Goal: Obtain resource: Download file/media

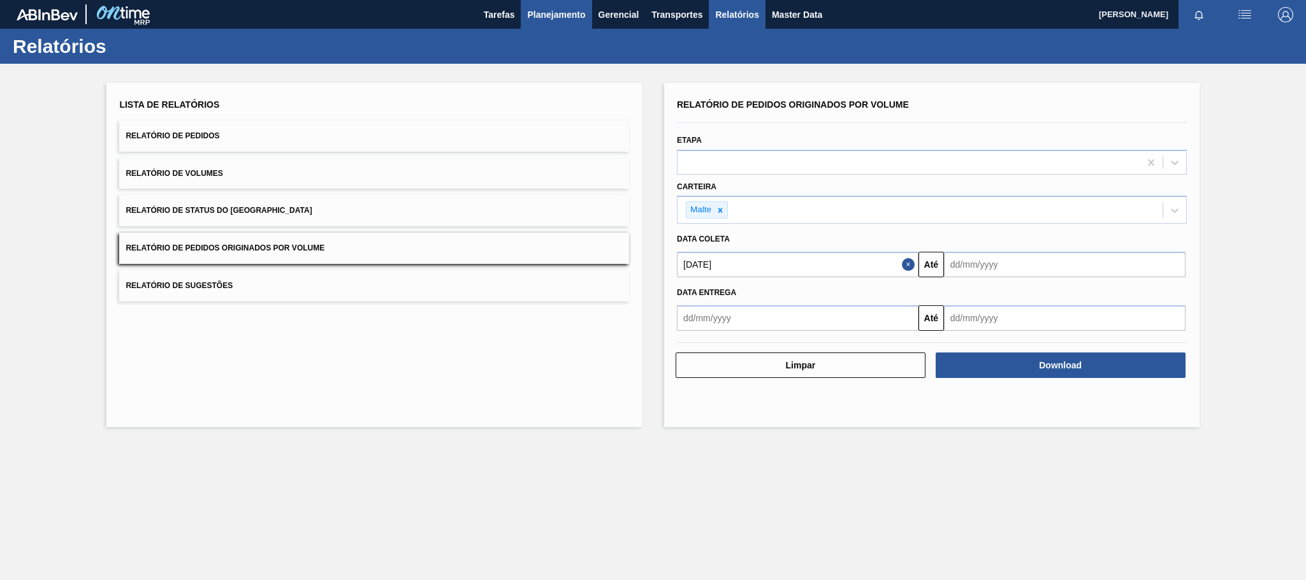
click at [564, 23] on button "Planejamento" at bounding box center [556, 14] width 71 height 29
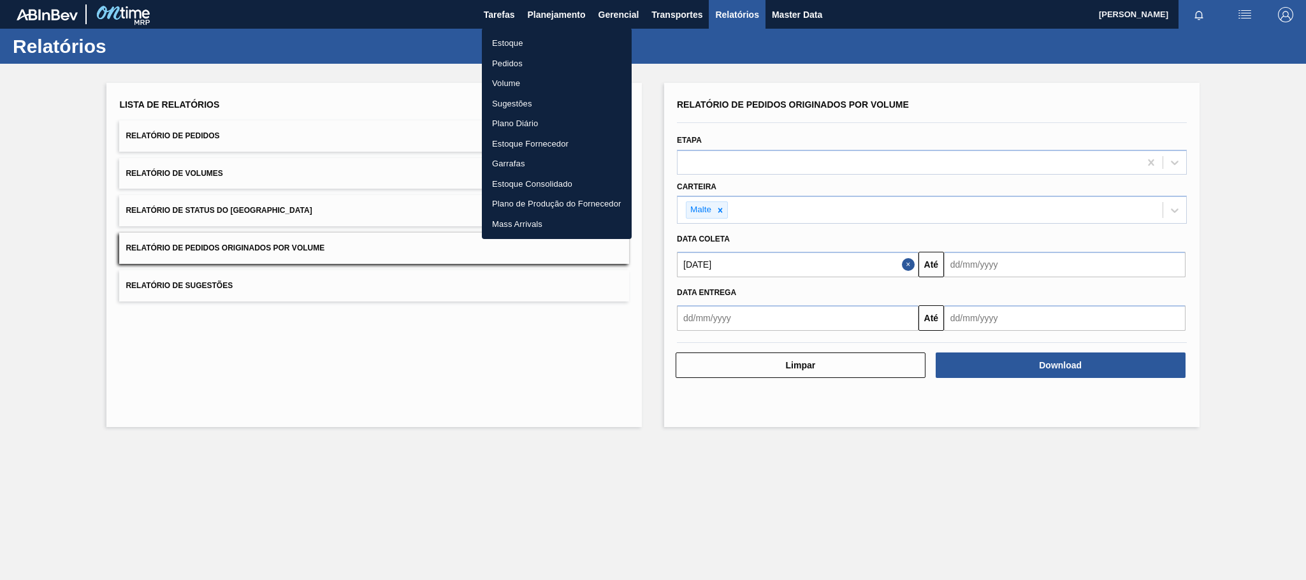
click at [503, 43] on li "Estoque" at bounding box center [557, 43] width 150 height 20
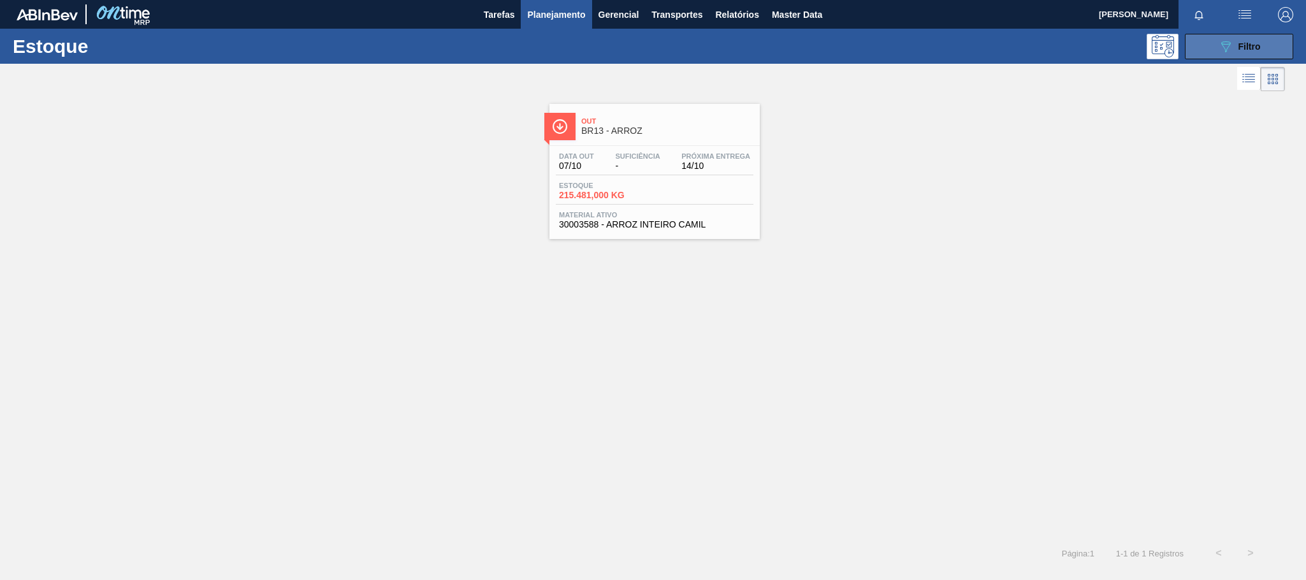
click at [1214, 43] on button "089F7B8B-B2A5-4AFE-B5C0-19BA573D28AC Filtro" at bounding box center [1239, 46] width 108 height 25
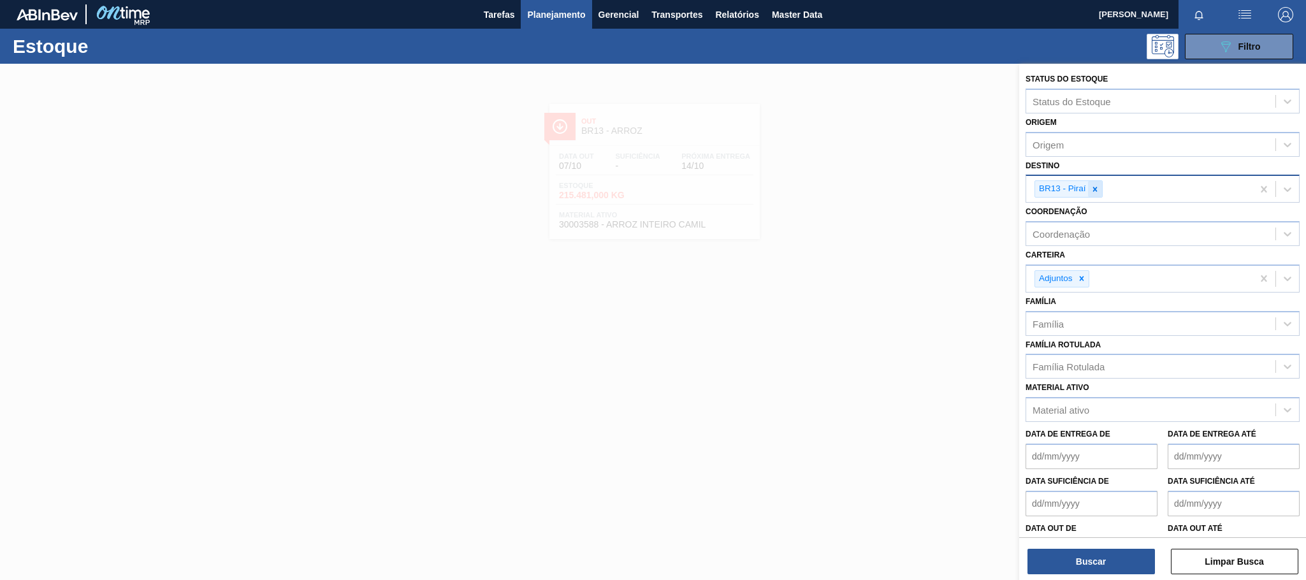
click at [1096, 189] on icon at bounding box center [1094, 189] width 4 height 4
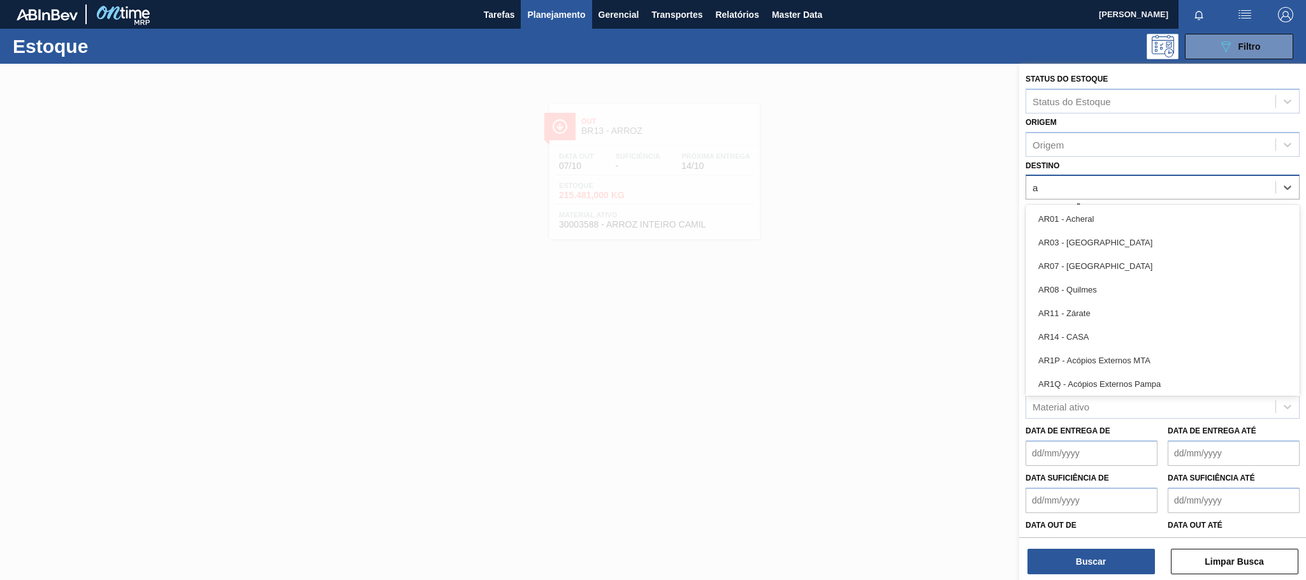
type input "aq"
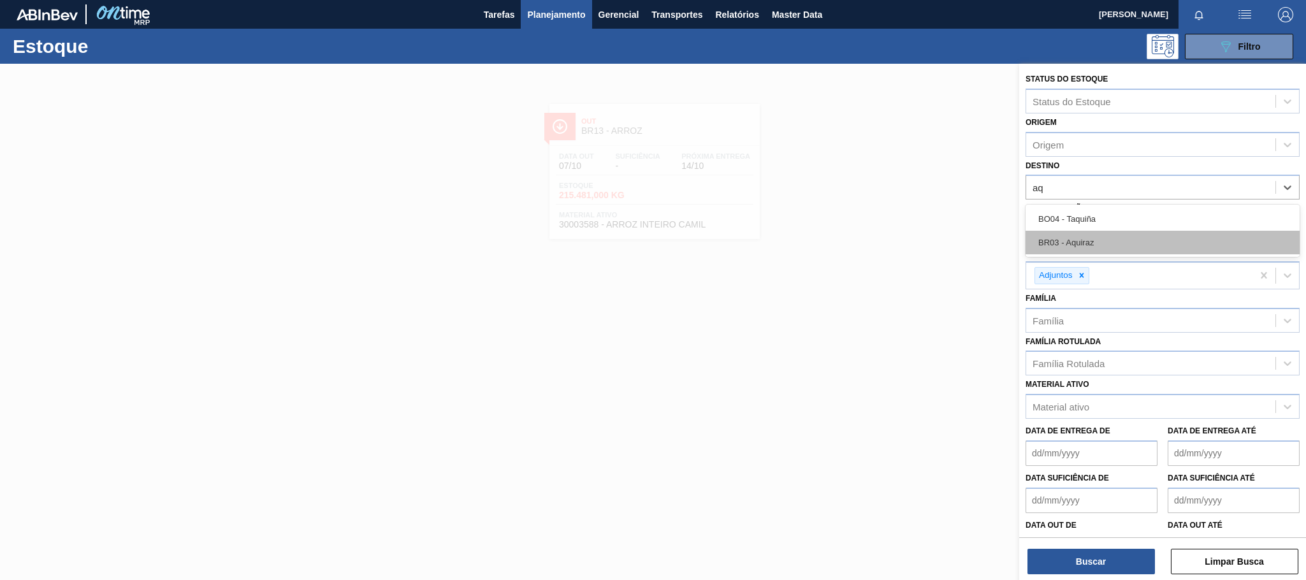
click at [1078, 237] on div "BR03 - Aquiraz" at bounding box center [1162, 243] width 274 height 24
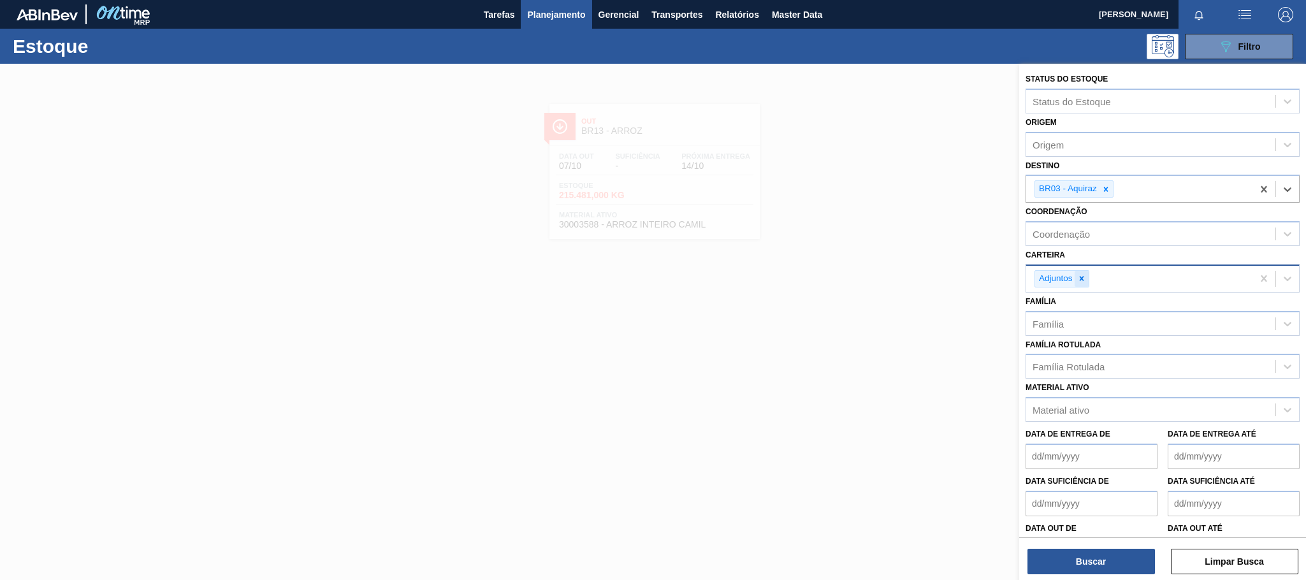
click at [1086, 272] on div at bounding box center [1082, 279] width 14 height 16
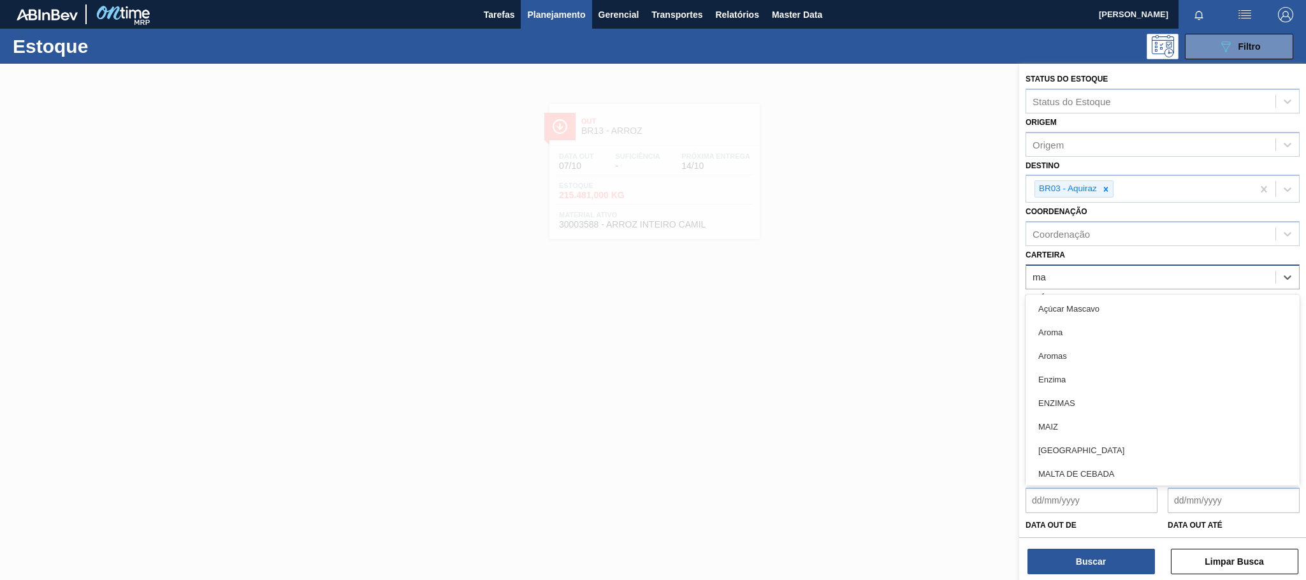
type input "mal"
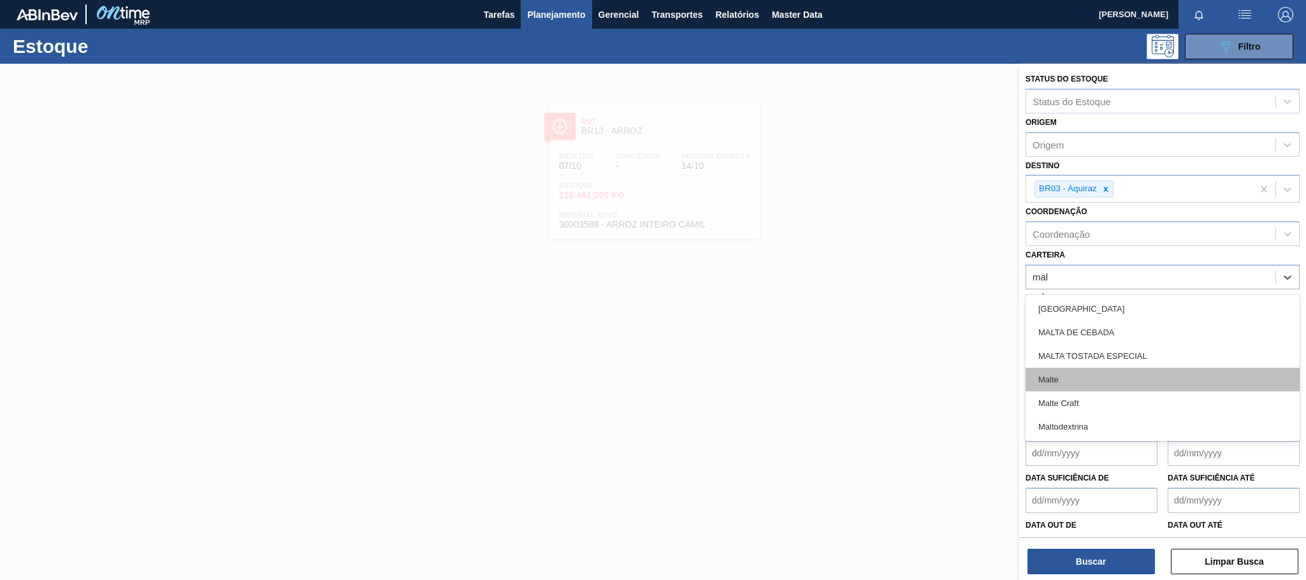
click at [1059, 384] on div "Malte" at bounding box center [1162, 380] width 274 height 24
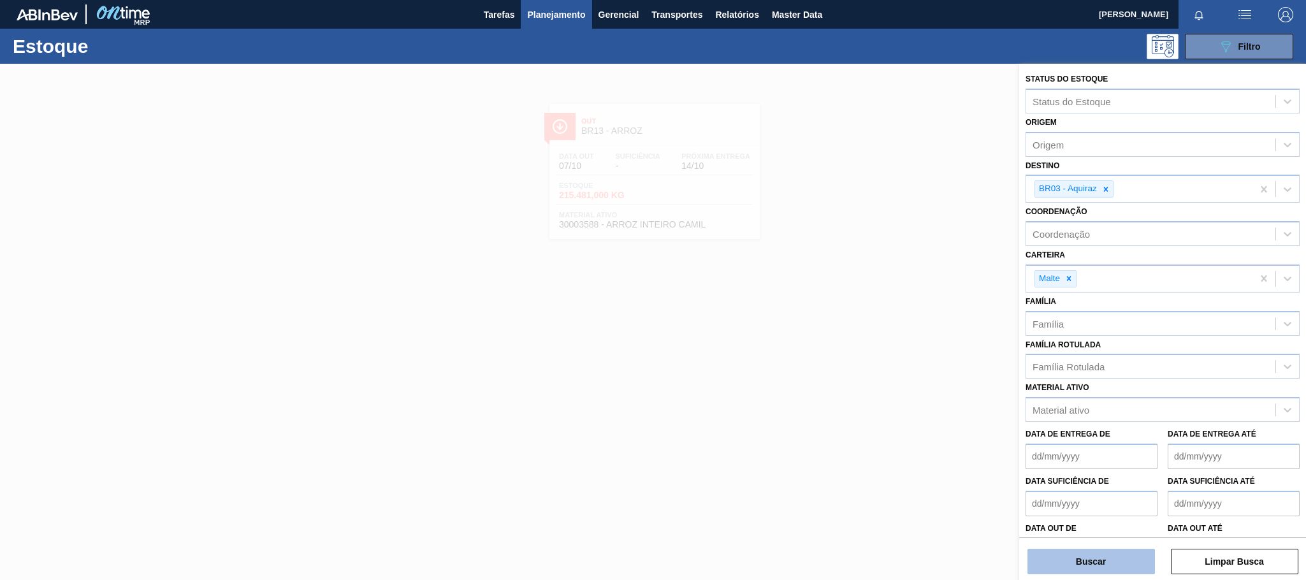
click at [1102, 565] on button "Buscar" at bounding box center [1090, 561] width 127 height 25
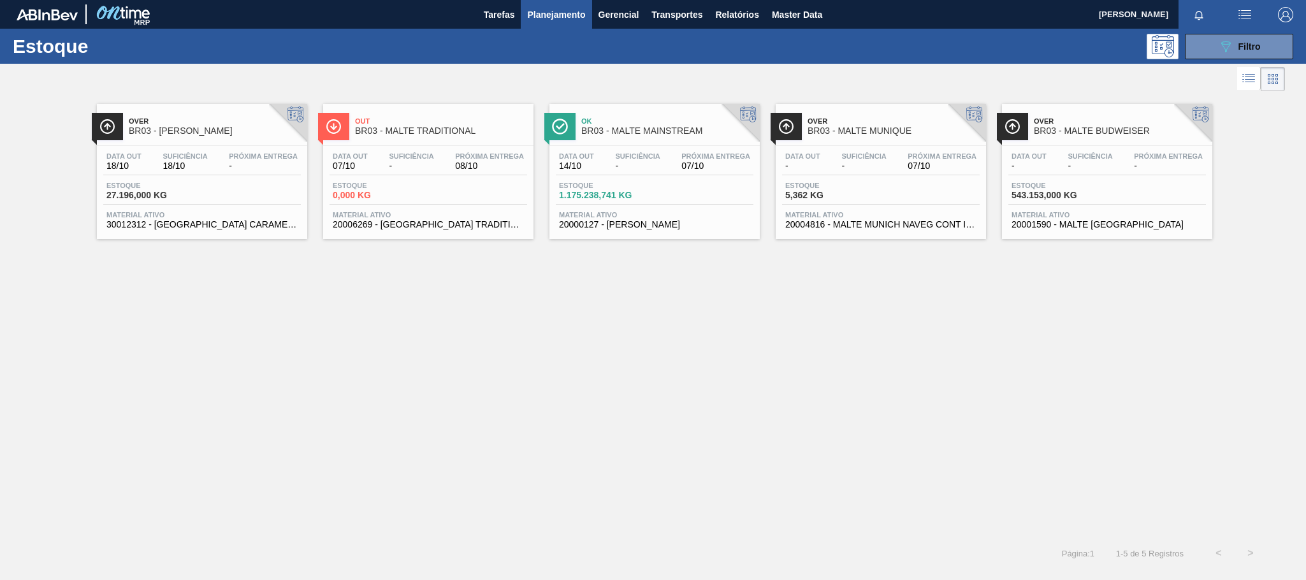
click at [1067, 130] on span "BR03 - MALTE BUDWEISER" at bounding box center [1120, 131] width 172 height 10
click at [874, 127] on span "BR03 - MALTE MUNIQUE" at bounding box center [894, 131] width 172 height 10
click at [643, 125] on span "Ok" at bounding box center [667, 121] width 172 height 8
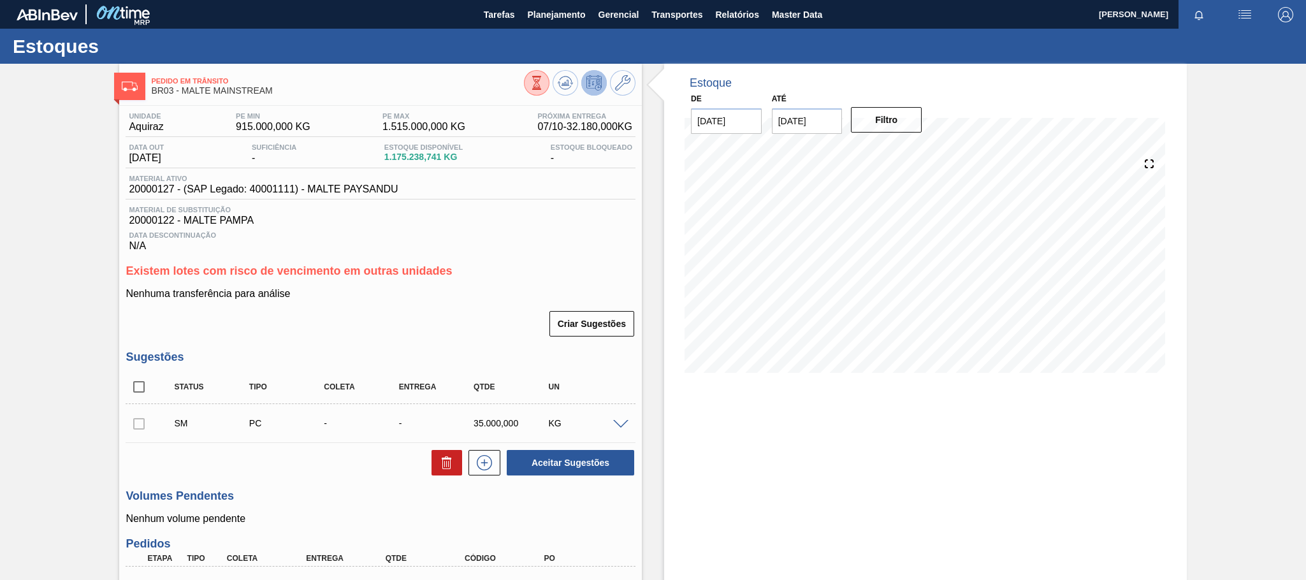
scroll to position [287, 0]
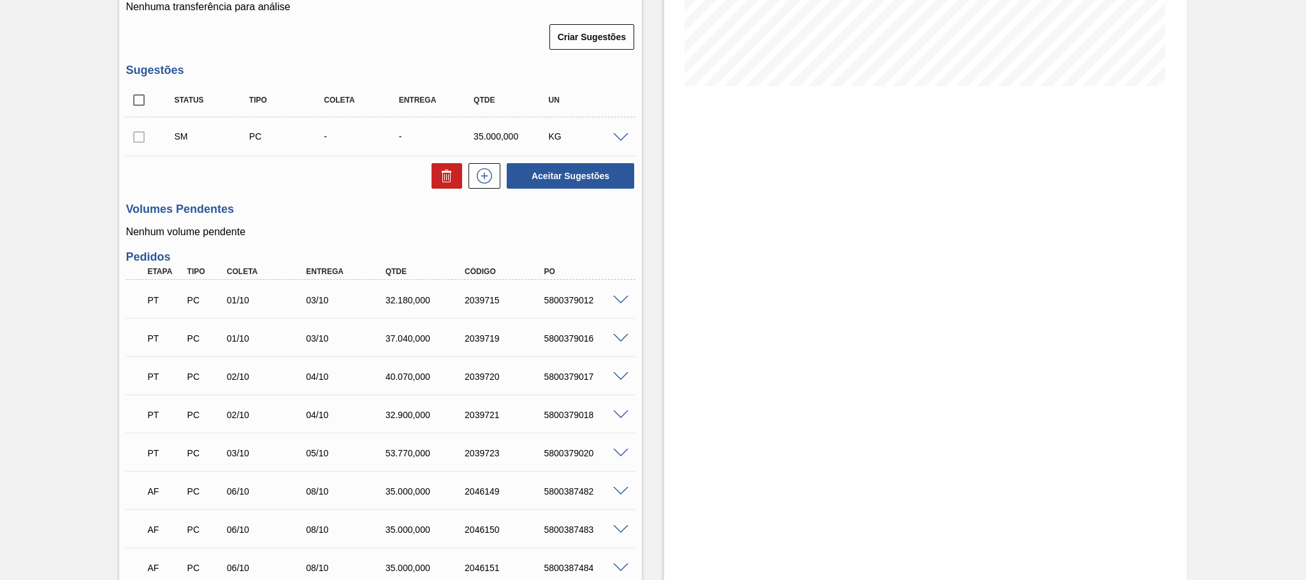
click at [627, 143] on span at bounding box center [620, 138] width 15 height 10
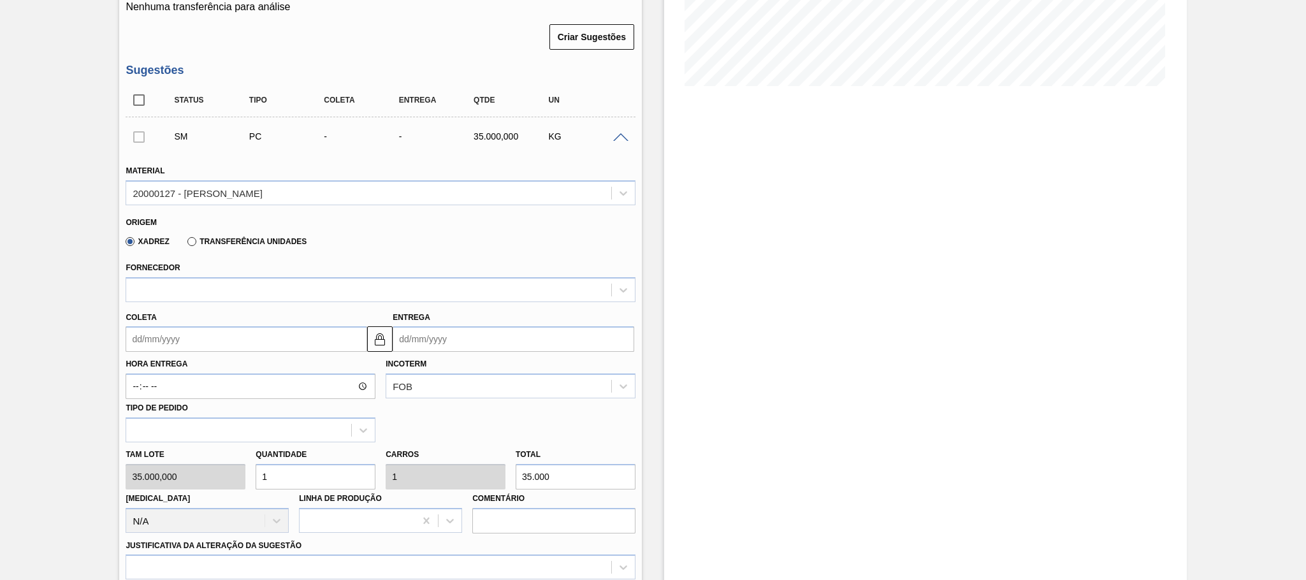
scroll to position [0, 0]
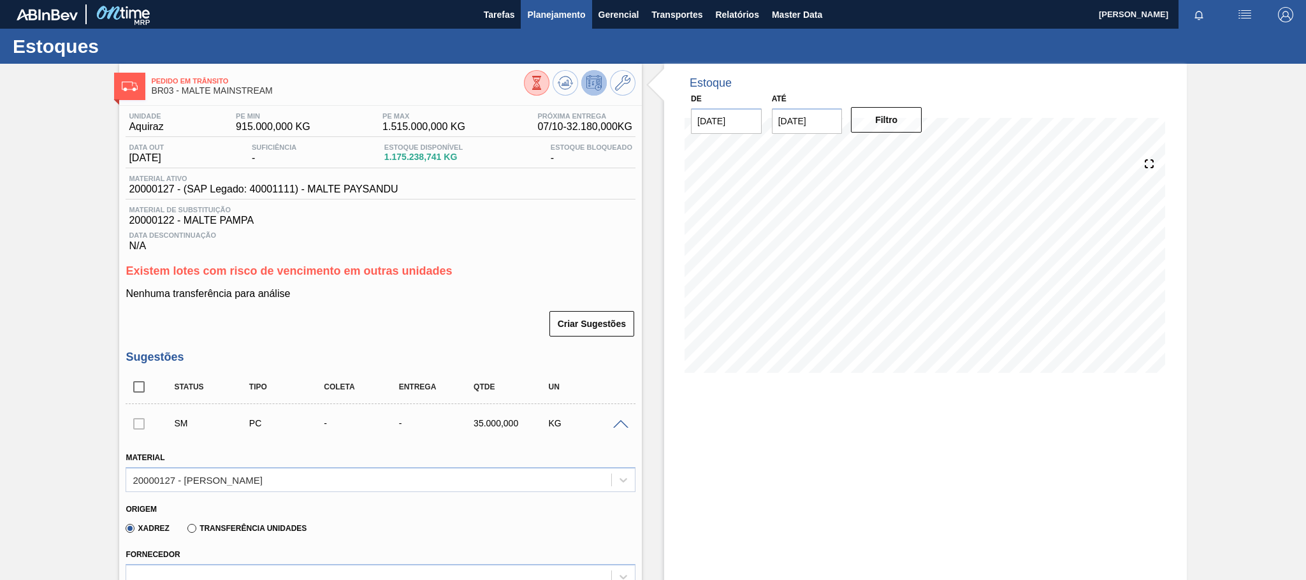
click at [567, 14] on span "Planejamento" at bounding box center [556, 14] width 58 height 15
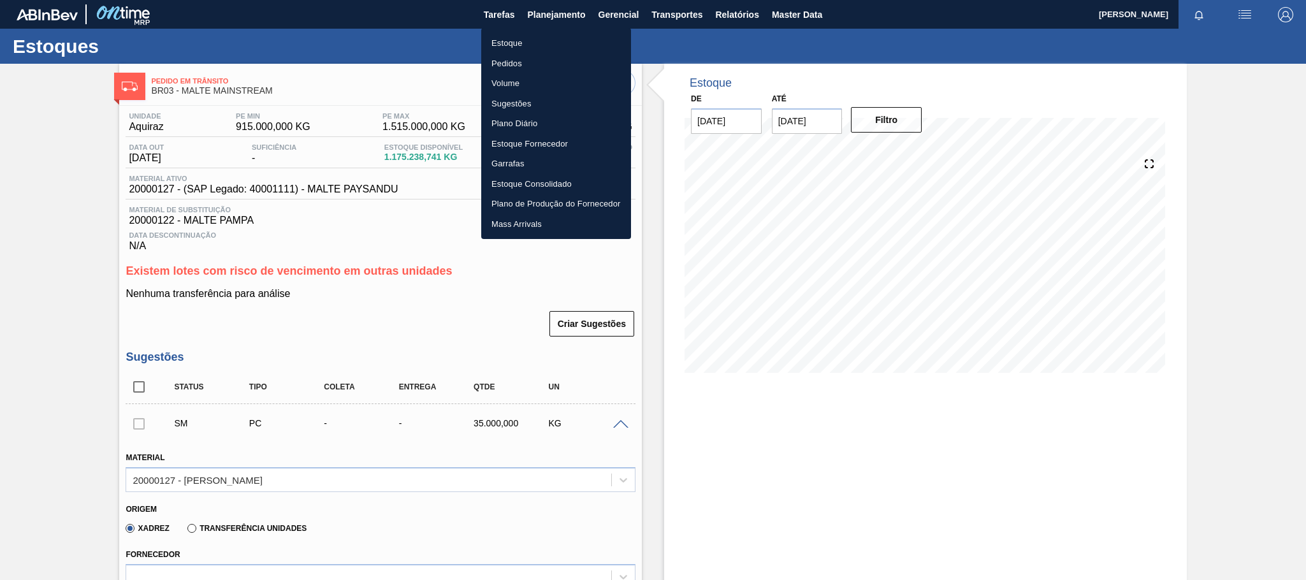
click at [513, 45] on li "Estoque" at bounding box center [556, 43] width 150 height 20
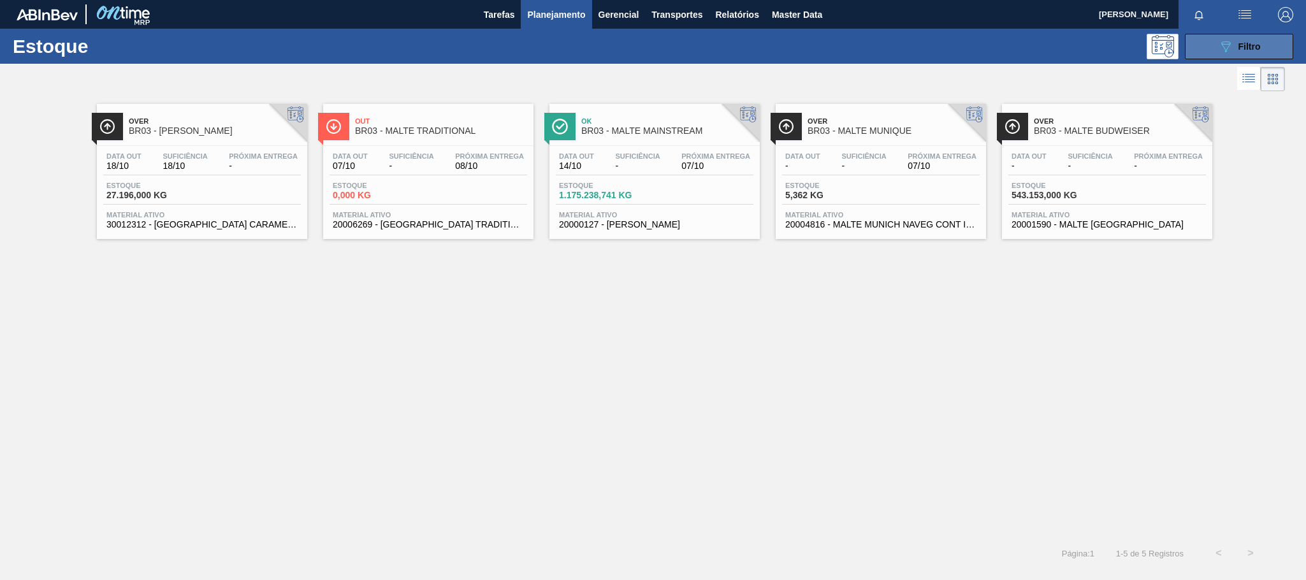
click at [1253, 48] on span "Filtro" at bounding box center [1249, 46] width 22 height 10
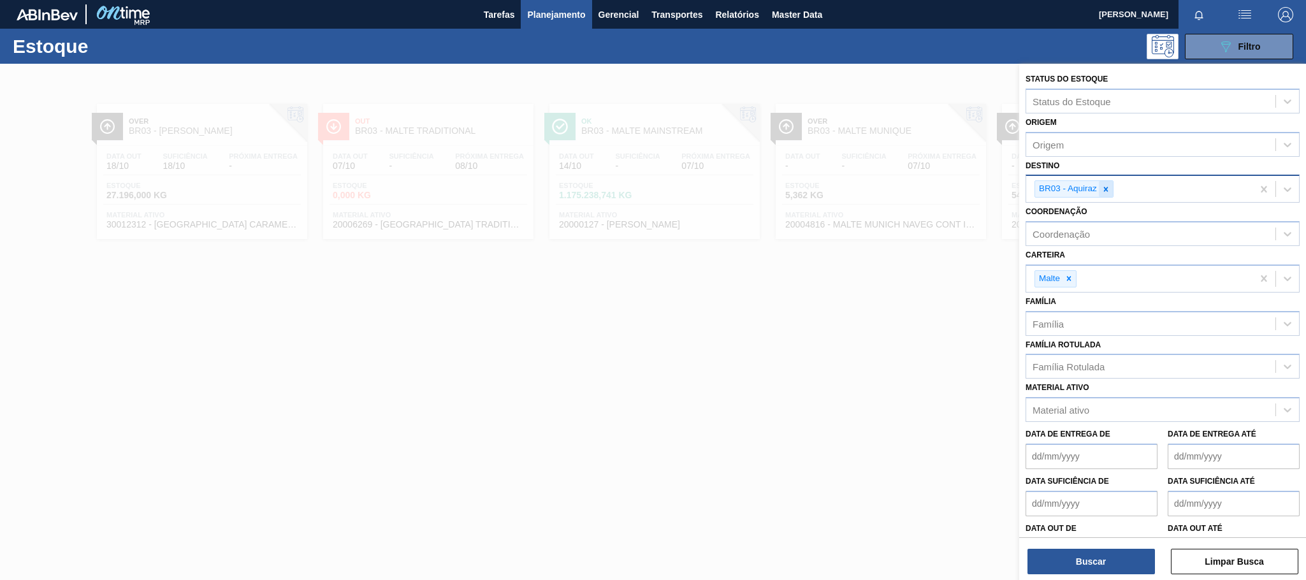
click at [1104, 187] on icon at bounding box center [1106, 189] width 4 height 4
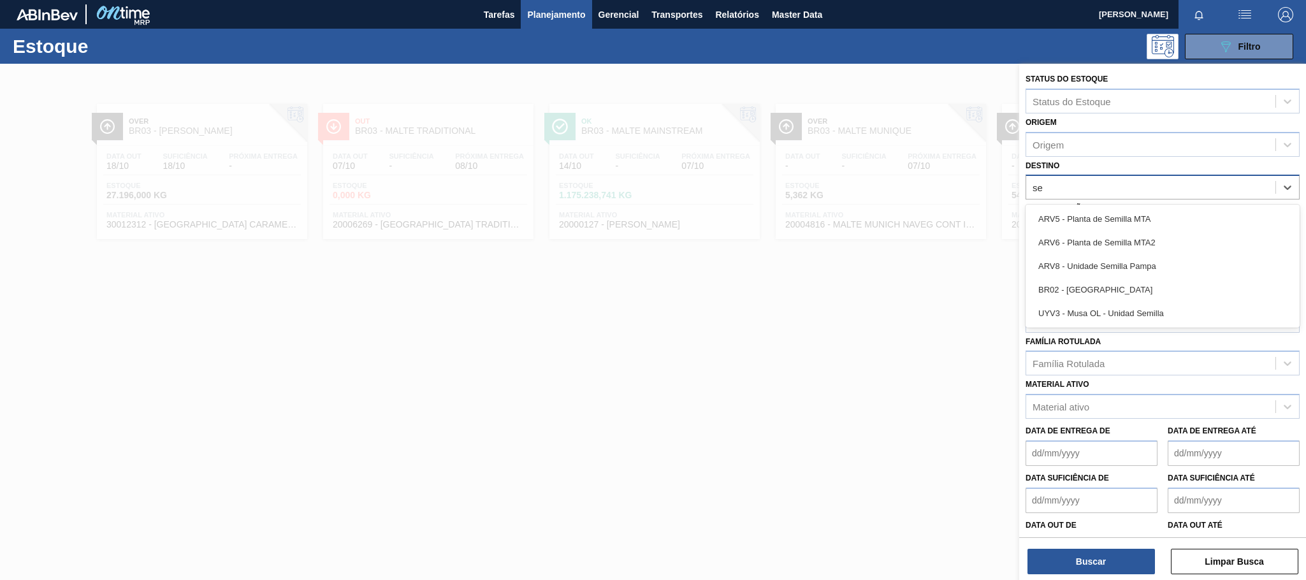
type input "ser"
click at [1081, 212] on div "BR02 - [GEOGRAPHIC_DATA]" at bounding box center [1162, 219] width 274 height 24
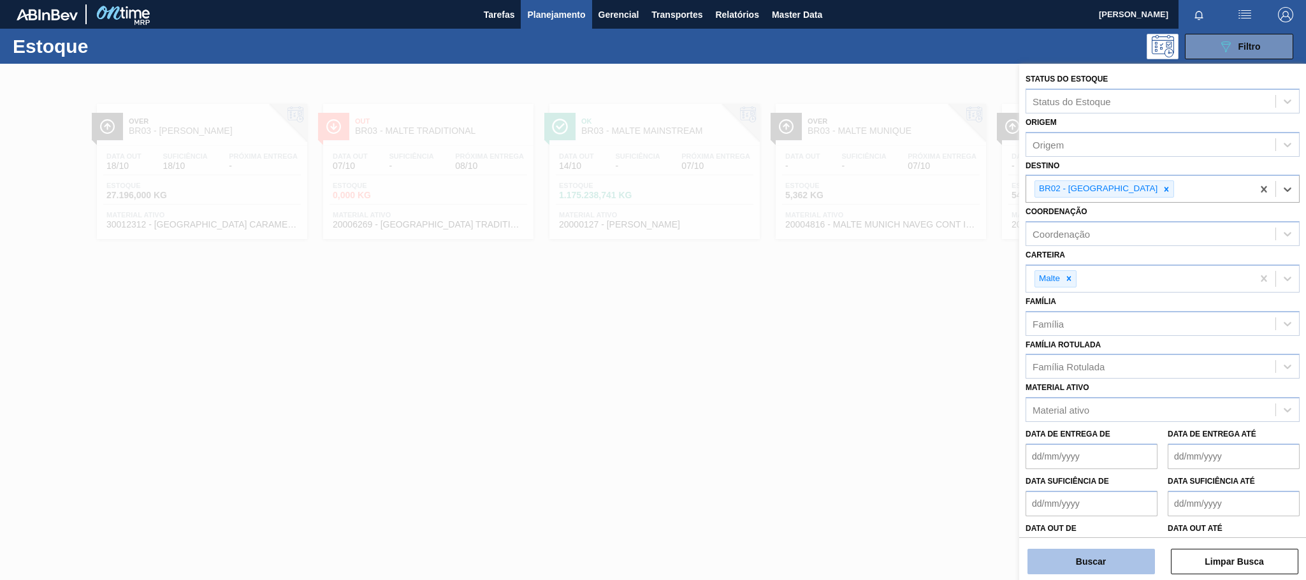
click at [1113, 553] on button "Buscar" at bounding box center [1090, 561] width 127 height 25
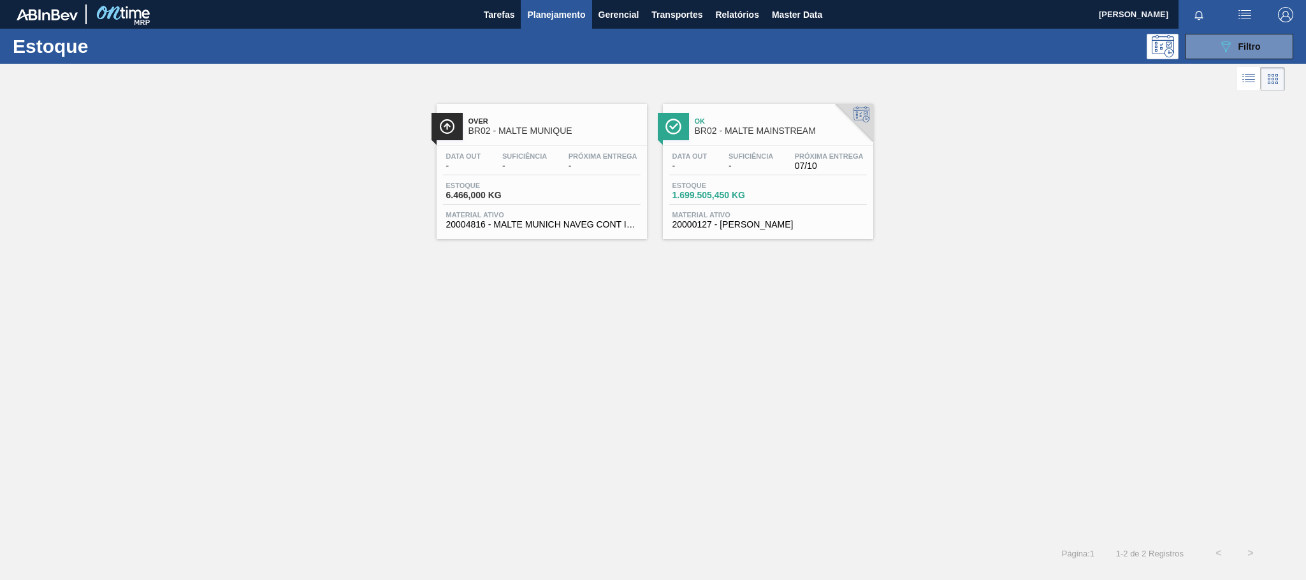
click at [561, 159] on div "Data out - Suficiência - Próxima Entrega -" at bounding box center [542, 163] width 198 height 23
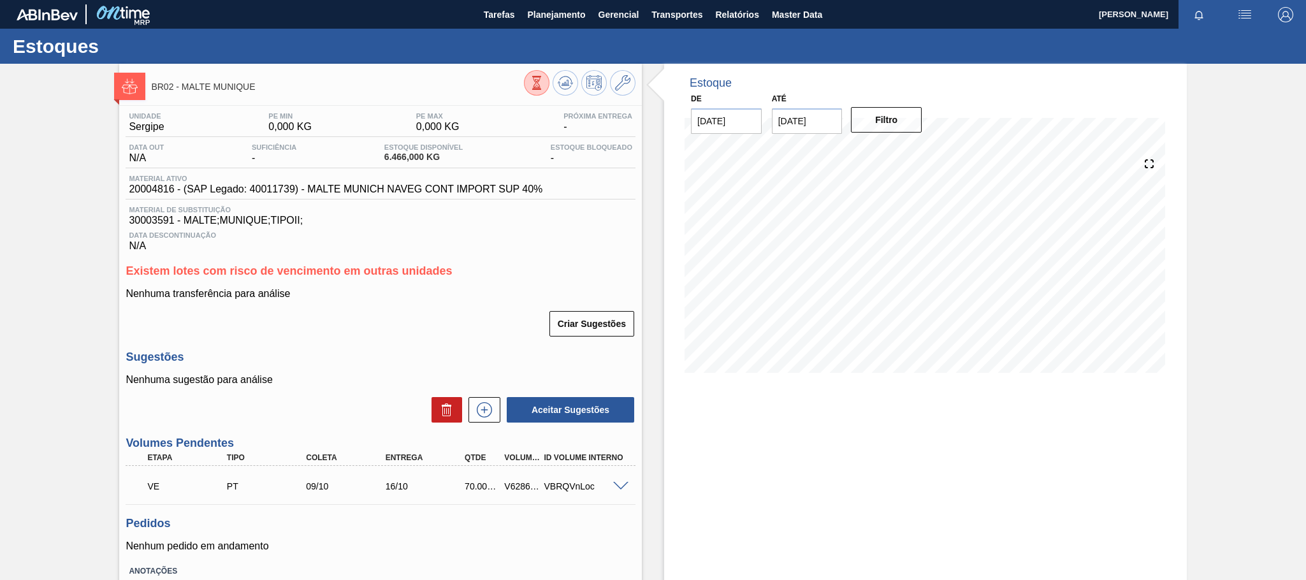
scroll to position [92, 0]
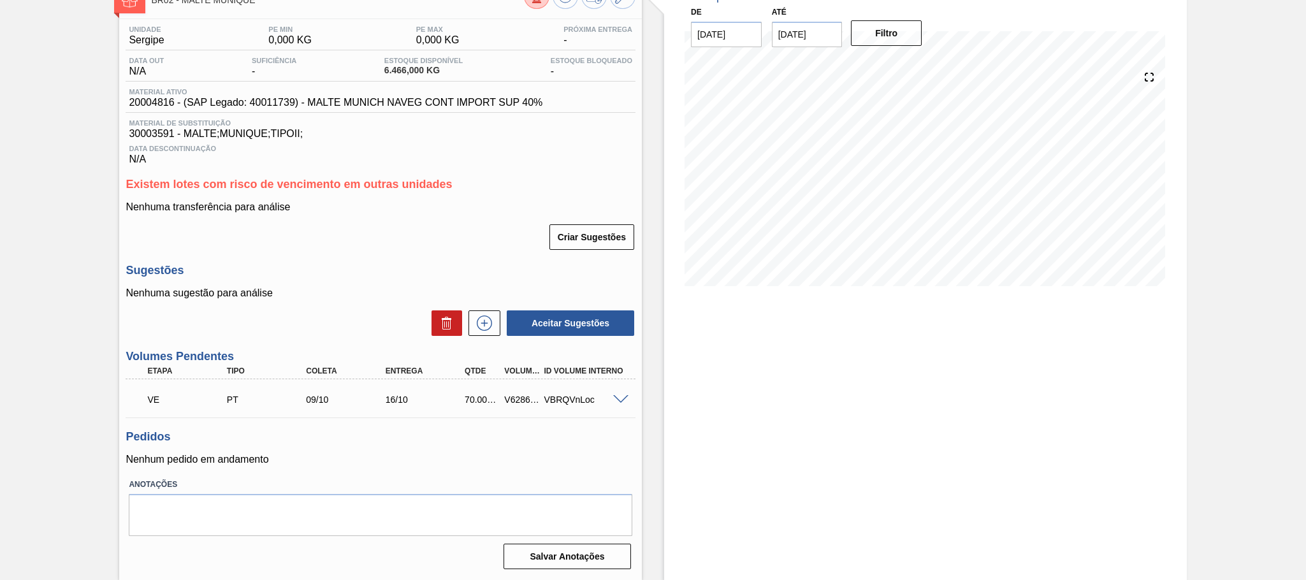
click at [517, 400] on div "V628601" at bounding box center [521, 400] width 41 height 10
copy div "V628601"
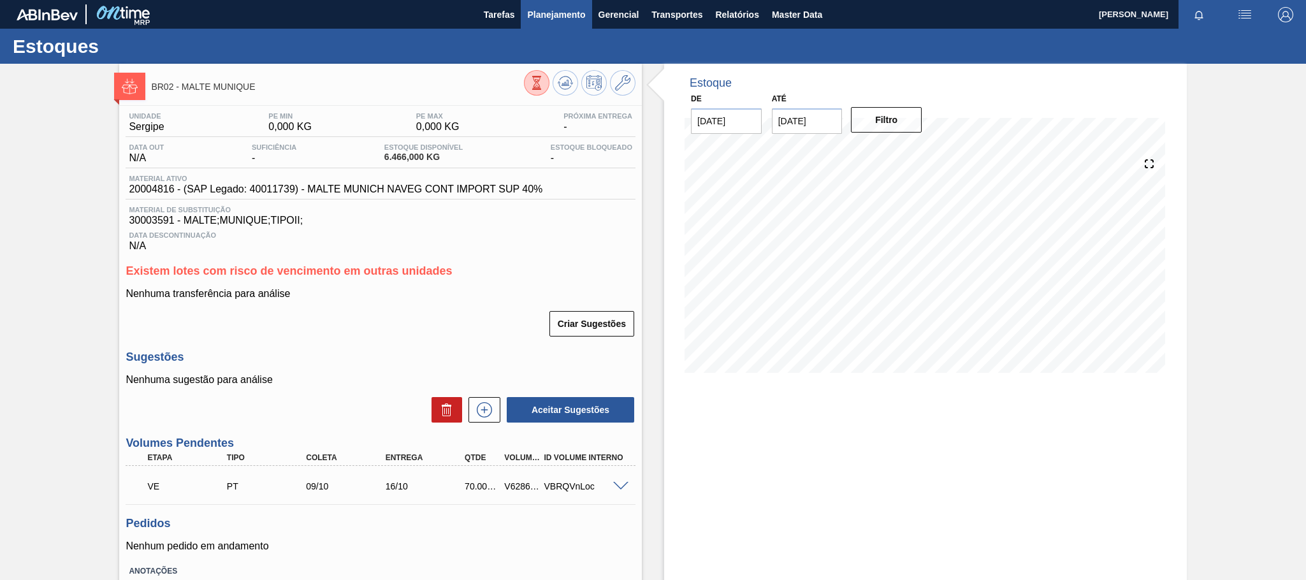
click at [579, 10] on span "Planejamento" at bounding box center [556, 14] width 58 height 15
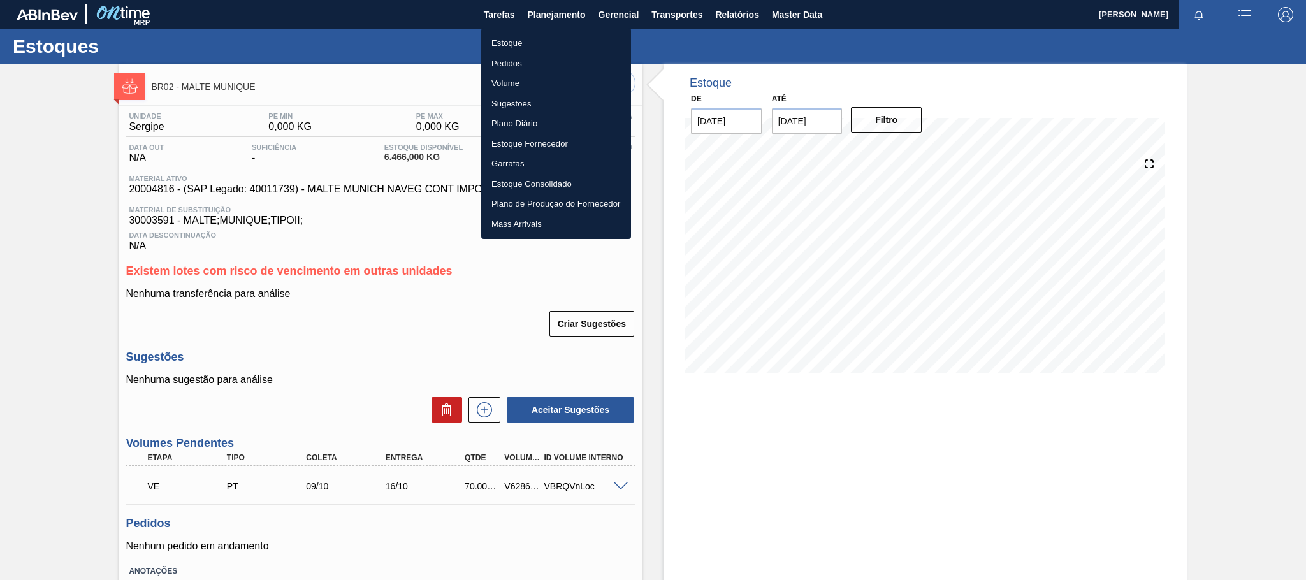
click at [511, 45] on li "Estoque" at bounding box center [556, 43] width 150 height 20
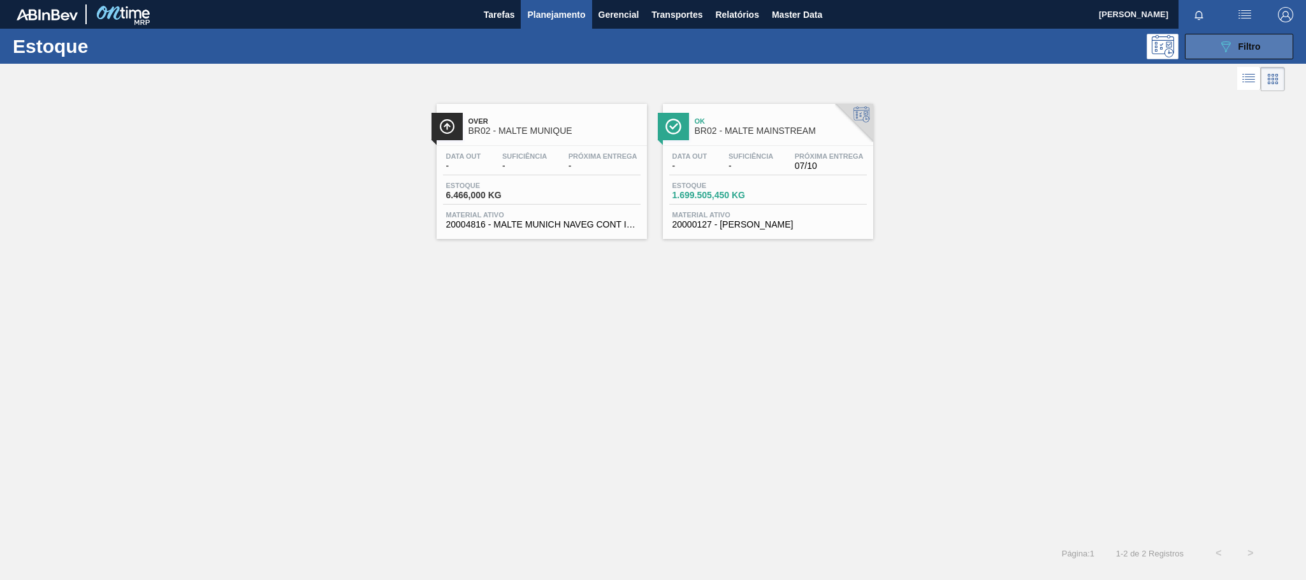
click at [1242, 48] on span "Filtro" at bounding box center [1249, 46] width 22 height 10
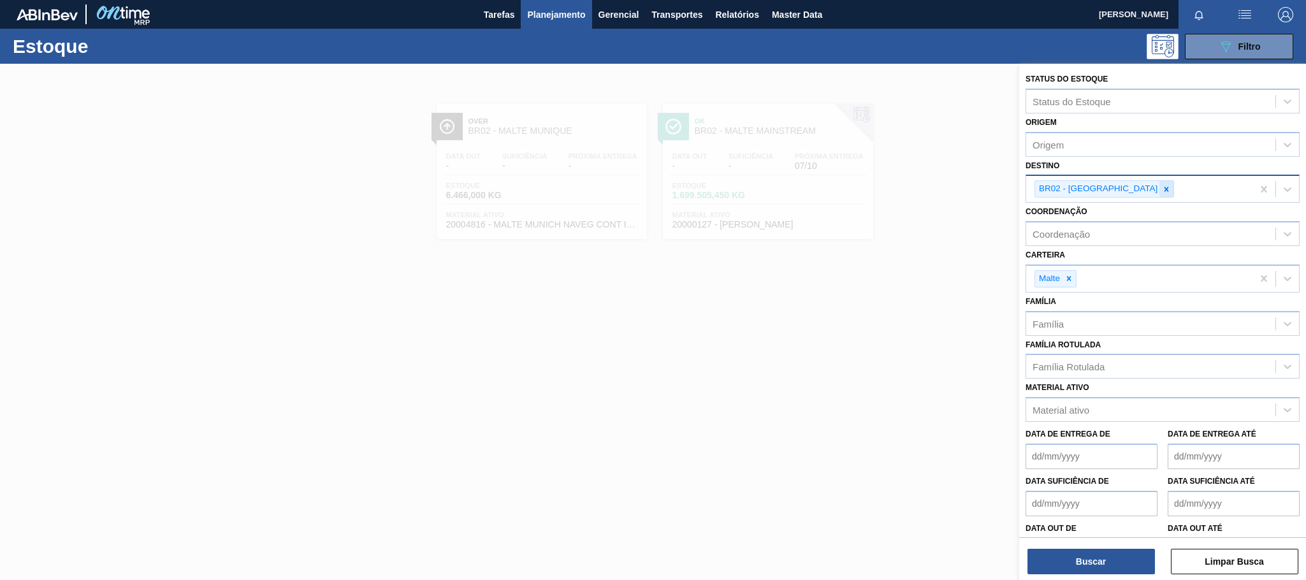
click at [1162, 189] on icon at bounding box center [1166, 189] width 9 height 9
type input "aq"
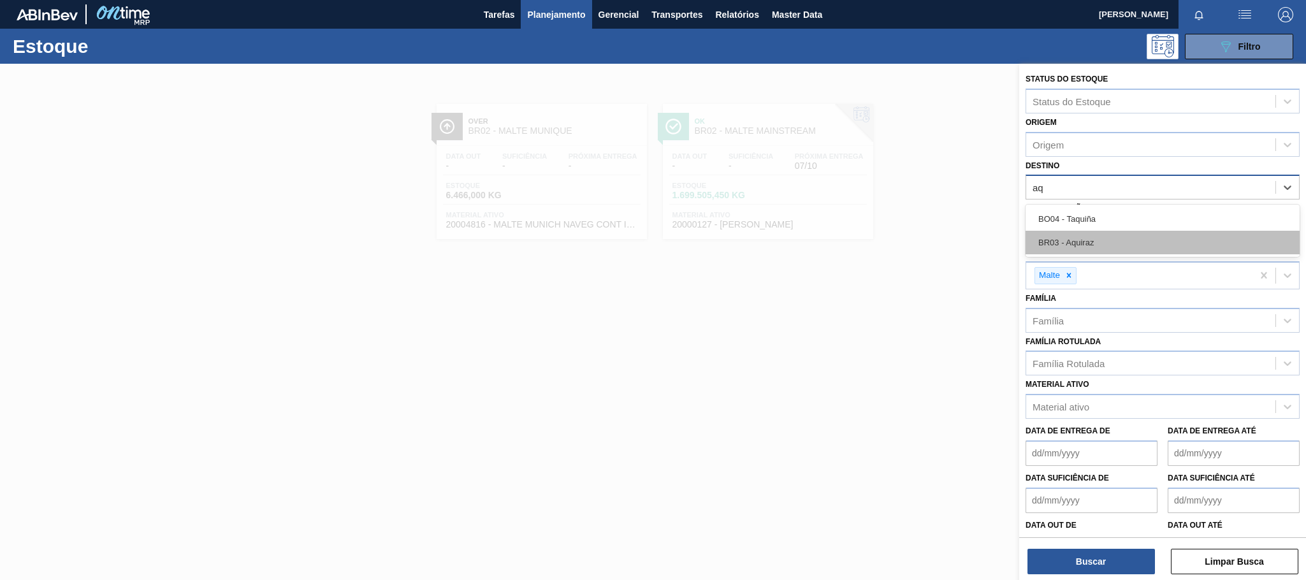
click at [1075, 242] on div "BR03 - Aquiraz" at bounding box center [1162, 243] width 274 height 24
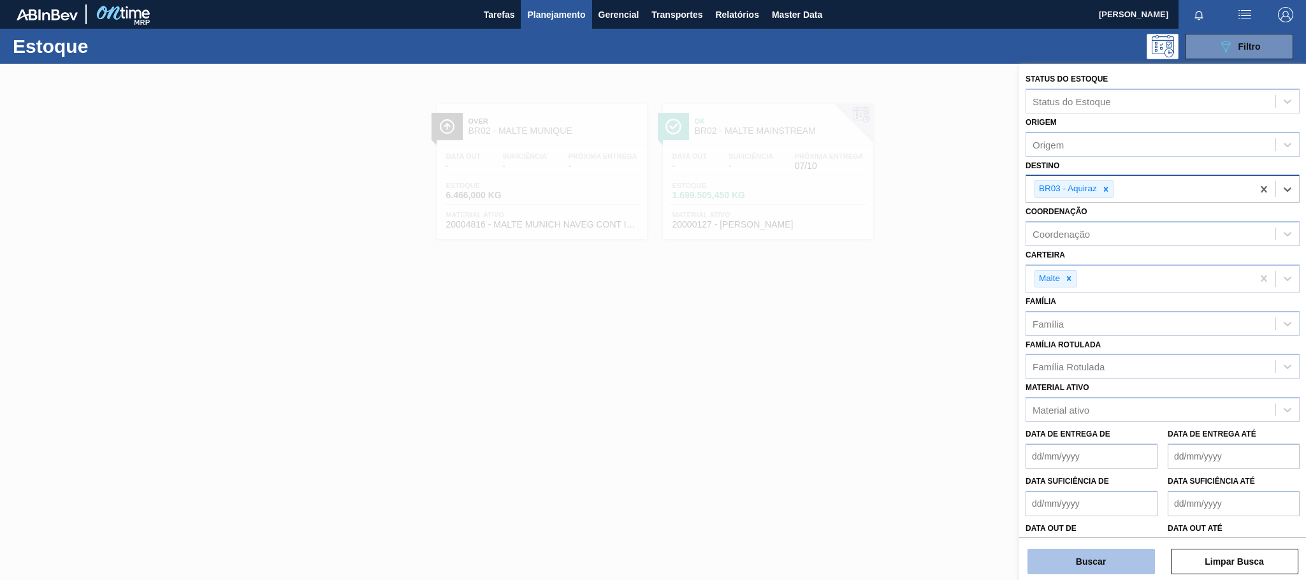
click at [1094, 556] on button "Buscar" at bounding box center [1090, 561] width 127 height 25
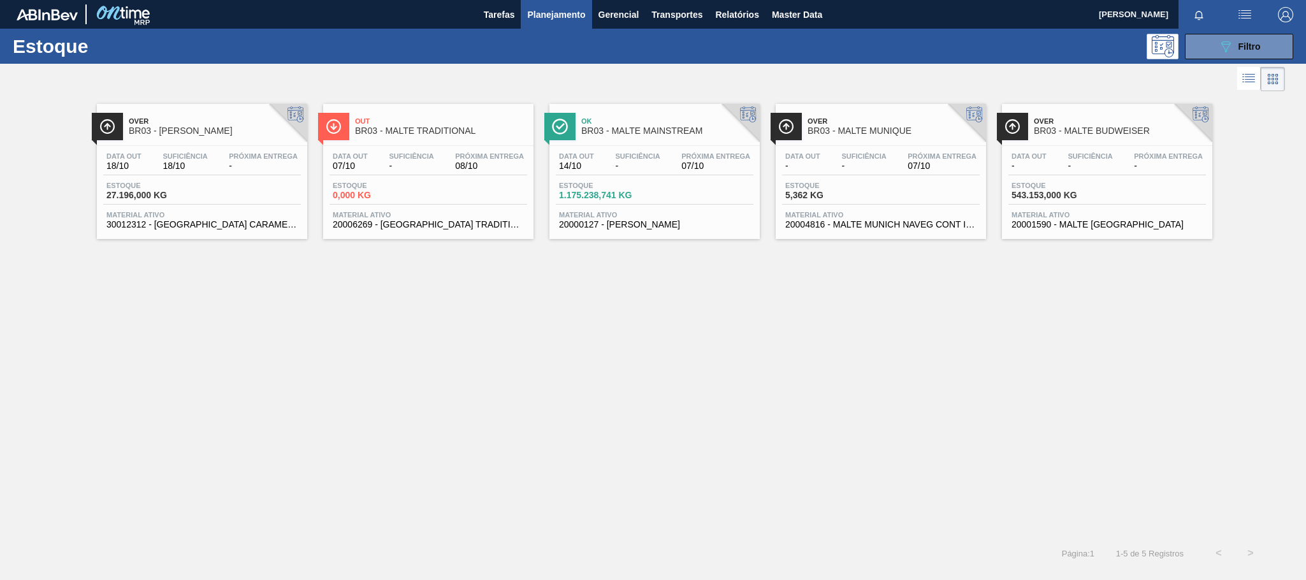
click at [629, 132] on span "BR03 - MALTE MAINSTREAM" at bounding box center [667, 131] width 172 height 10
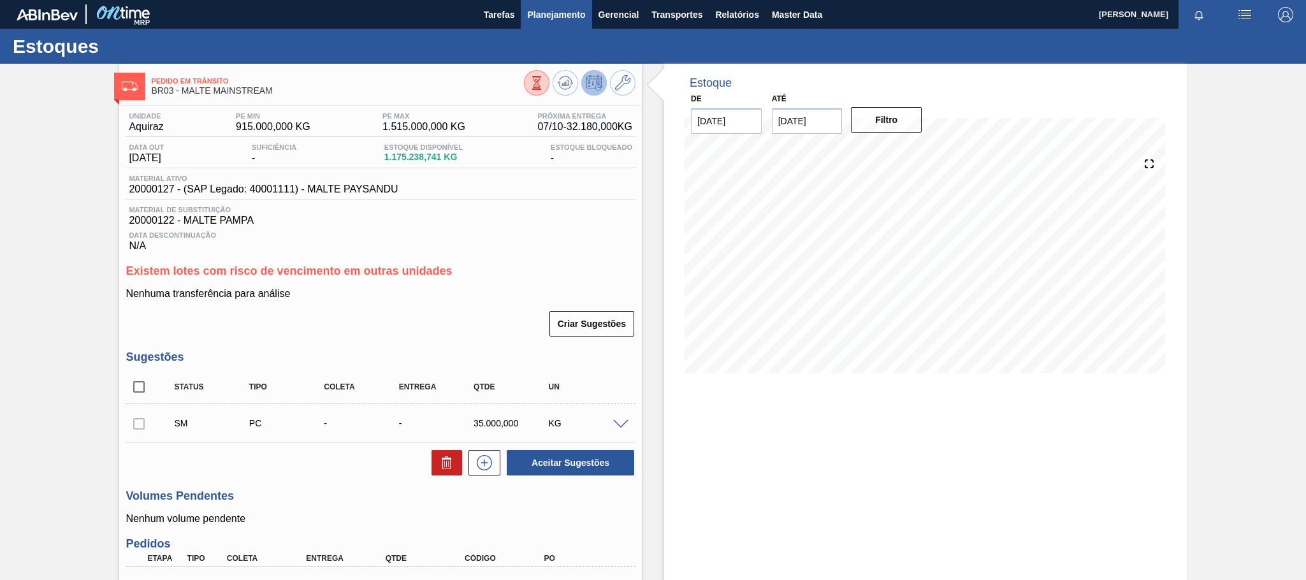
click at [536, 10] on span "Planejamento" at bounding box center [556, 14] width 58 height 15
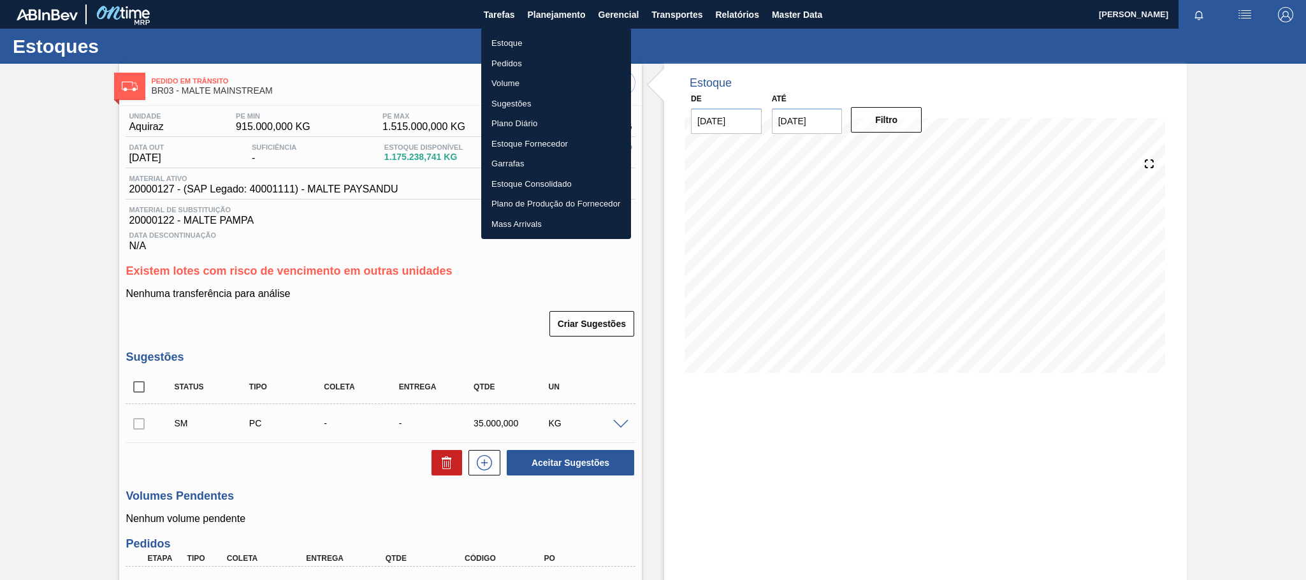
click at [503, 46] on li "Estoque" at bounding box center [556, 43] width 150 height 20
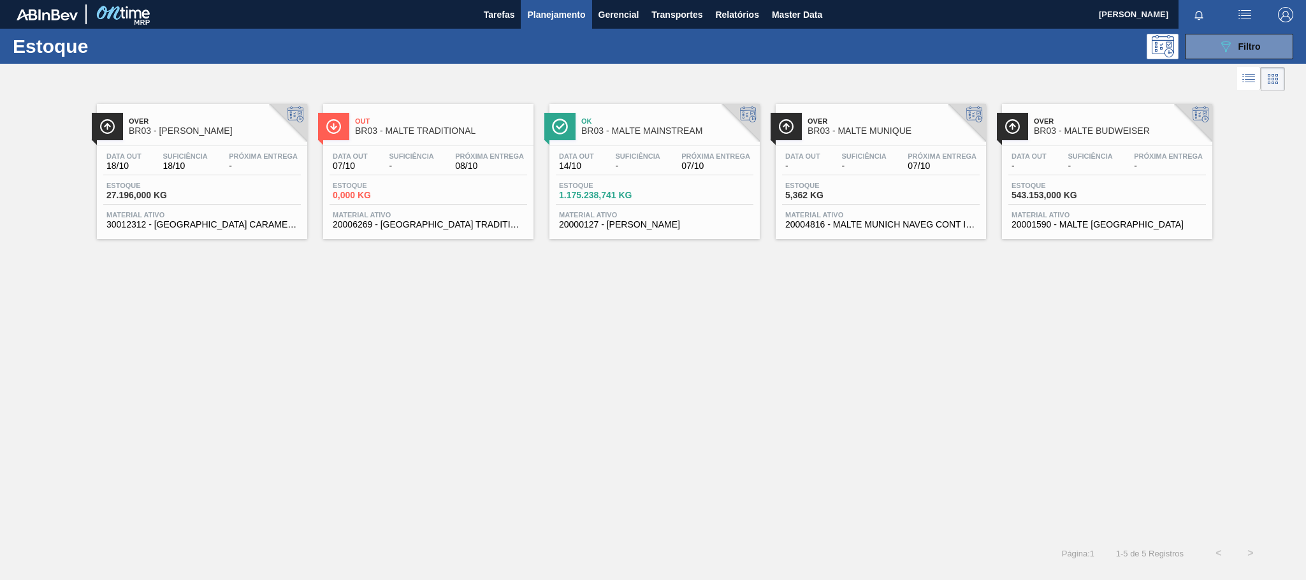
click at [648, 133] on span "BR03 - MALTE MAINSTREAM" at bounding box center [667, 131] width 172 height 10
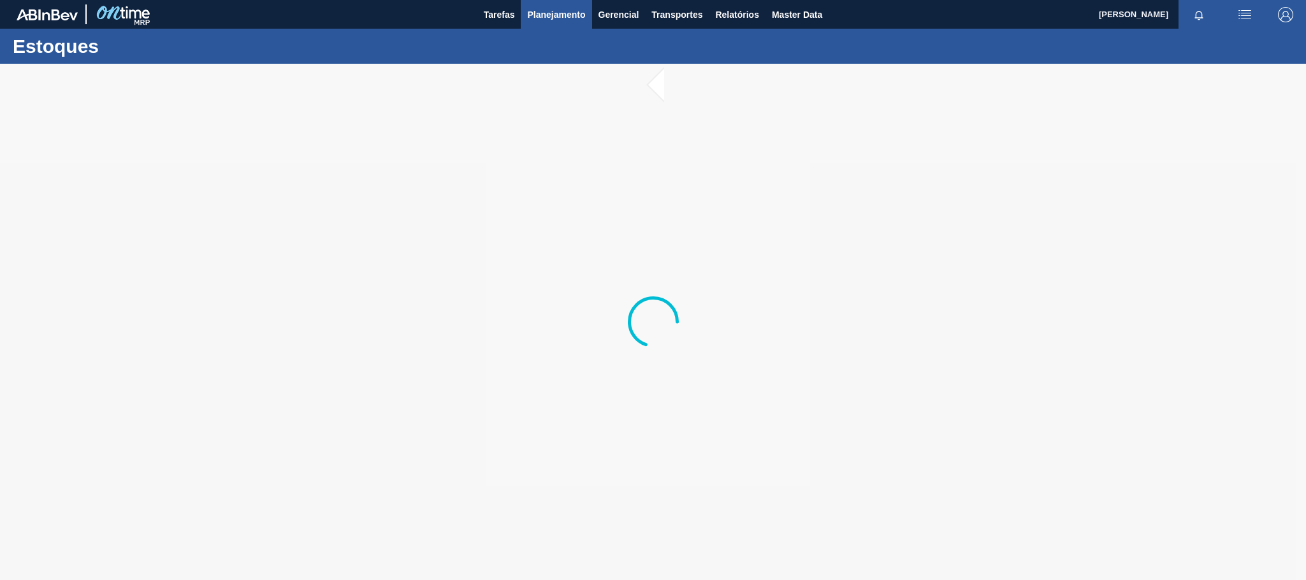
click at [555, 20] on span "Planejamento" at bounding box center [556, 14] width 58 height 15
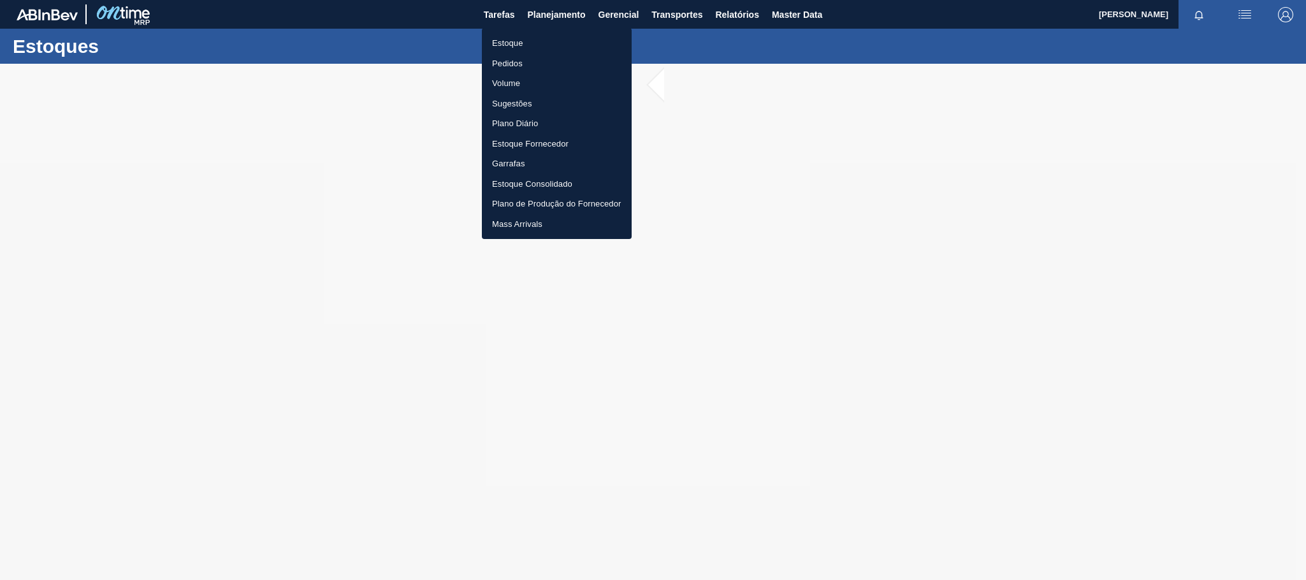
click at [518, 43] on li "Estoque" at bounding box center [557, 43] width 150 height 20
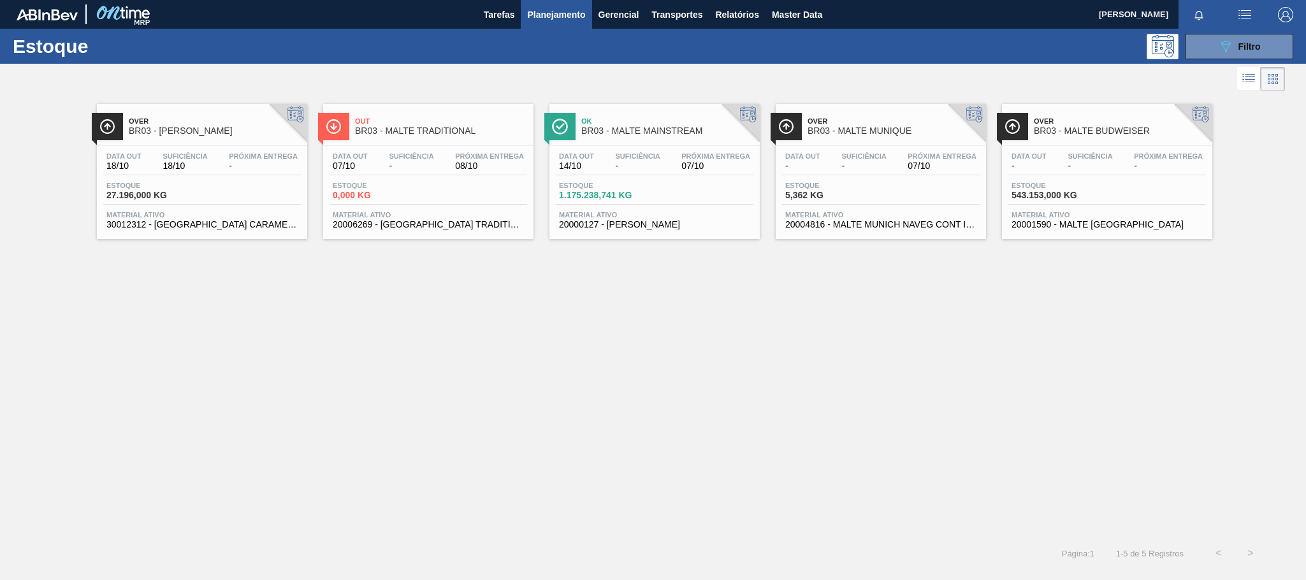
click at [614, 140] on div "Ok BR03 - MALTE MAINSTREAM" at bounding box center [667, 126] width 172 height 29
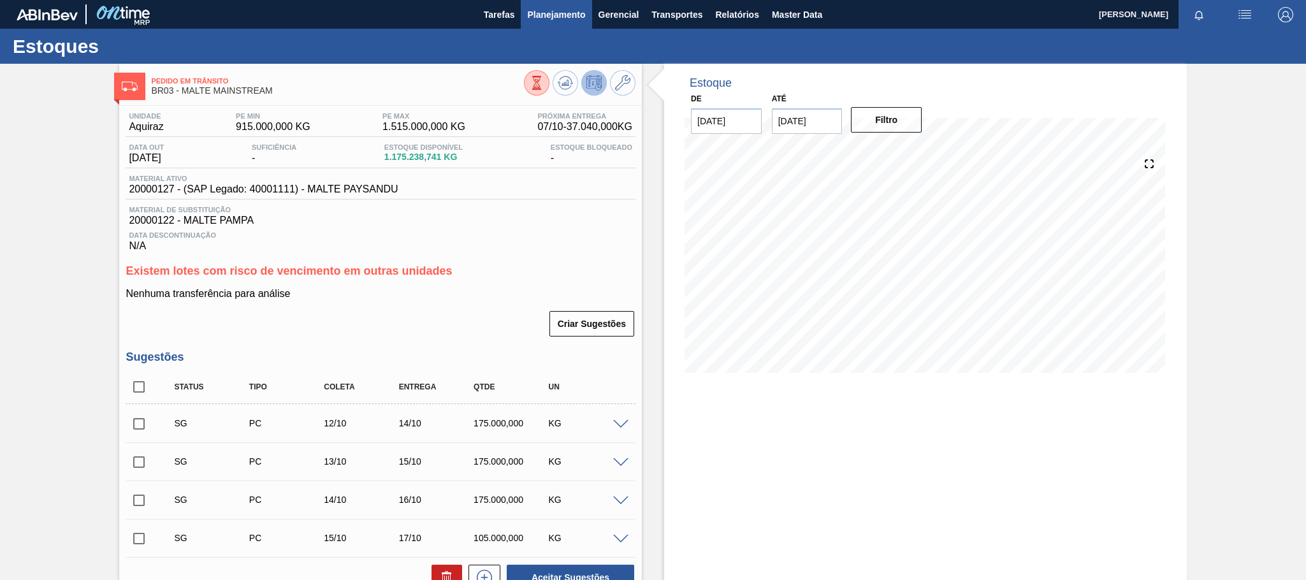
click at [566, 4] on button "Planejamento" at bounding box center [556, 14] width 71 height 29
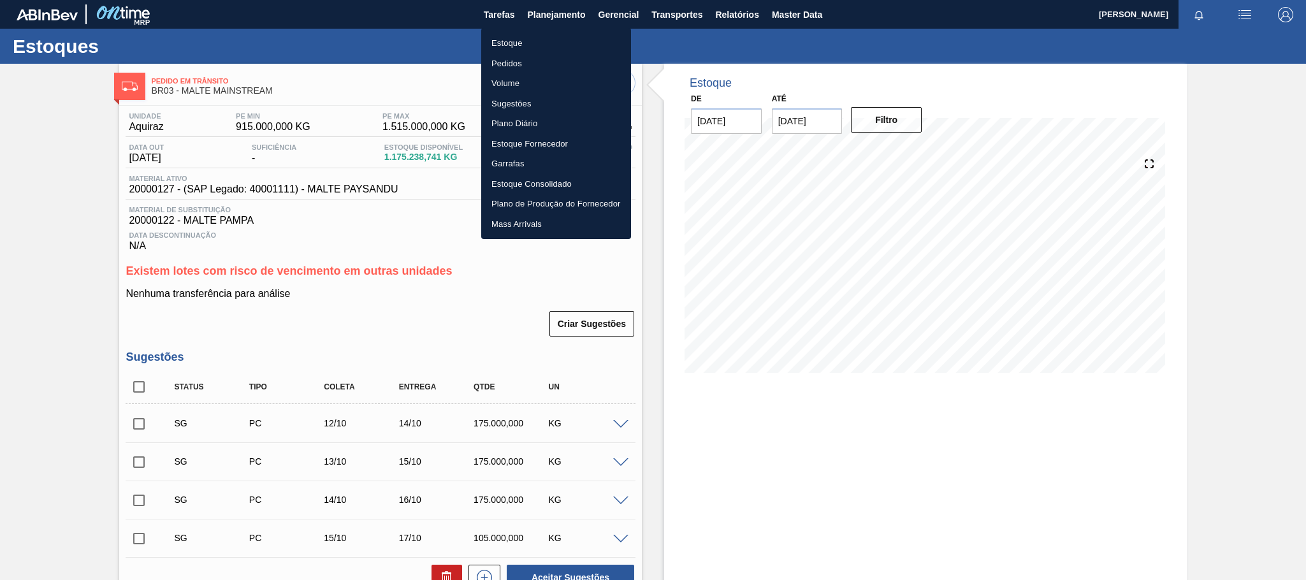
click at [507, 45] on li "Estoque" at bounding box center [556, 43] width 150 height 20
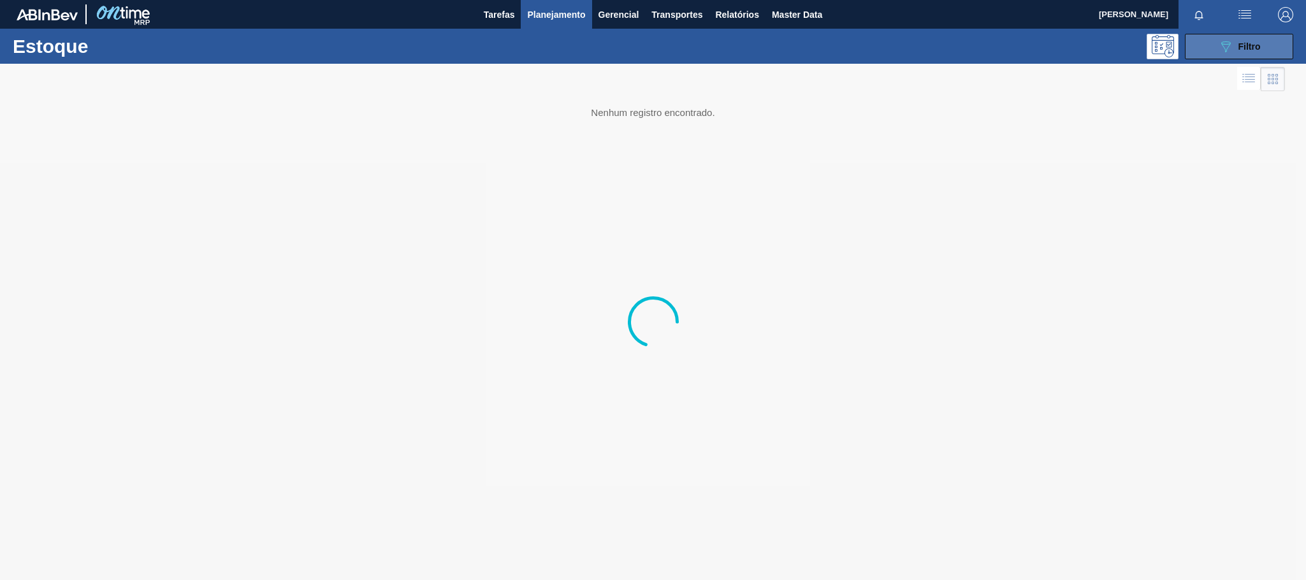
click at [1260, 39] on div "089F7B8B-B2A5-4AFE-B5C0-19BA573D28AC Filtro" at bounding box center [1239, 46] width 43 height 15
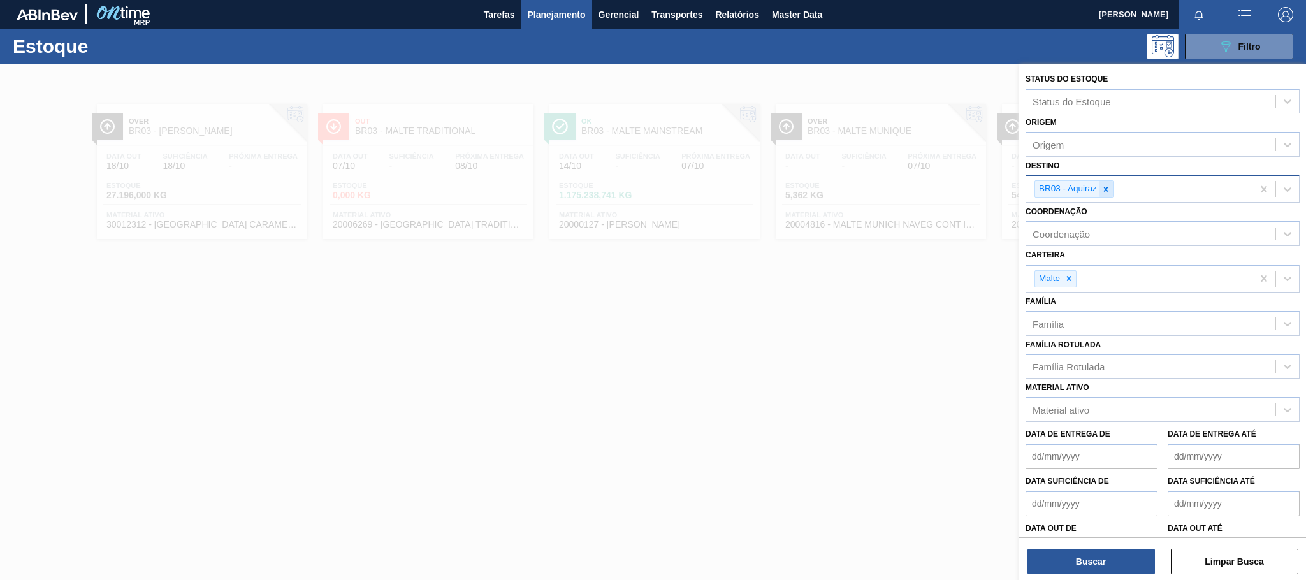
click at [1104, 189] on icon at bounding box center [1105, 189] width 9 height 9
type input "serg"
click at [1076, 224] on div "BR02 - [GEOGRAPHIC_DATA]" at bounding box center [1162, 219] width 274 height 24
click at [1099, 564] on button "Buscar" at bounding box center [1090, 561] width 127 height 25
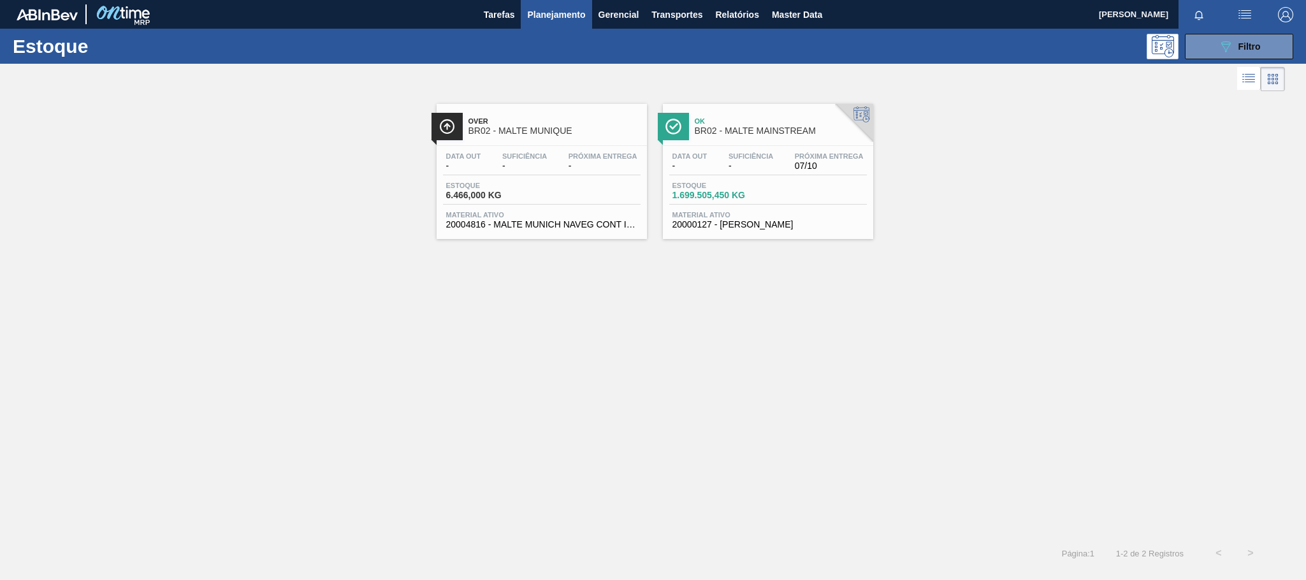
click at [555, 138] on div "Over BR02 - MALTE MUNIQUE" at bounding box center [554, 126] width 172 height 29
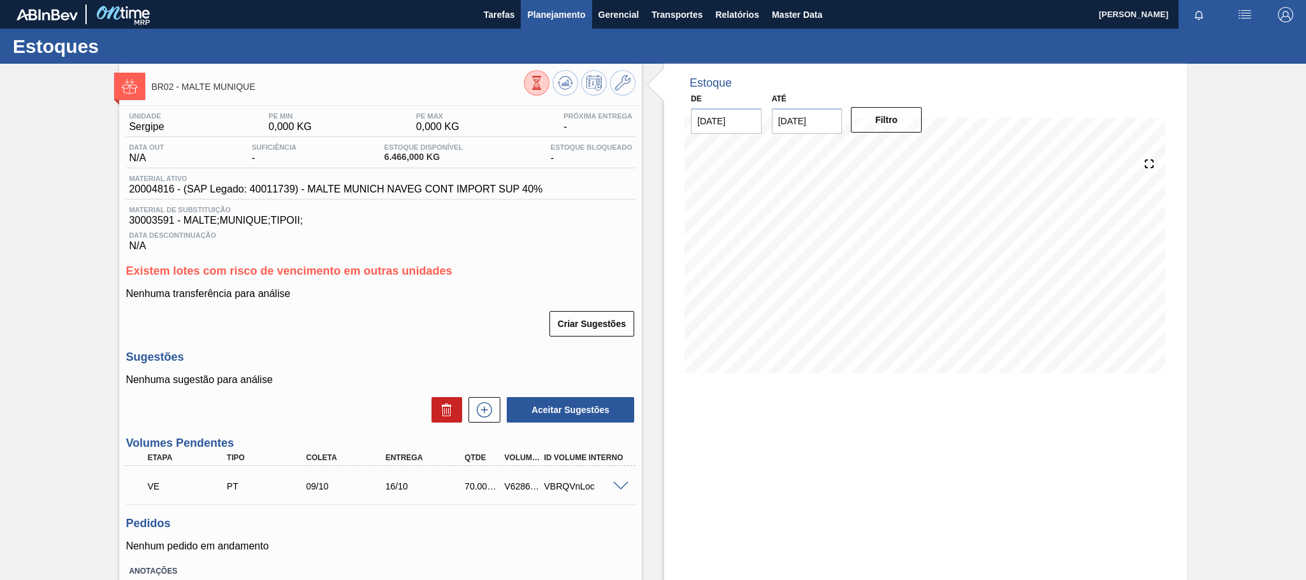
click at [554, 8] on span "Planejamento" at bounding box center [556, 14] width 58 height 15
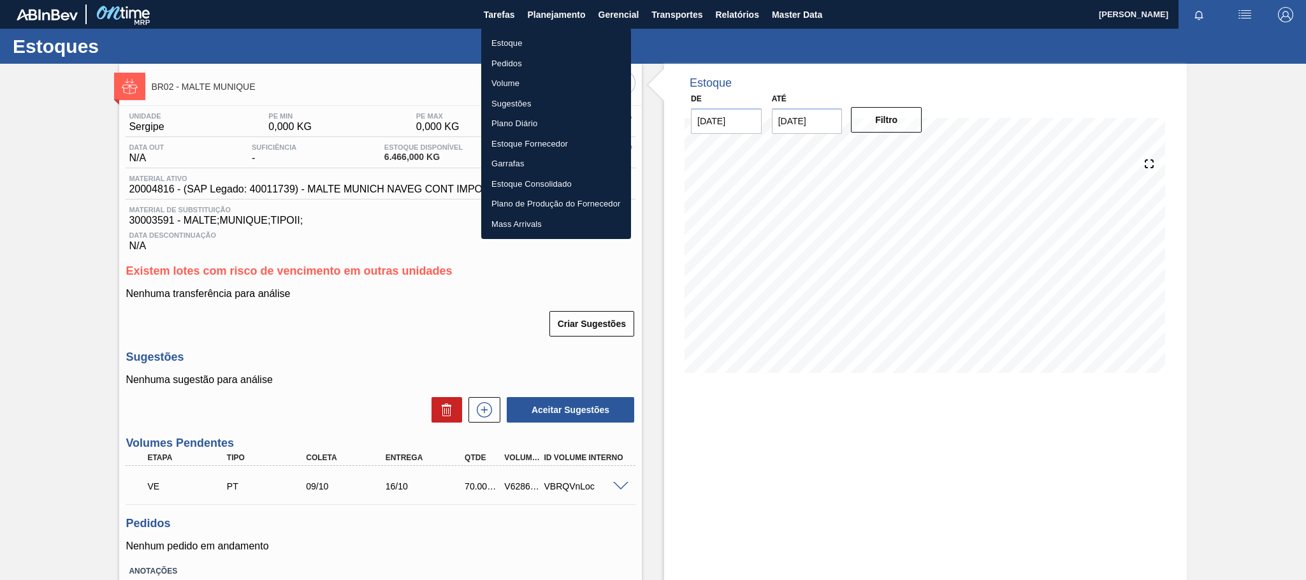
click at [522, 43] on li "Estoque" at bounding box center [556, 43] width 150 height 20
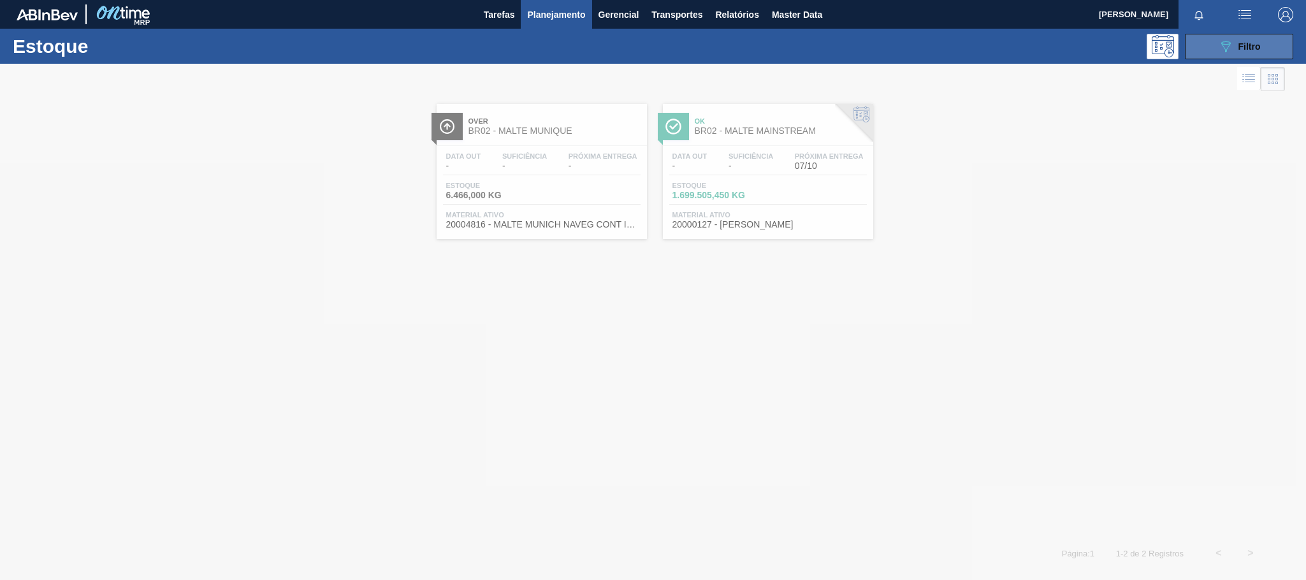
click at [1271, 40] on button "089F7B8B-B2A5-4AFE-B5C0-19BA573D28AC Filtro" at bounding box center [1239, 46] width 108 height 25
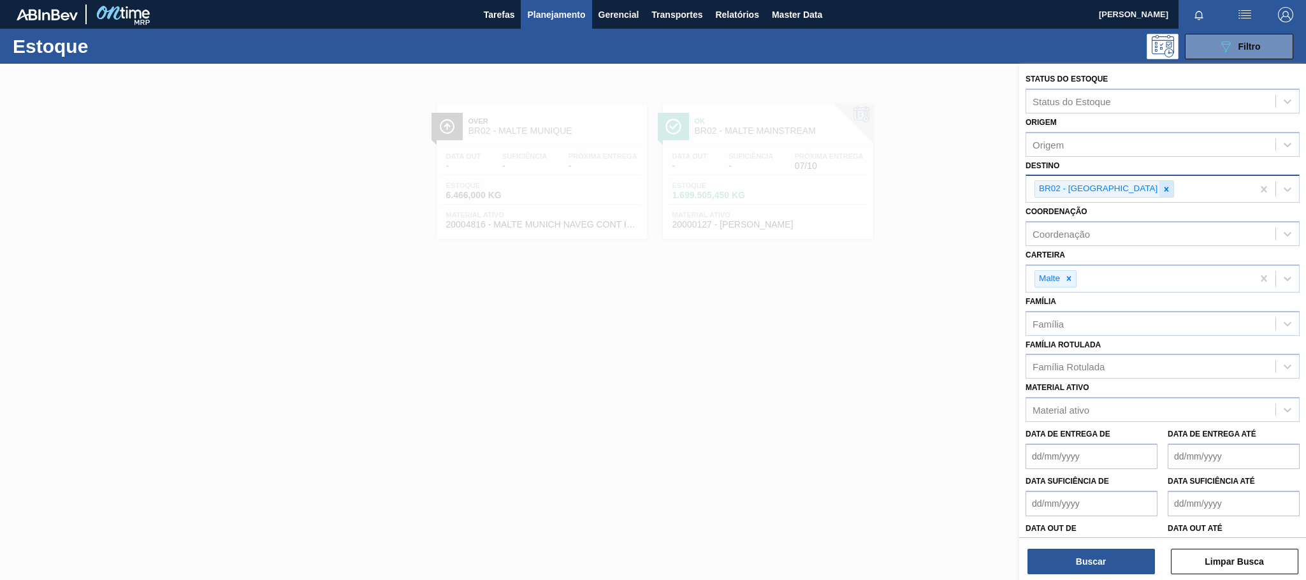
click at [1162, 190] on icon at bounding box center [1166, 189] width 9 height 9
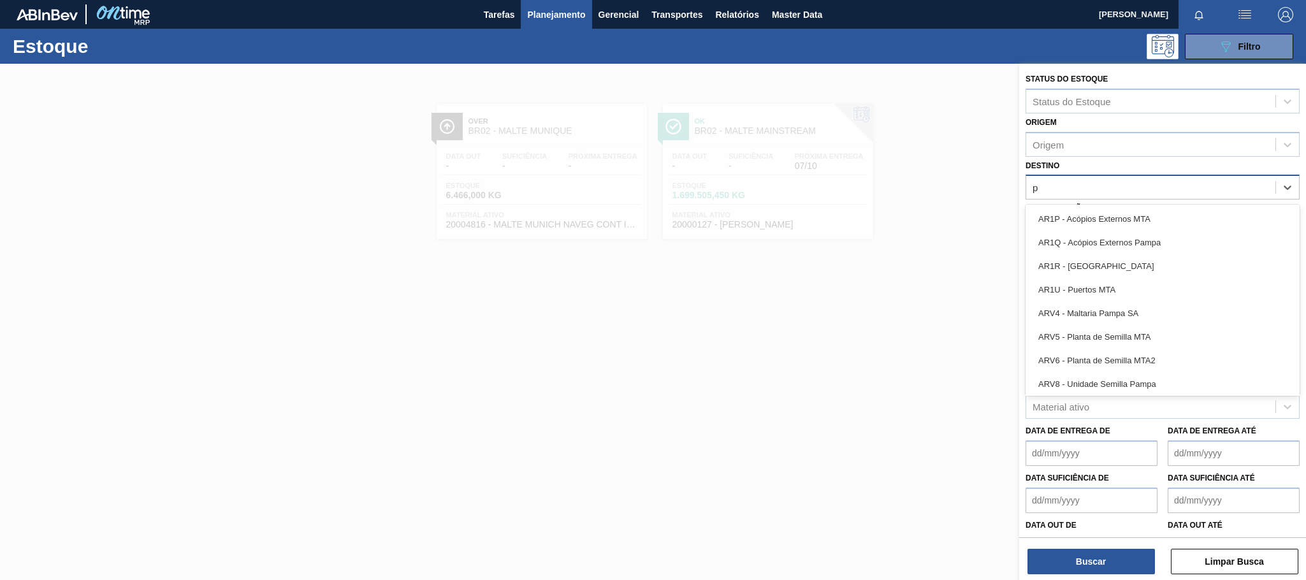
type input "pi"
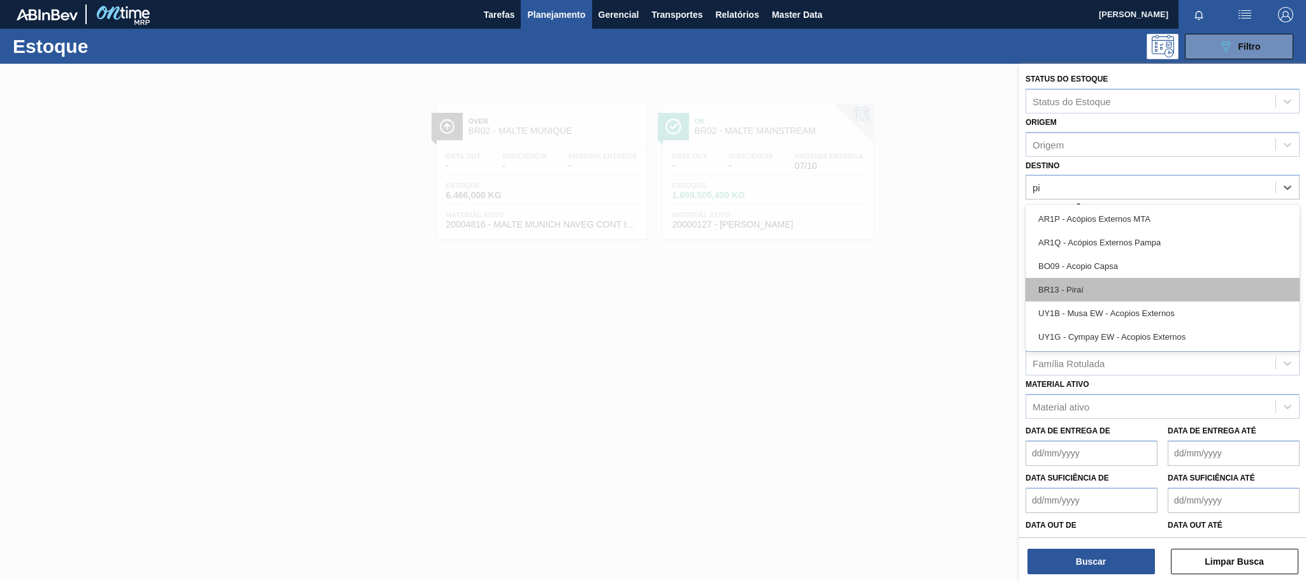
click at [1078, 286] on div "BR13 - Piraí" at bounding box center [1162, 290] width 274 height 24
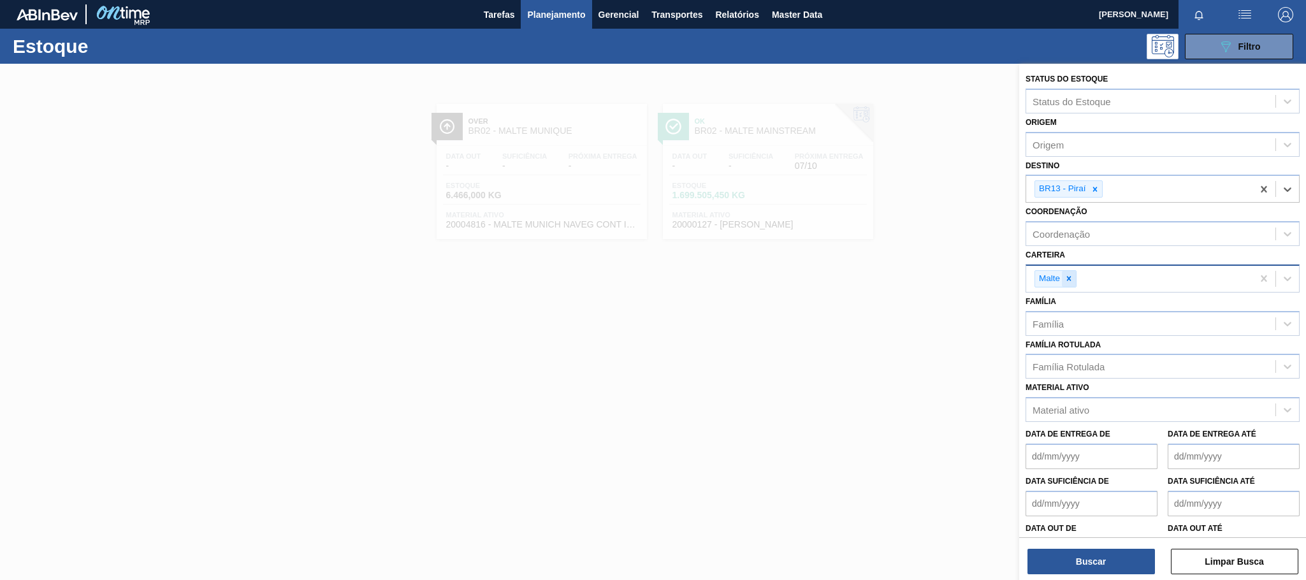
click at [1071, 272] on div at bounding box center [1069, 279] width 14 height 16
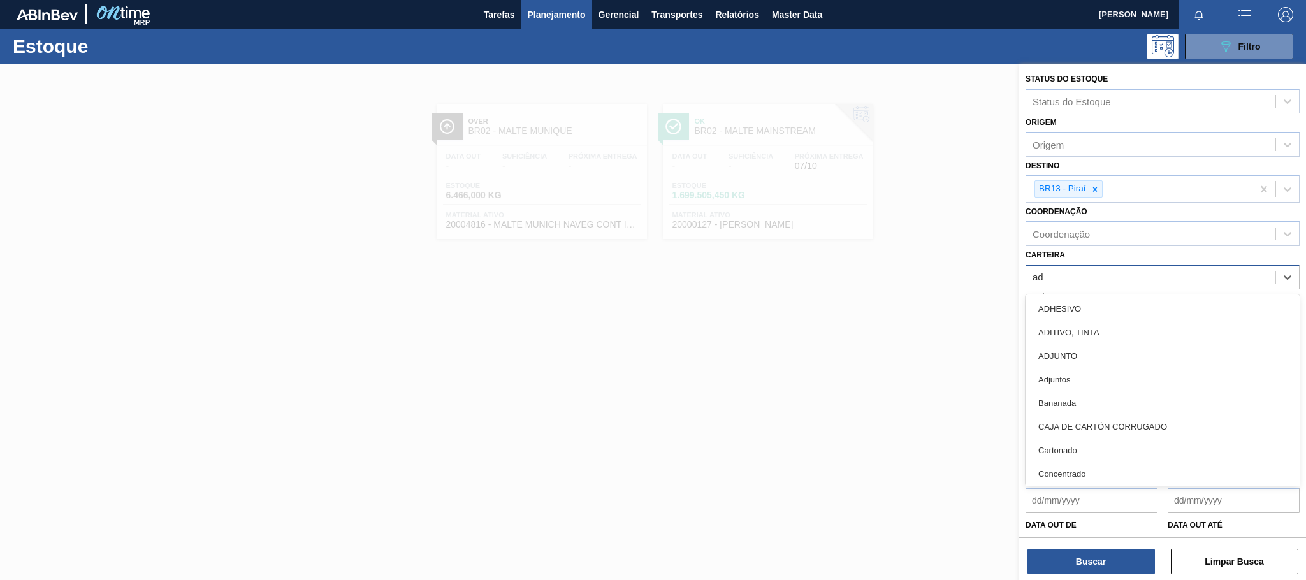
type input "adj"
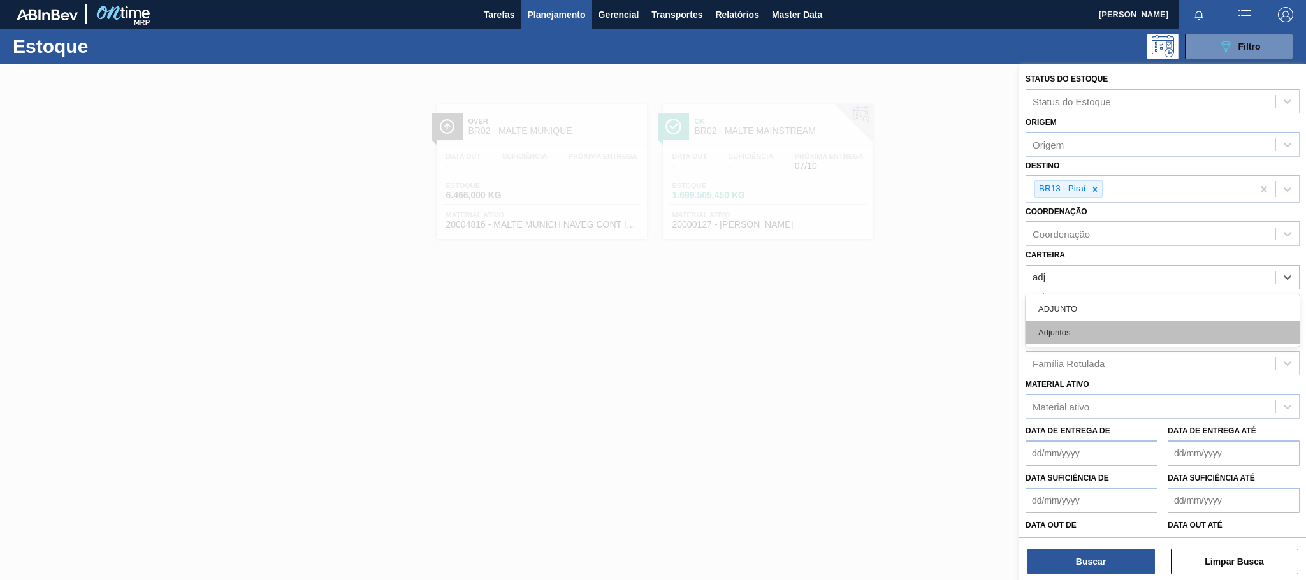
click at [1058, 337] on div "Adjuntos" at bounding box center [1162, 333] width 274 height 24
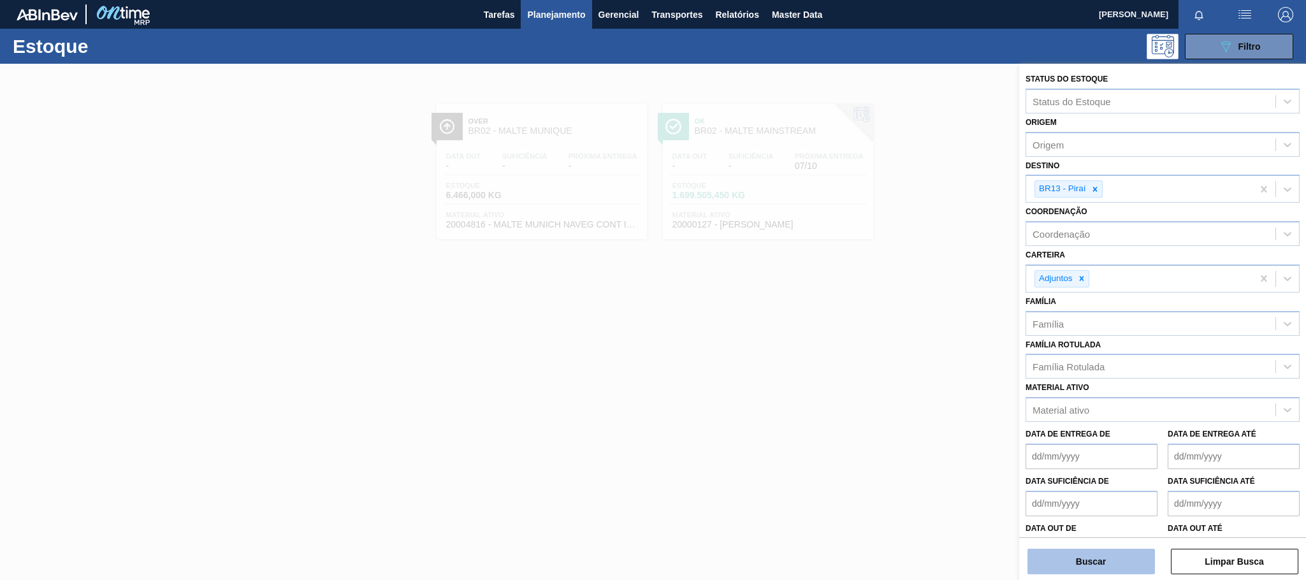
click at [1113, 556] on button "Buscar" at bounding box center [1090, 561] width 127 height 25
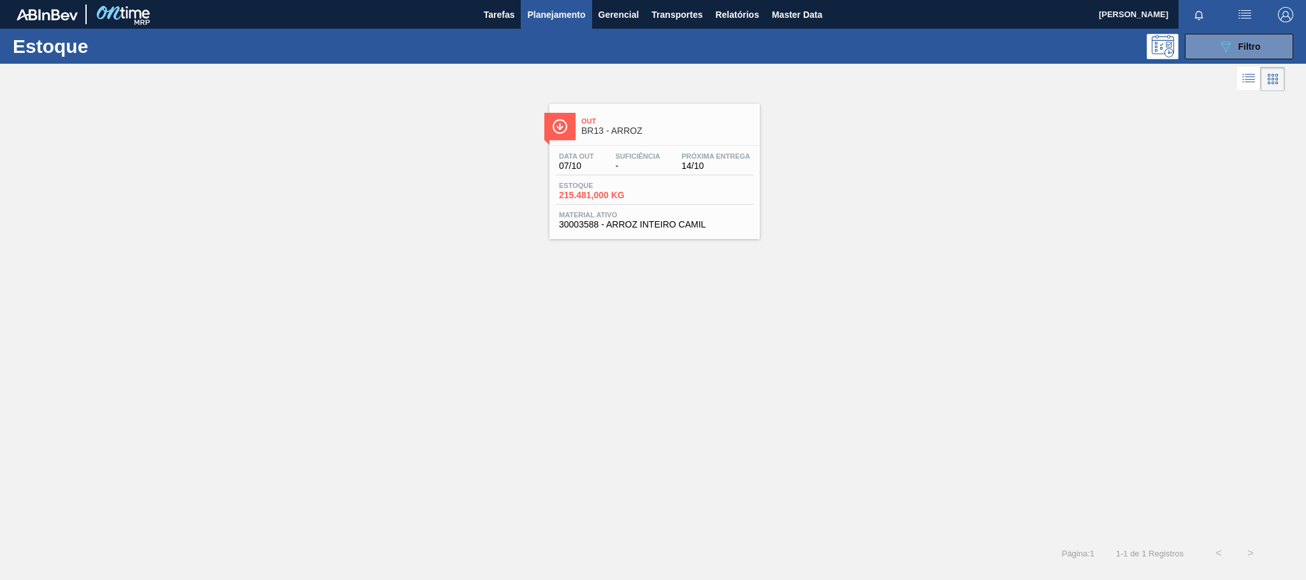
click at [601, 138] on div "Out BR13 - ARROZ" at bounding box center [667, 126] width 172 height 29
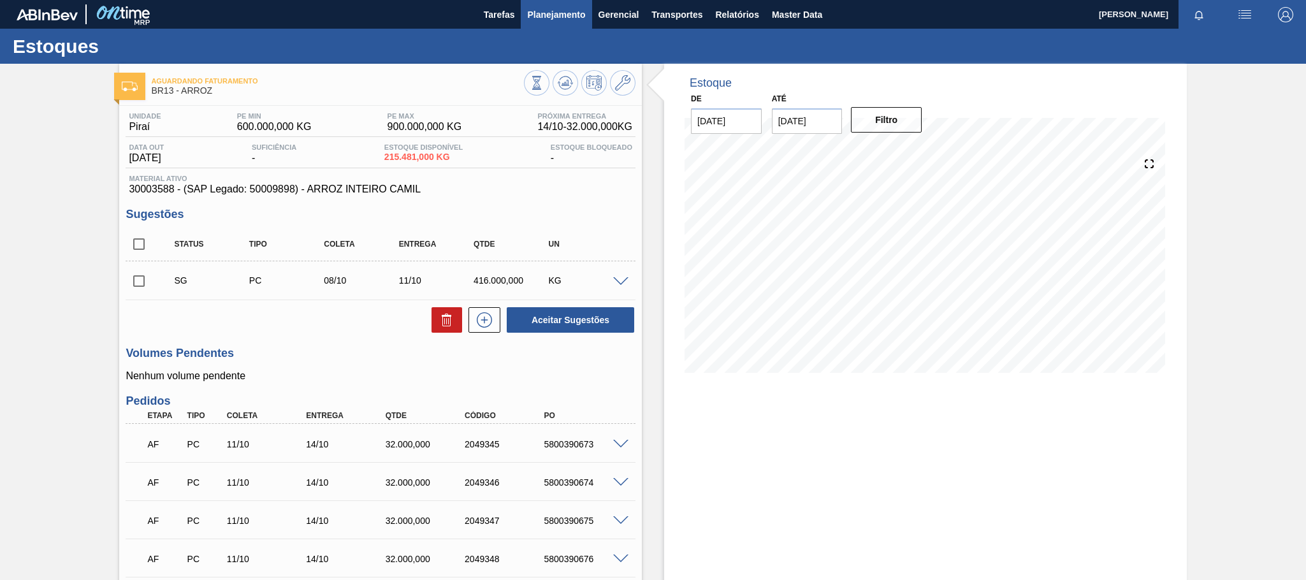
click at [579, 16] on span "Planejamento" at bounding box center [556, 14] width 58 height 15
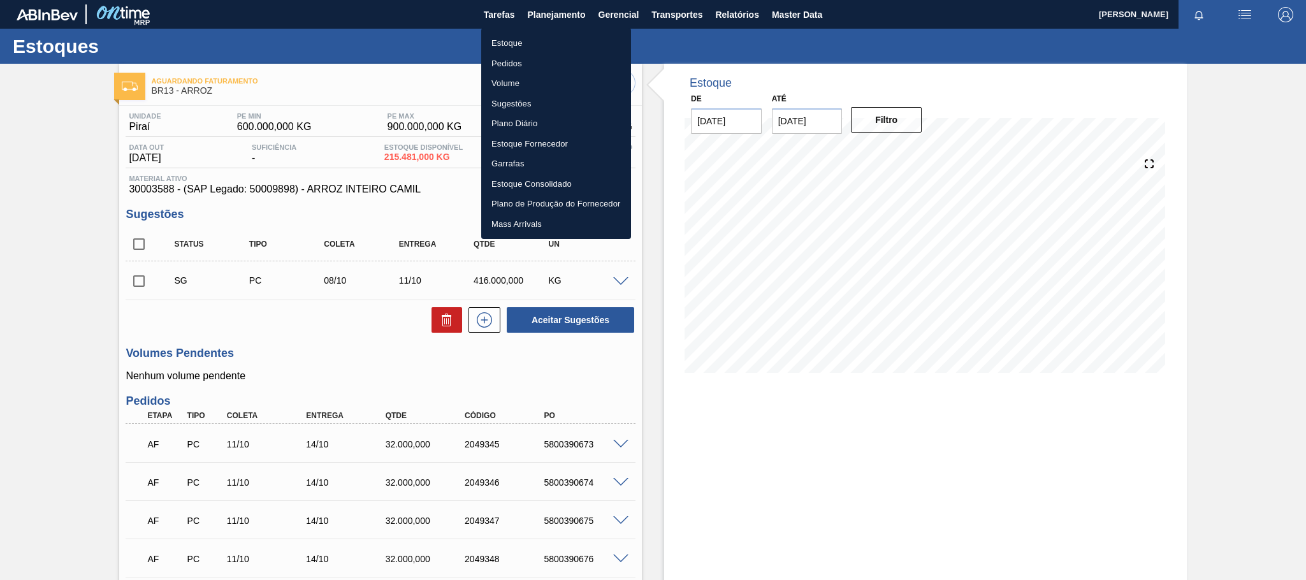
click at [522, 43] on li "Estoque" at bounding box center [556, 43] width 150 height 20
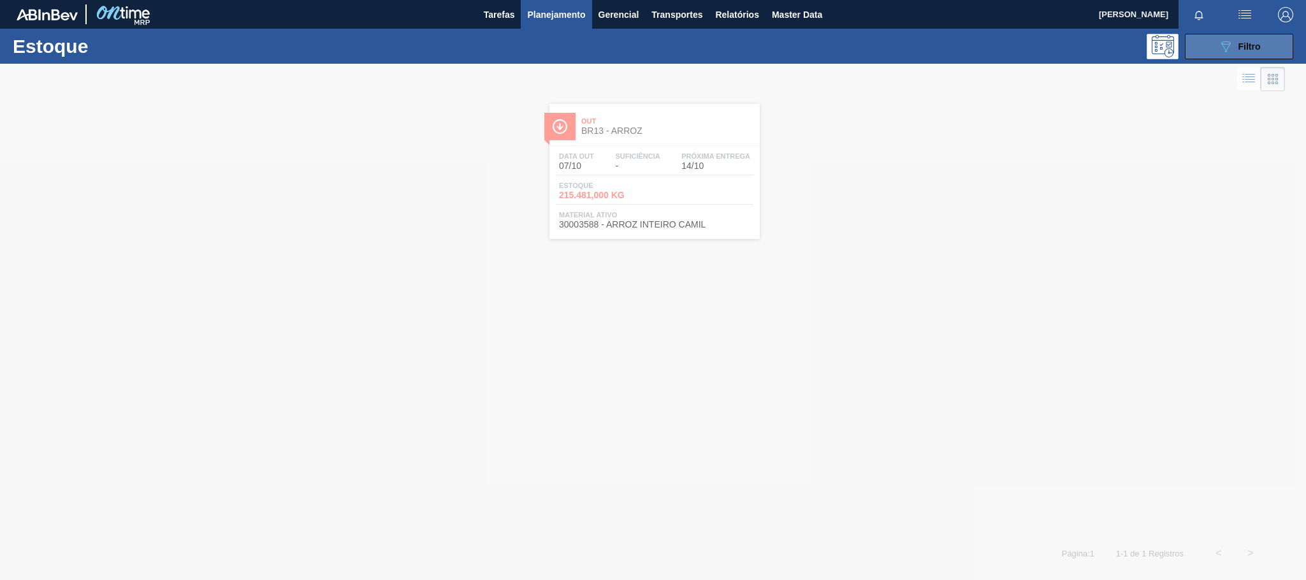
click at [1194, 58] on button "089F7B8B-B2A5-4AFE-B5C0-19BA573D28AC Filtro" at bounding box center [1239, 46] width 108 height 25
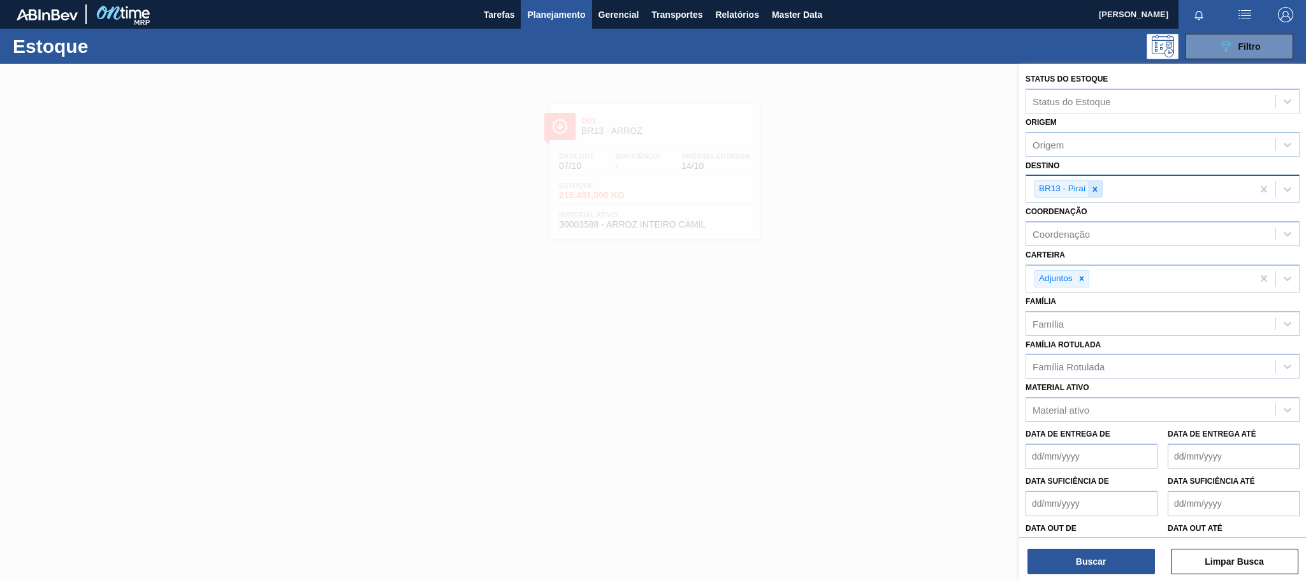
click at [1096, 190] on icon at bounding box center [1094, 189] width 4 height 4
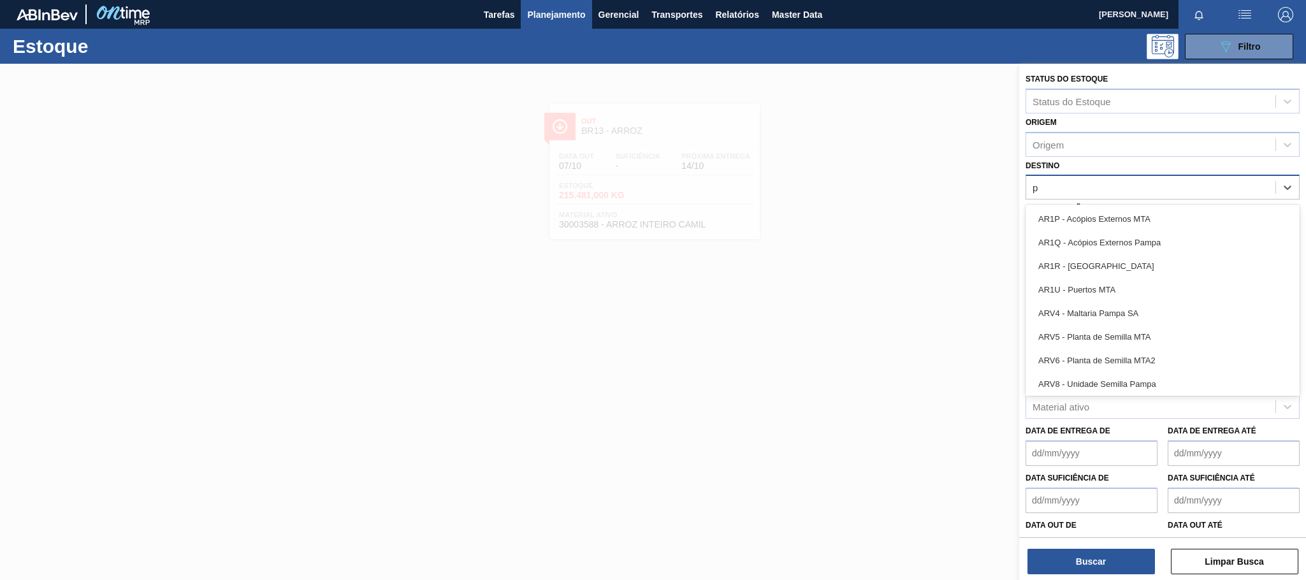
type input "po"
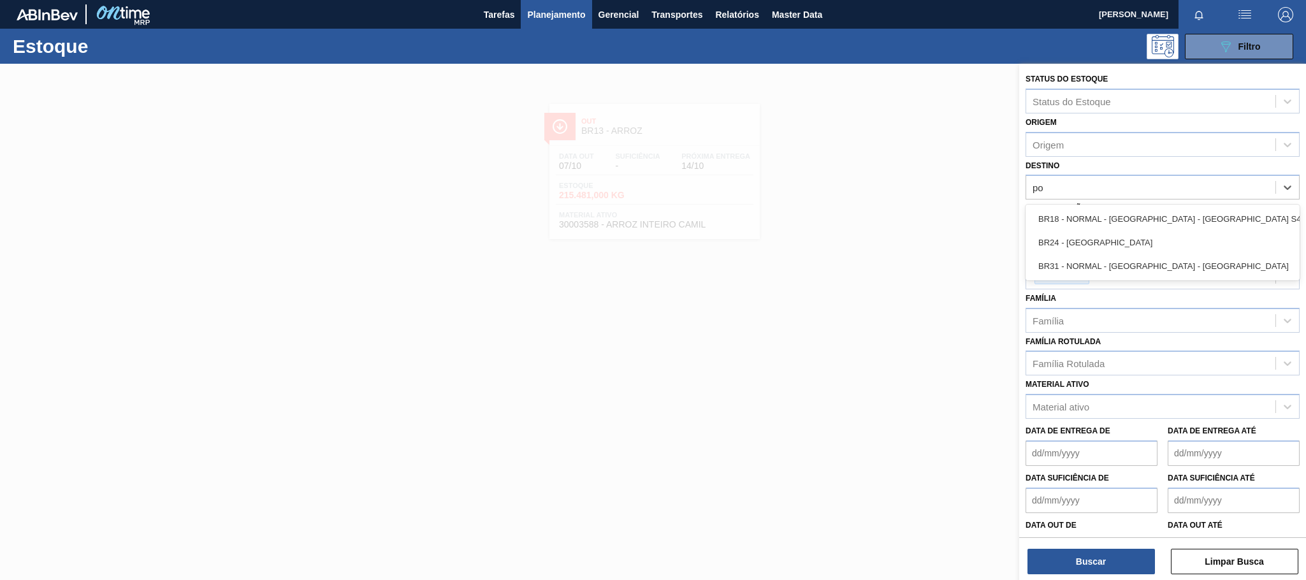
click at [1087, 243] on div "BR24 - [GEOGRAPHIC_DATA]" at bounding box center [1162, 243] width 274 height 24
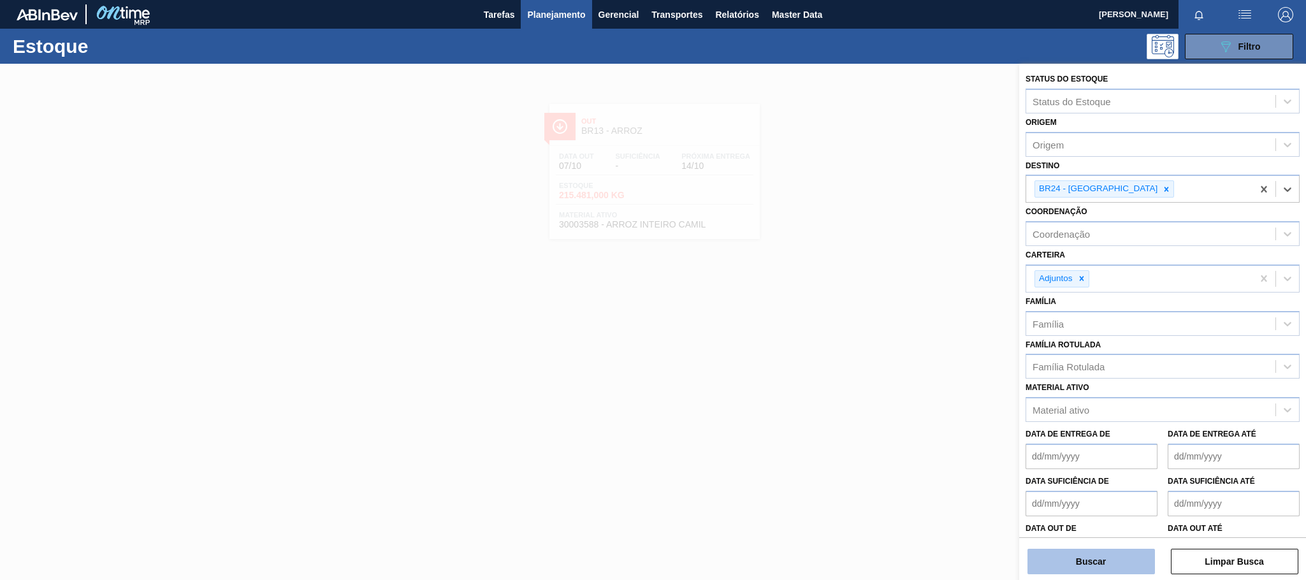
click at [1107, 563] on button "Buscar" at bounding box center [1090, 561] width 127 height 25
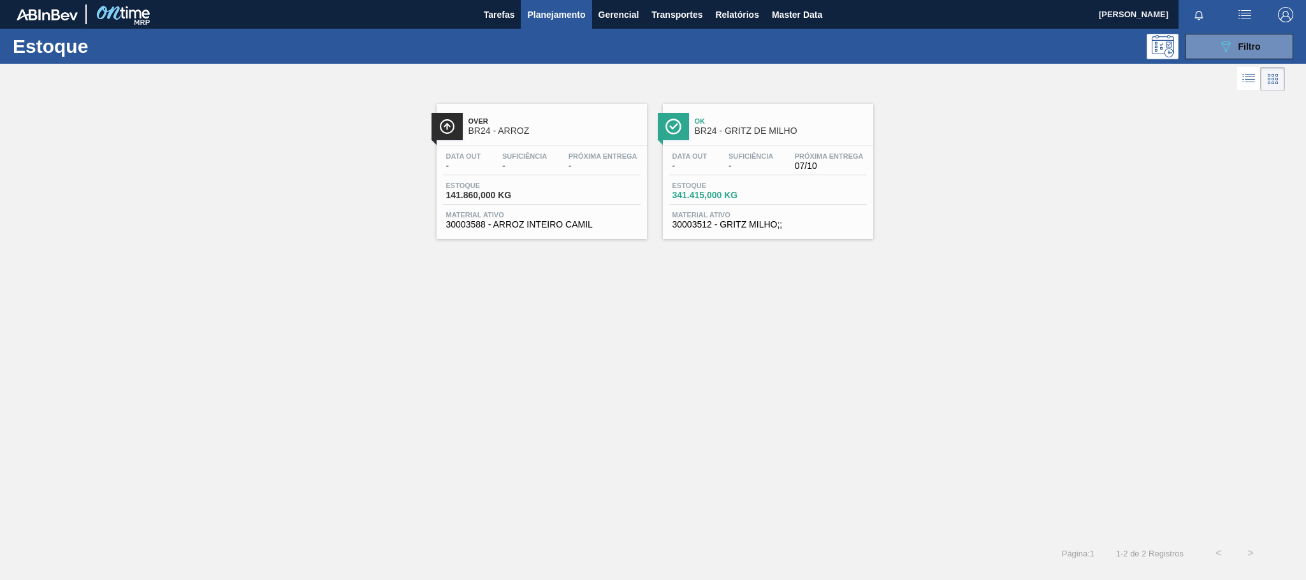
click at [562, 125] on span "Over" at bounding box center [554, 121] width 172 height 8
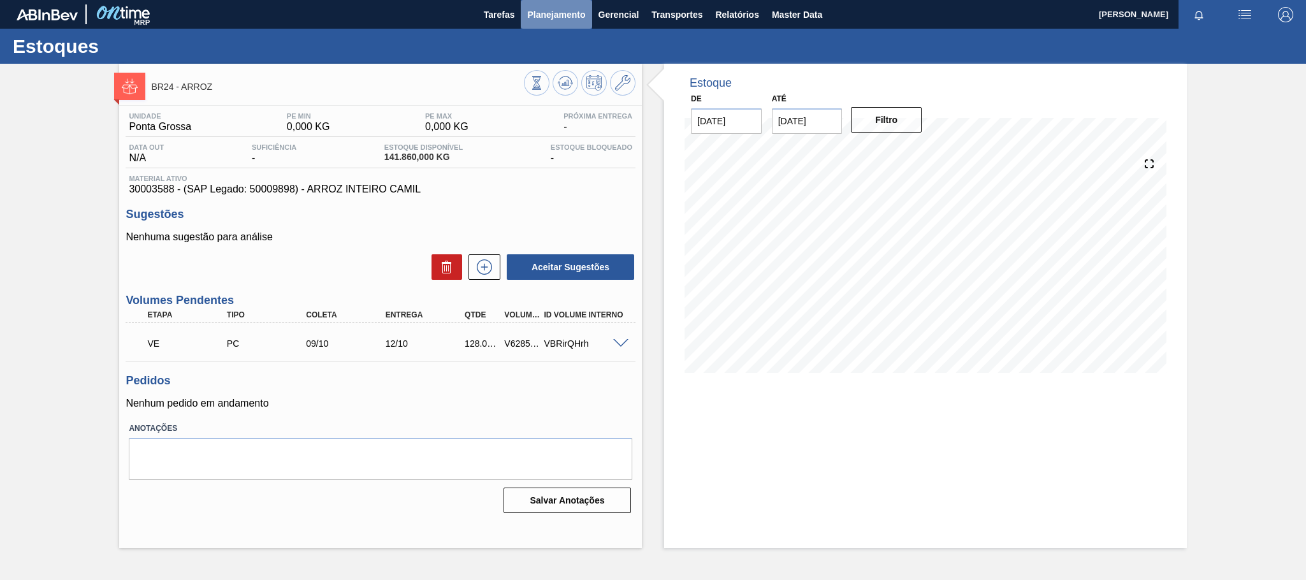
click at [555, 18] on span "Planejamento" at bounding box center [556, 14] width 58 height 15
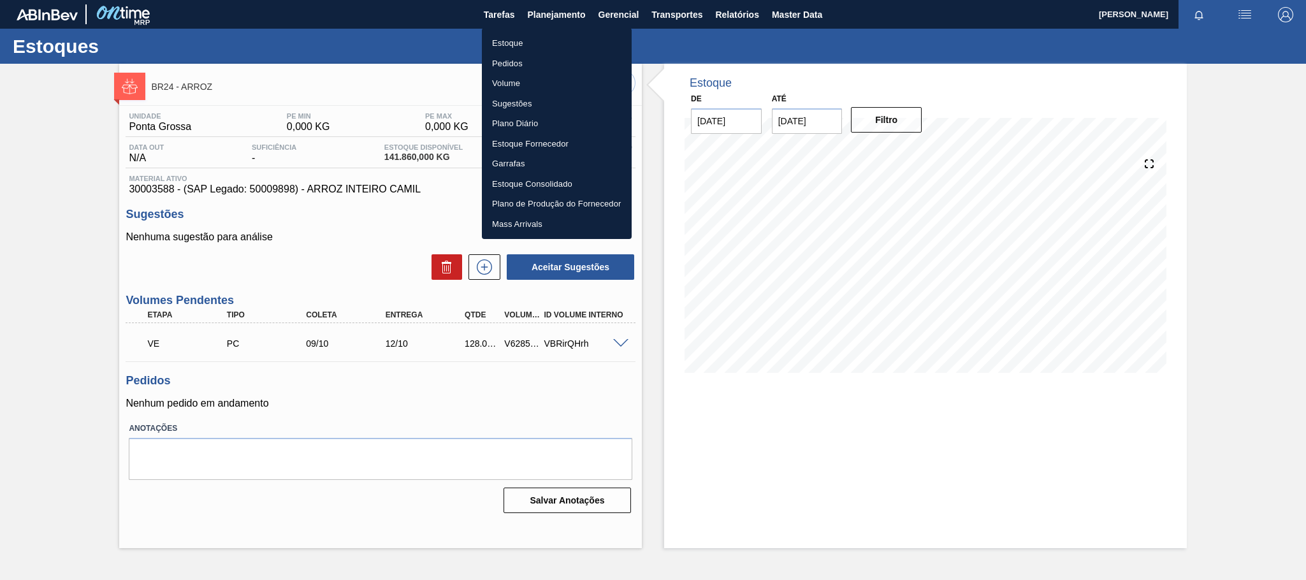
click at [509, 43] on li "Estoque" at bounding box center [557, 43] width 150 height 20
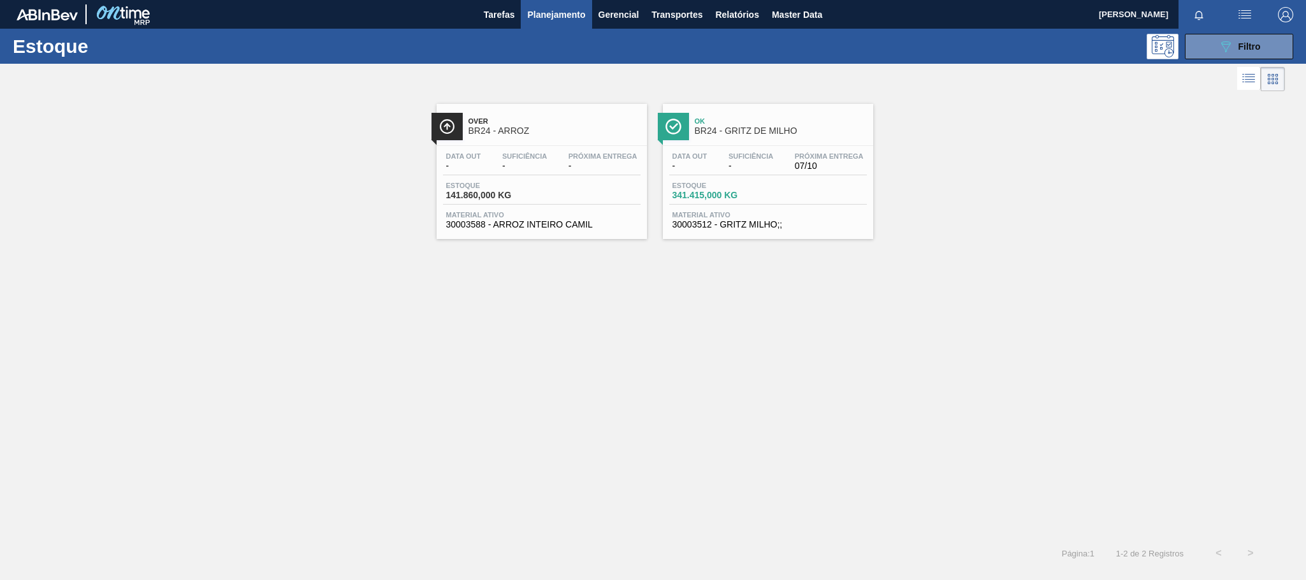
click at [497, 113] on div "Over BR24 - ARROZ" at bounding box center [554, 126] width 172 height 29
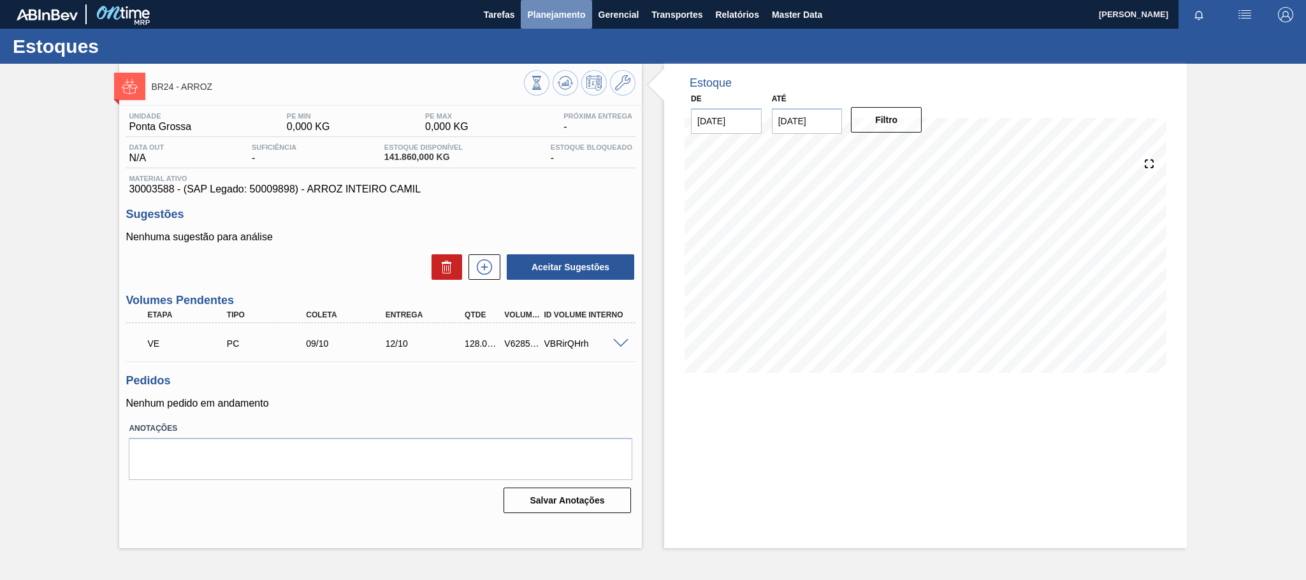
click at [558, 15] on span "Planejamento" at bounding box center [556, 14] width 58 height 15
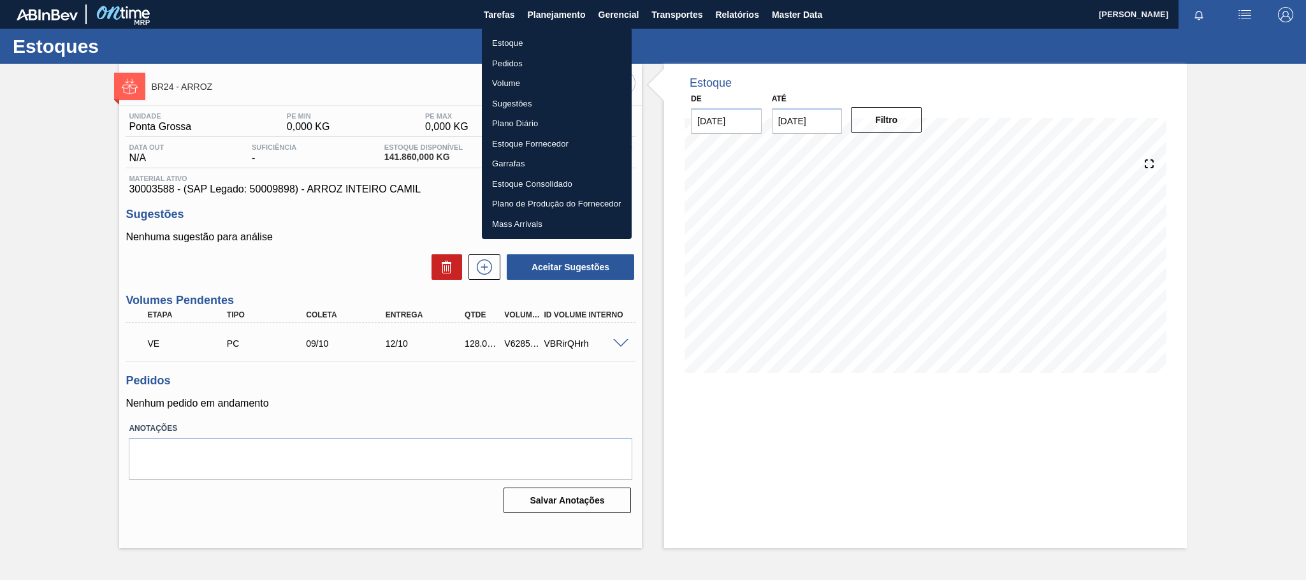
click at [500, 31] on ul "Estoque Pedidos Volume Sugestões Plano Diário Estoque Fornecedor Garrafas Estoq…" at bounding box center [557, 133] width 150 height 211
click at [500, 42] on li "Estoque" at bounding box center [557, 43] width 150 height 20
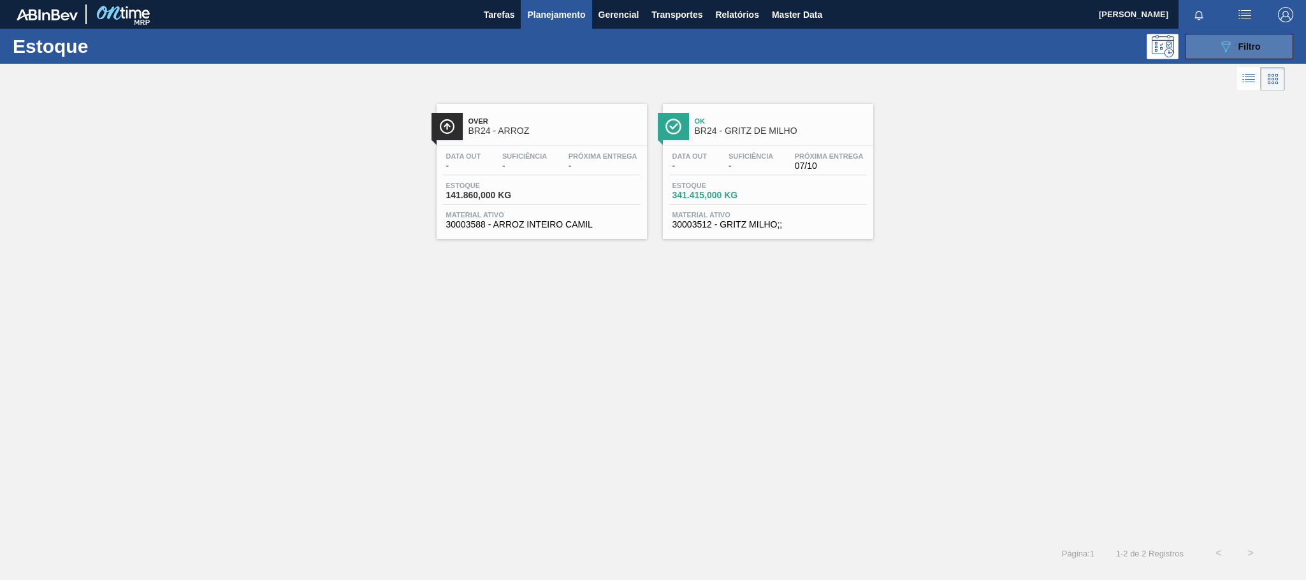
click at [1220, 43] on icon "089F7B8B-B2A5-4AFE-B5C0-19BA573D28AC" at bounding box center [1225, 46] width 15 height 15
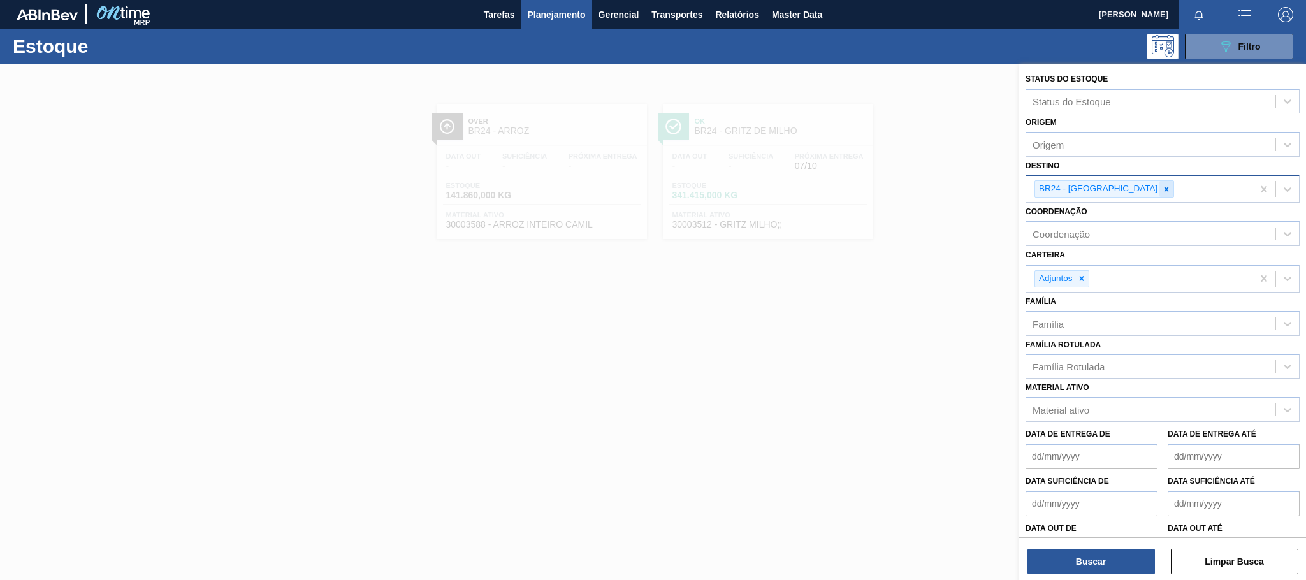
click at [1164, 188] on icon at bounding box center [1166, 189] width 4 height 4
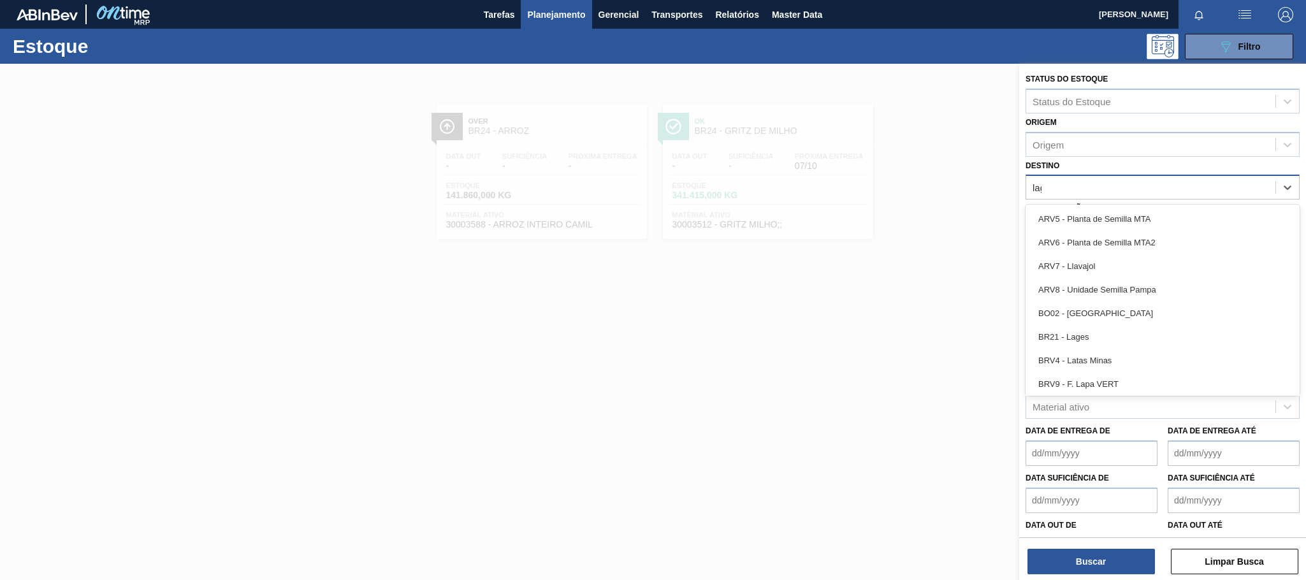
type input "lage"
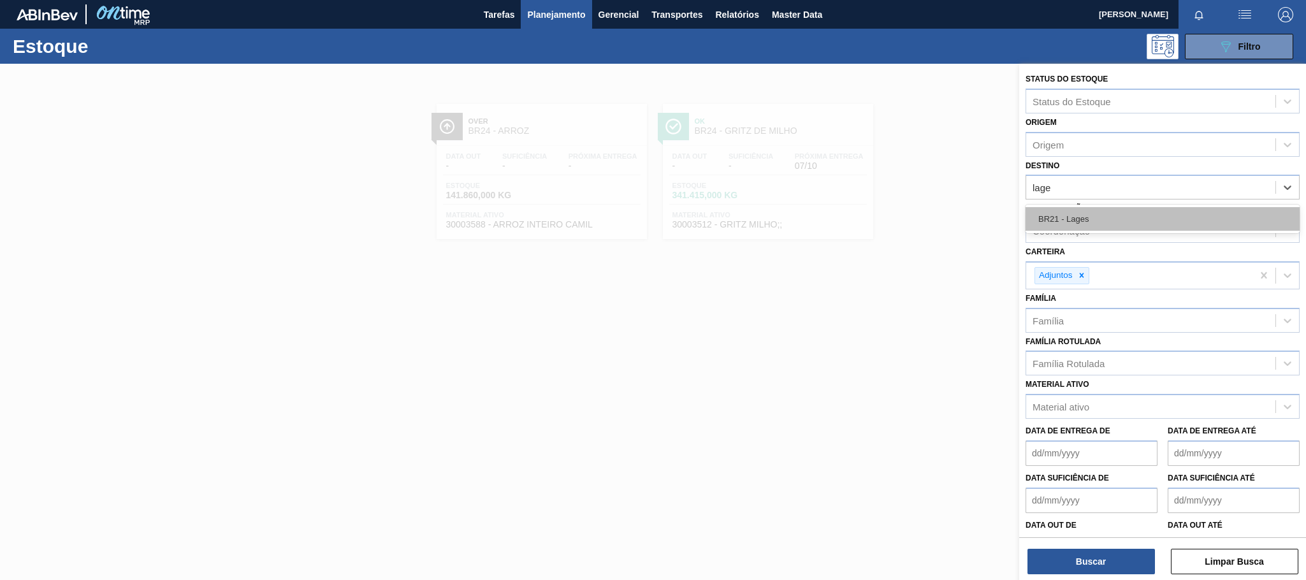
click at [1055, 219] on div "BR21 - Lages" at bounding box center [1162, 219] width 274 height 24
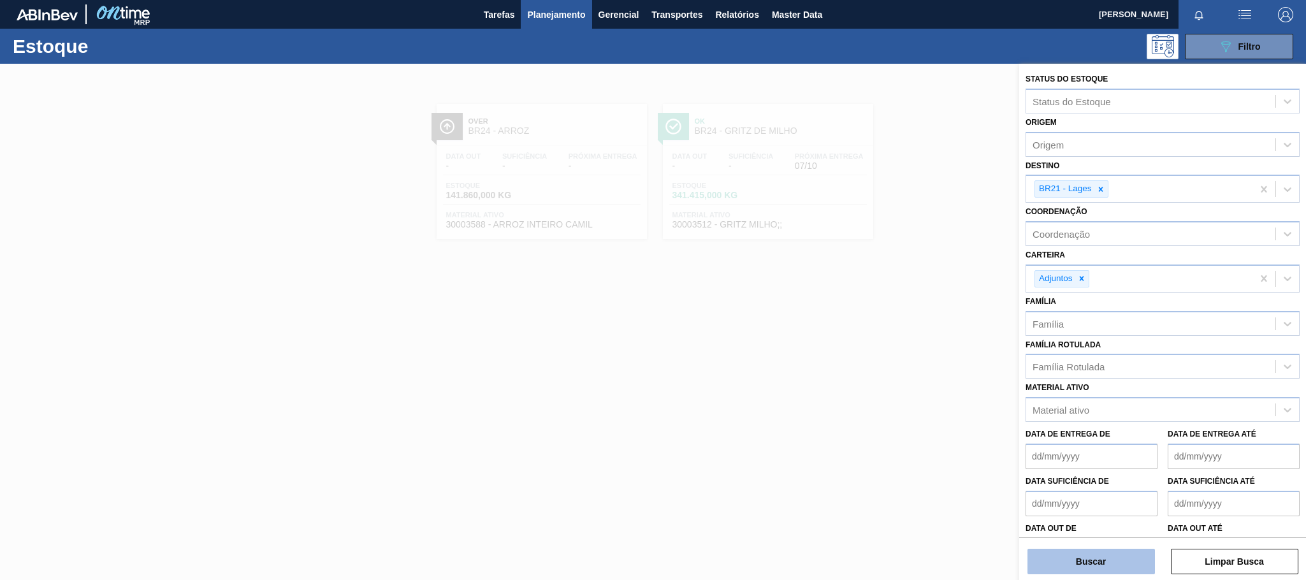
click at [1092, 572] on button "Buscar" at bounding box center [1090, 561] width 127 height 25
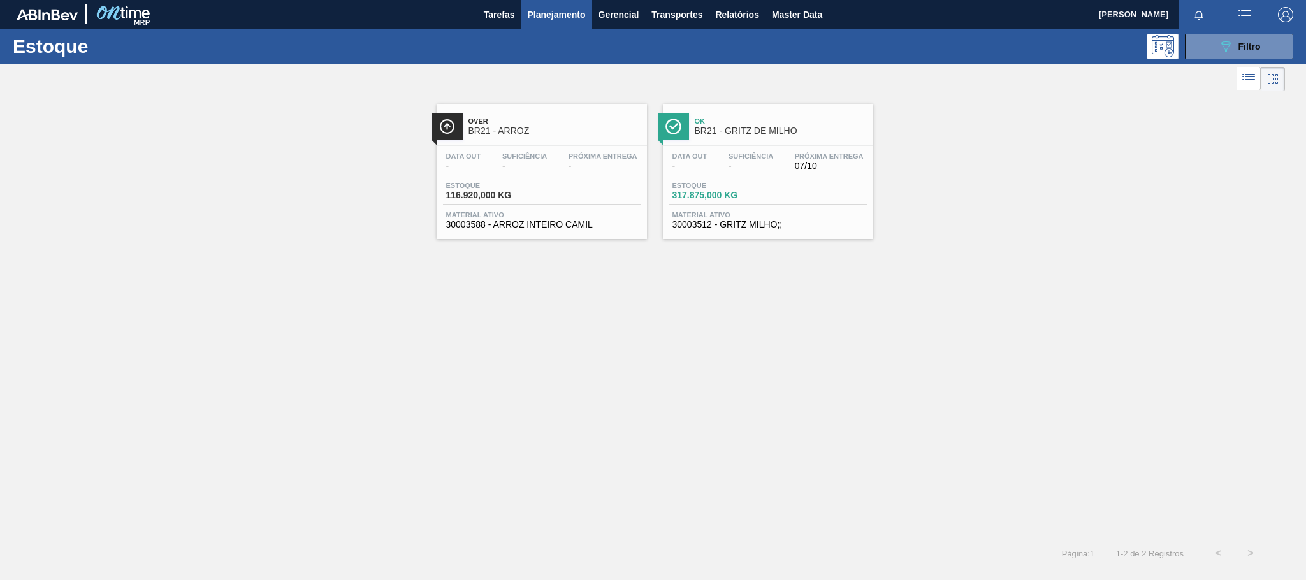
click at [515, 128] on span "BR21 - ARROZ" at bounding box center [554, 131] width 172 height 10
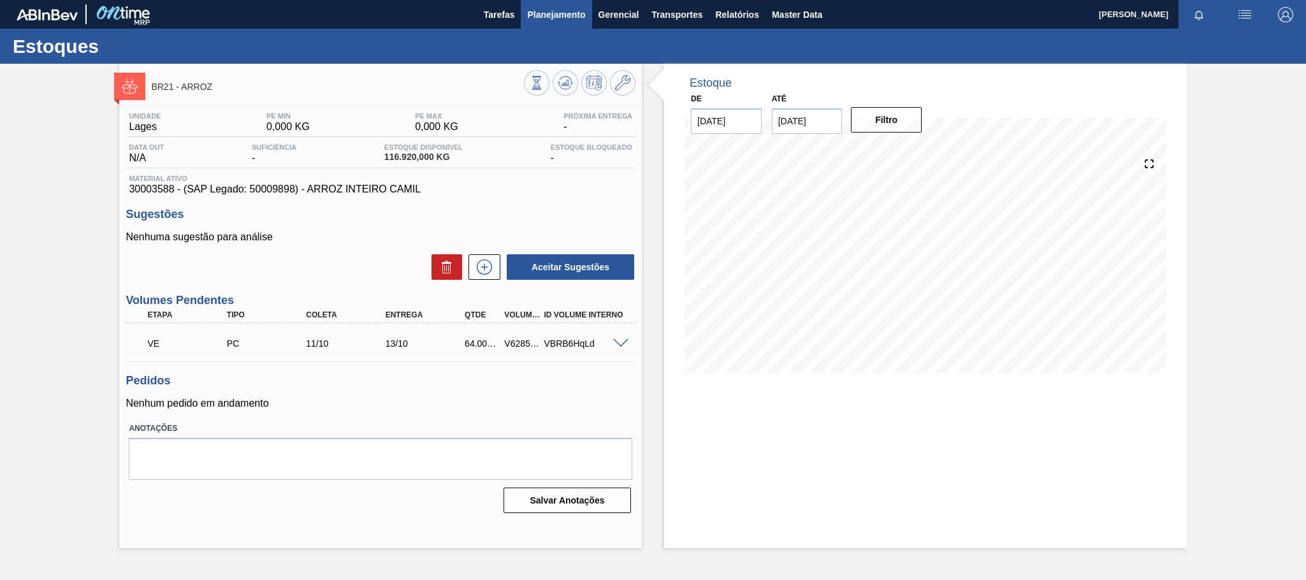
click at [547, 10] on span "Planejamento" at bounding box center [556, 14] width 58 height 15
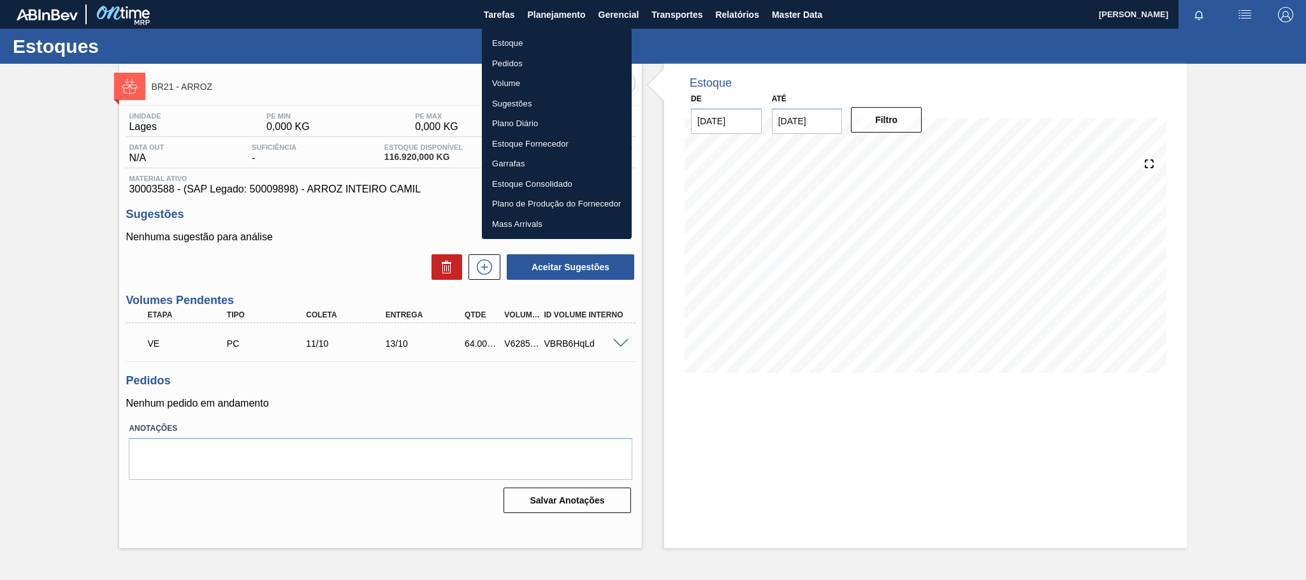
click at [521, 42] on li "Estoque" at bounding box center [557, 43] width 150 height 20
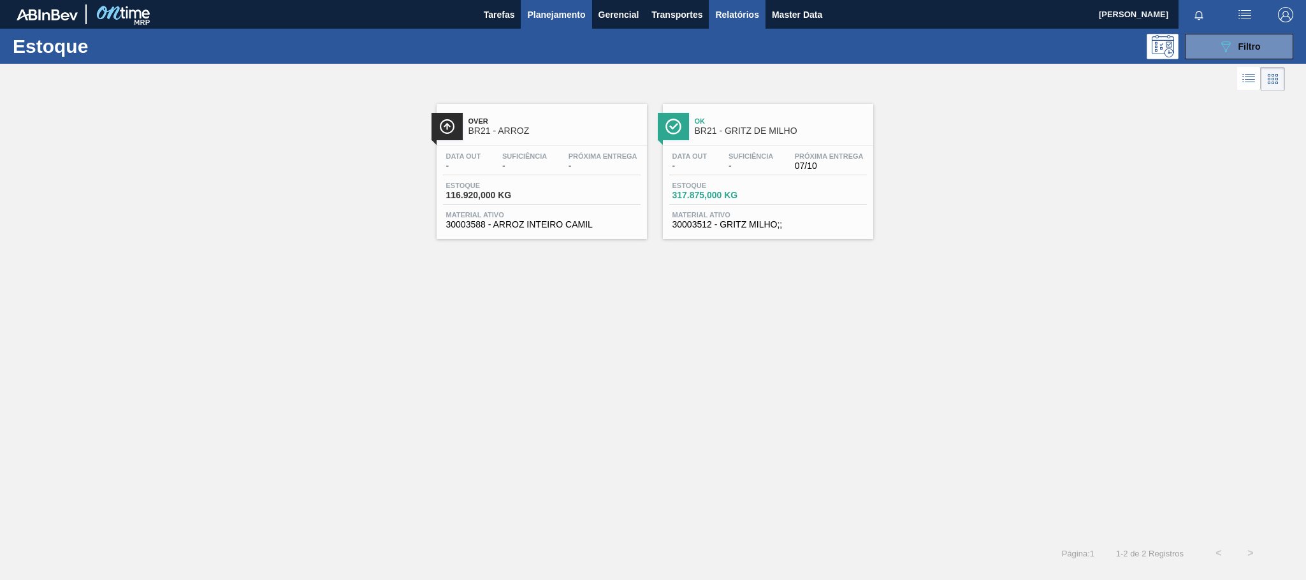
click at [719, 20] on span "Relatórios" at bounding box center [736, 14] width 43 height 15
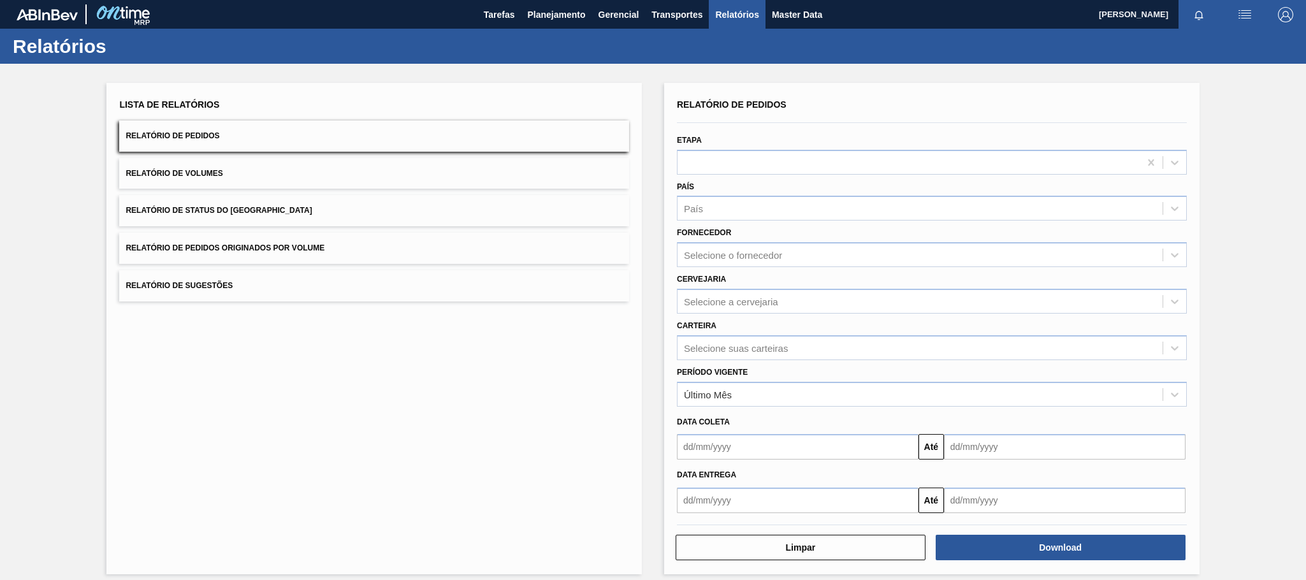
click at [247, 247] on span "Relatório de Pedidos Originados por Volume" at bounding box center [225, 247] width 199 height 9
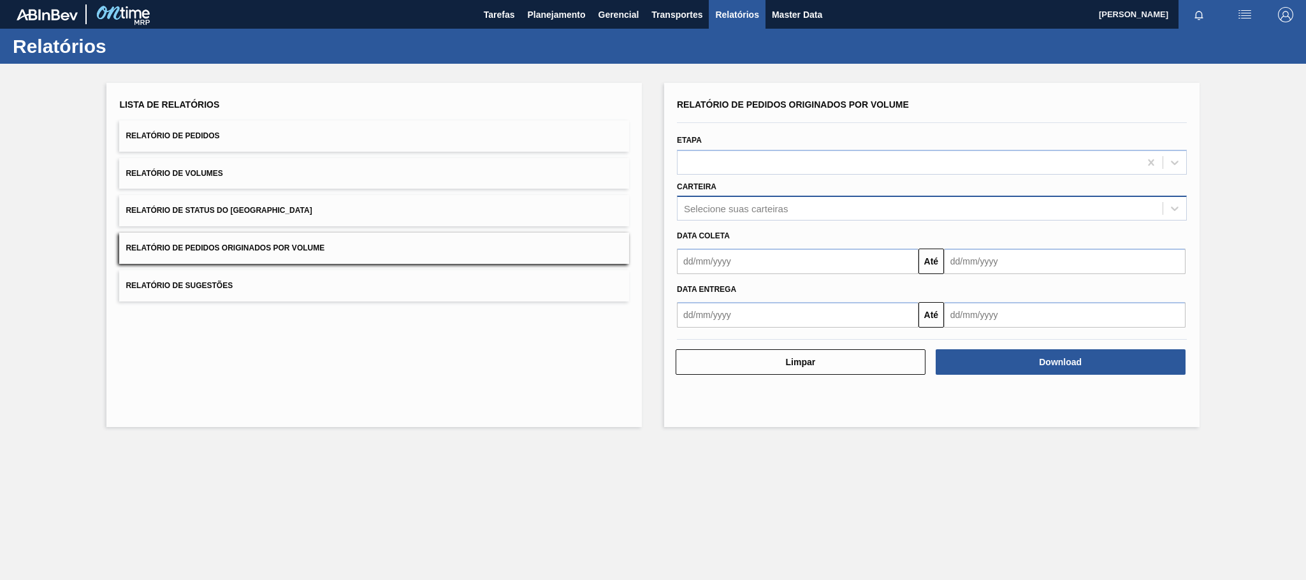
click at [708, 215] on div "Selecione suas carteiras" at bounding box center [919, 208] width 485 height 18
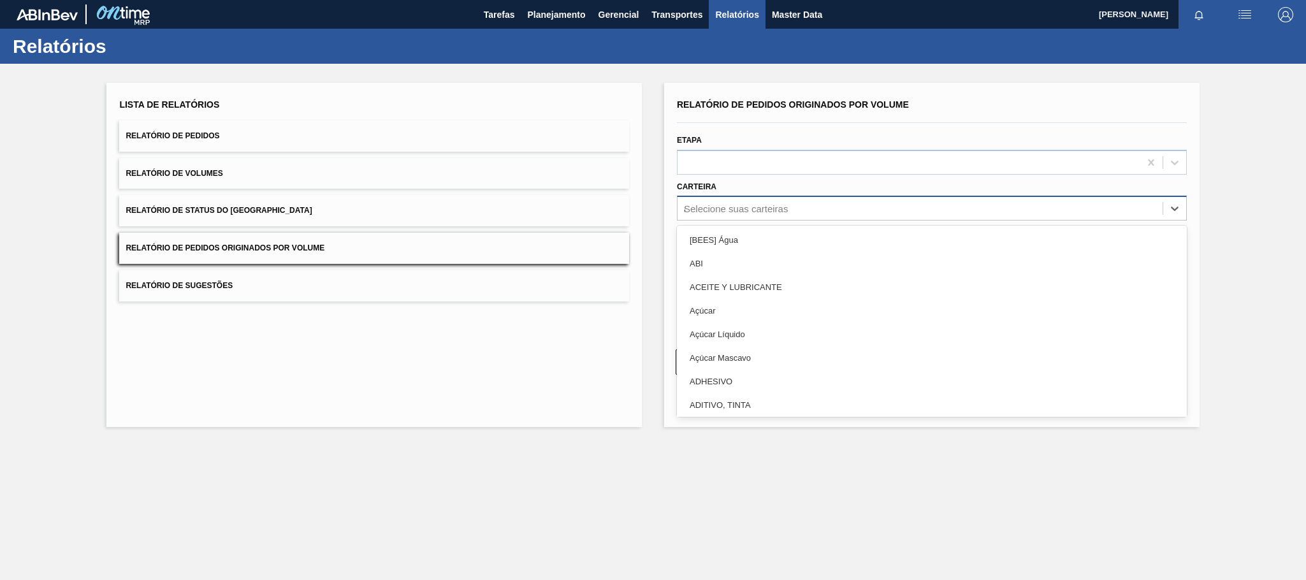
type input "ad"
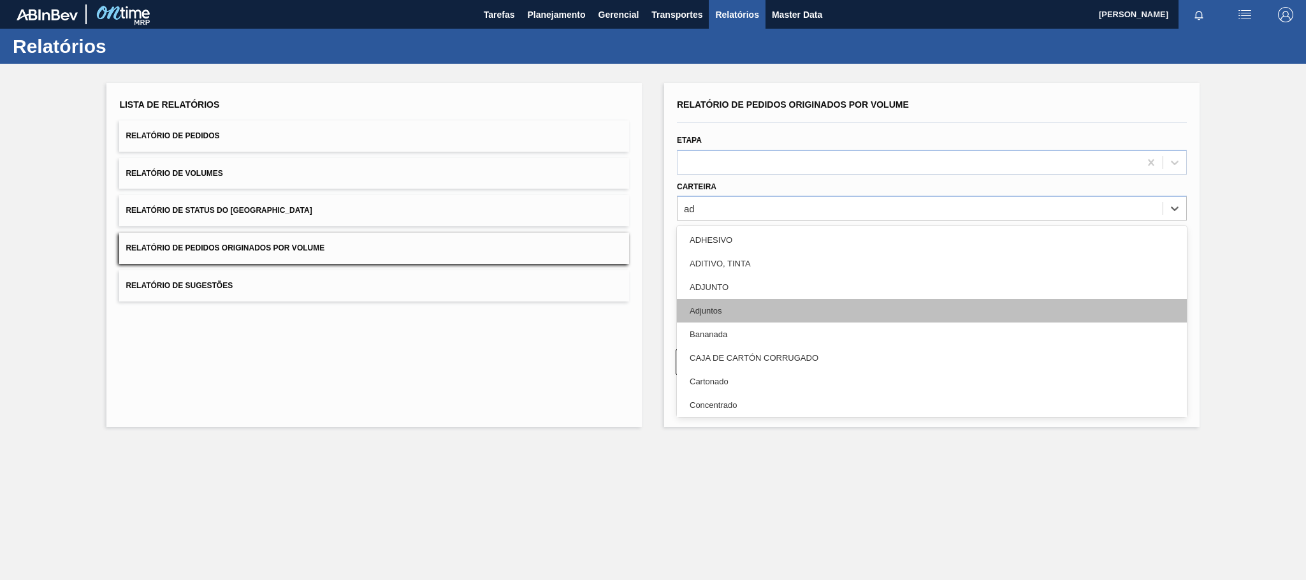
click at [721, 312] on div "Adjuntos" at bounding box center [932, 311] width 510 height 24
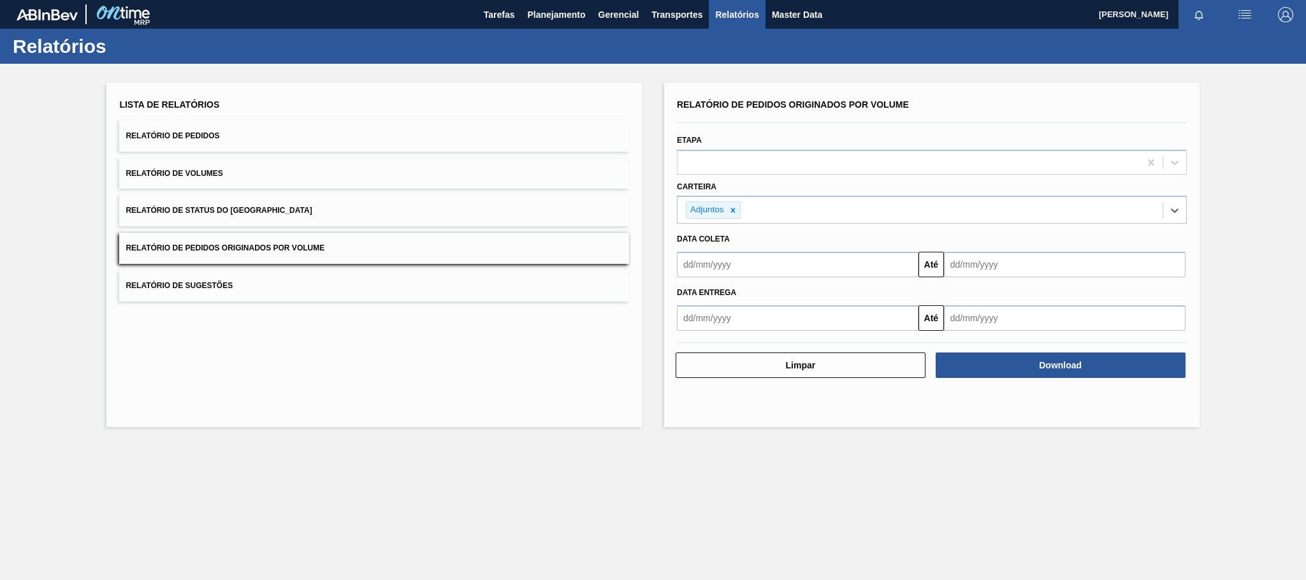
click at [746, 270] on input "text" at bounding box center [798, 264] width 242 height 25
click at [771, 358] on div "9" at bounding box center [774, 356] width 17 height 17
type input "[DATE]"
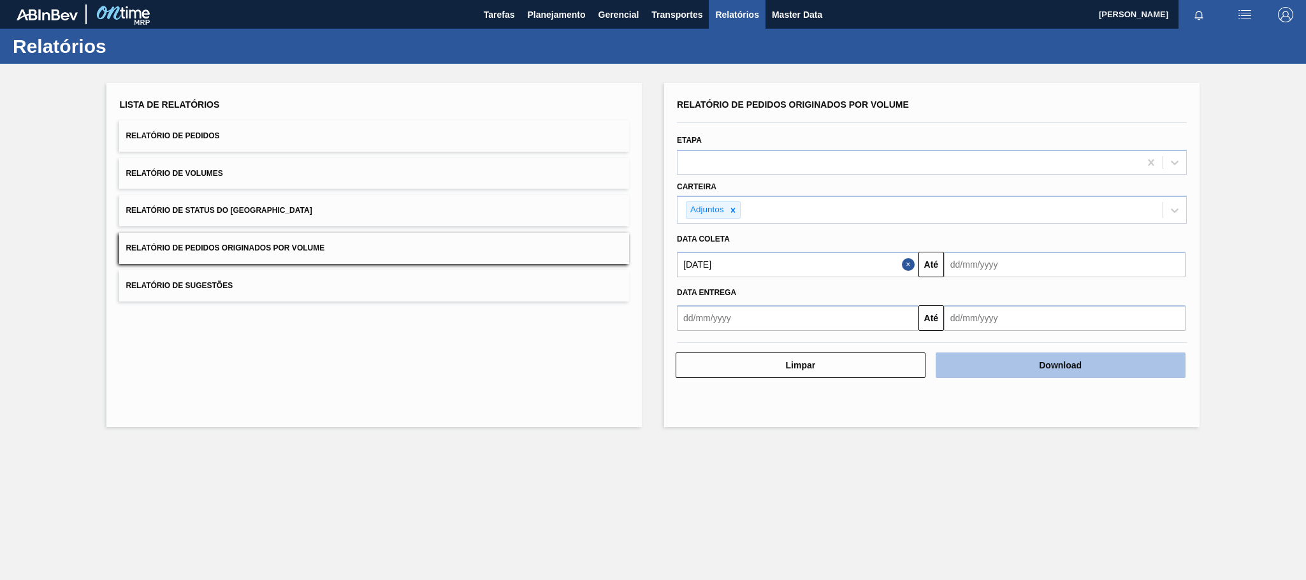
click at [1056, 370] on button "Download" at bounding box center [1061, 364] width 250 height 25
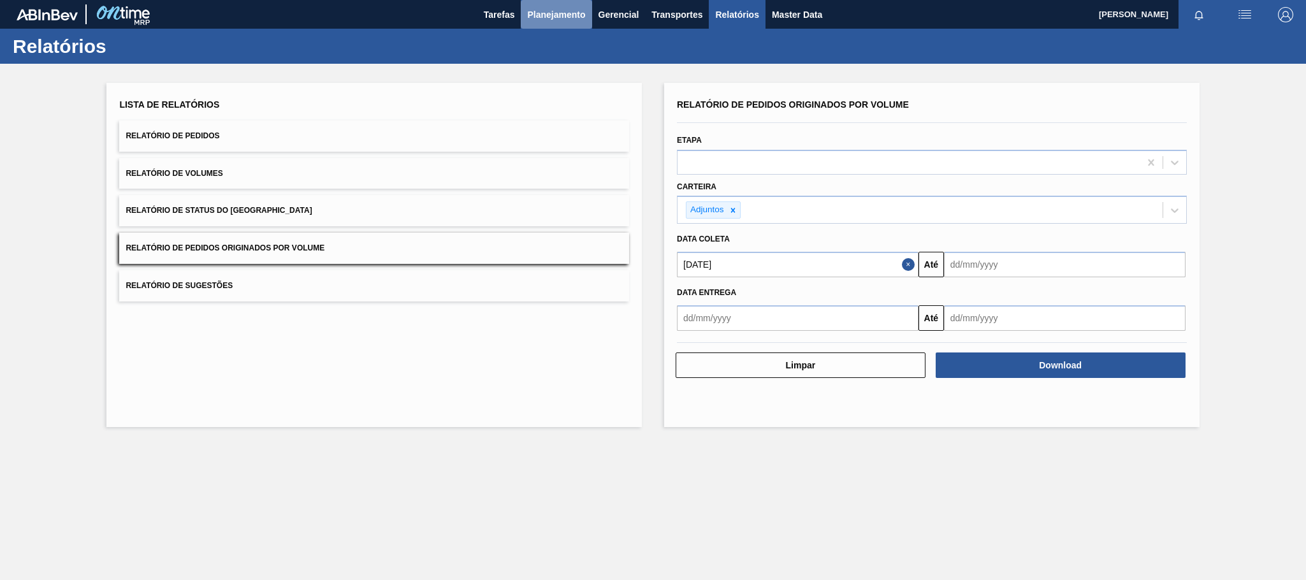
click at [549, 16] on span "Planejamento" at bounding box center [556, 14] width 58 height 15
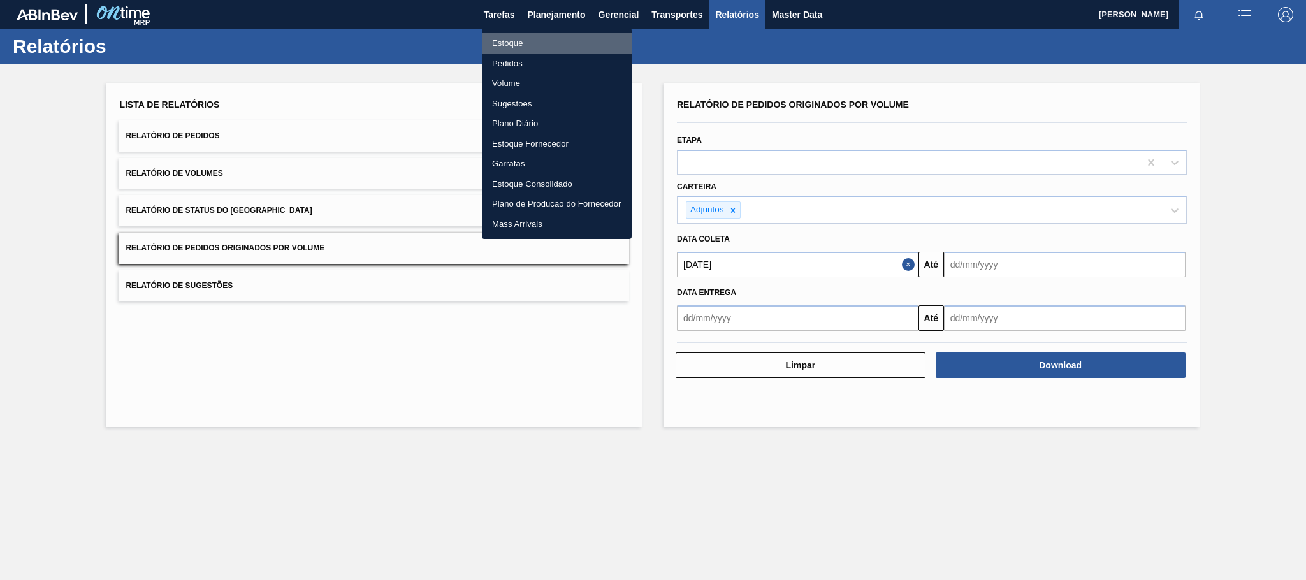
click at [509, 43] on li "Estoque" at bounding box center [557, 43] width 150 height 20
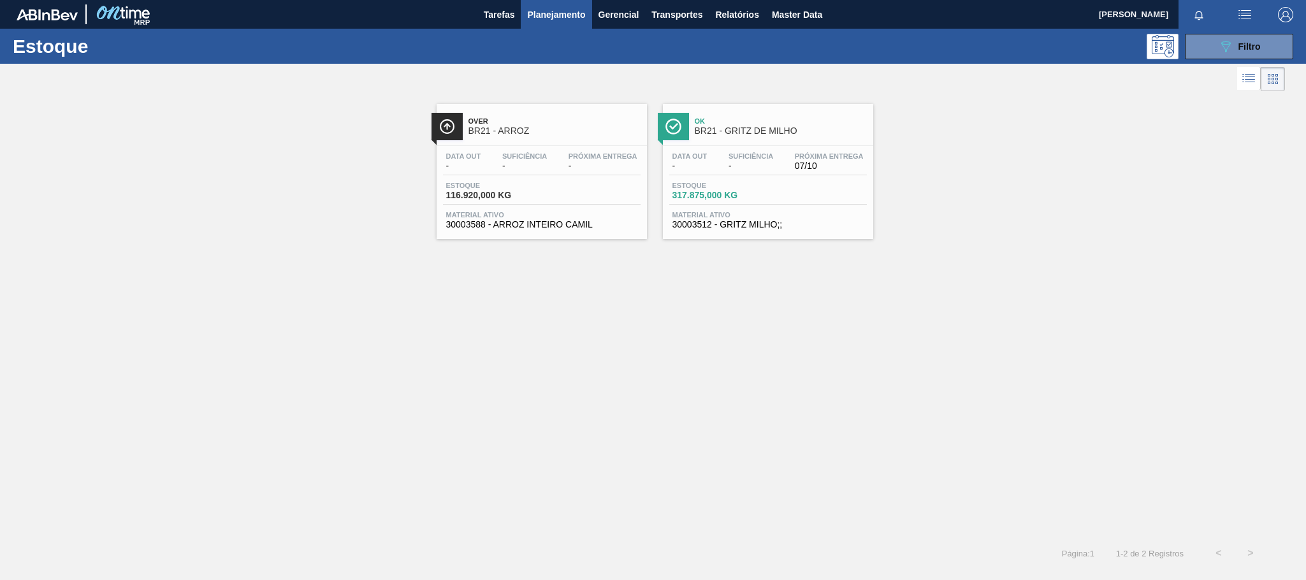
click at [513, 121] on span "Over" at bounding box center [554, 121] width 172 height 8
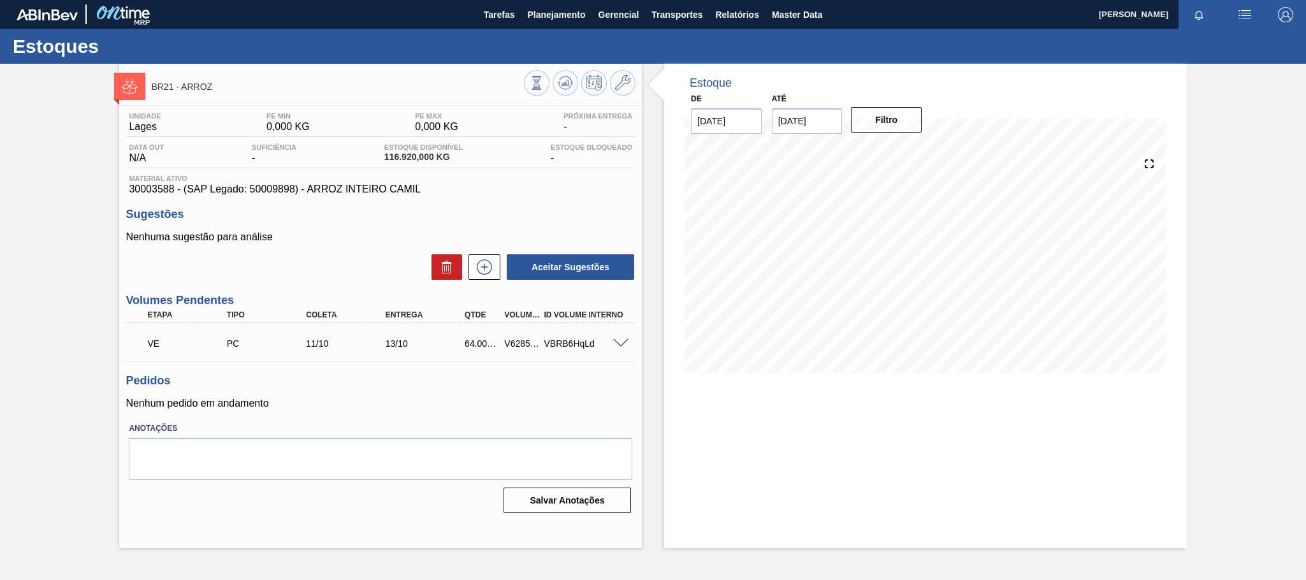
click at [513, 348] on div "V628549" at bounding box center [521, 343] width 41 height 10
click at [622, 345] on span at bounding box center [620, 344] width 15 height 10
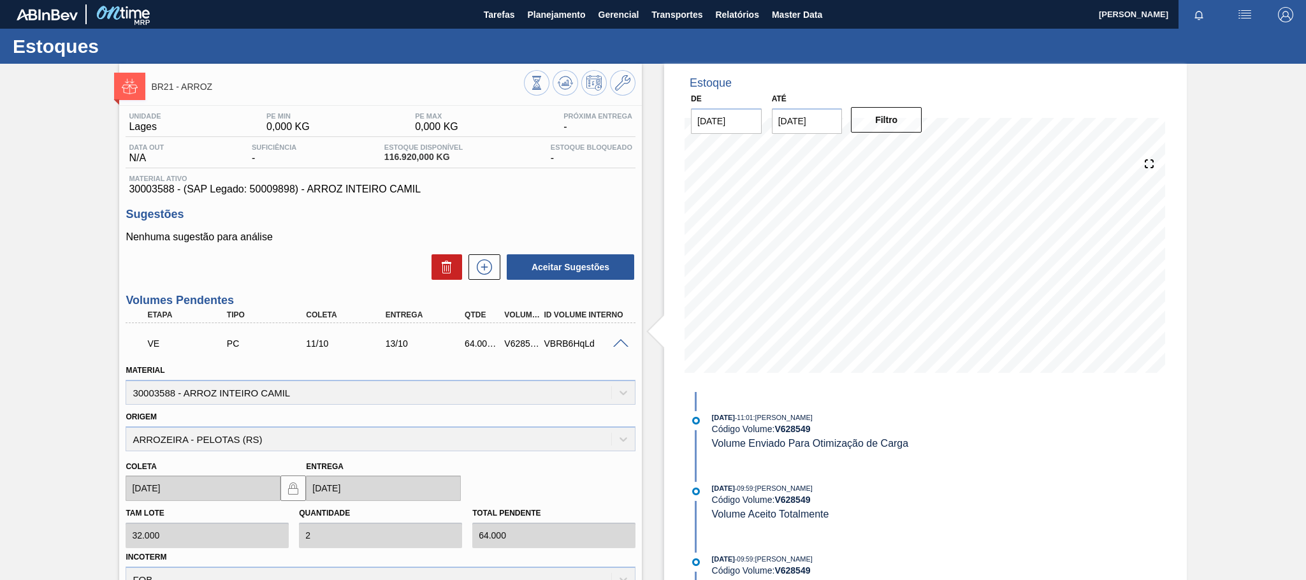
drag, startPoint x: 35, startPoint y: 193, endPoint x: 43, endPoint y: 192, distance: 7.8
click at [35, 193] on div "BR21 - ARROZ Unidade [PERSON_NAME] MIN 0,000 KG PE MAX 0,000 KG Próxima Entrega…" at bounding box center [653, 451] width 1306 height 775
click at [551, 4] on button "Planejamento" at bounding box center [556, 14] width 71 height 29
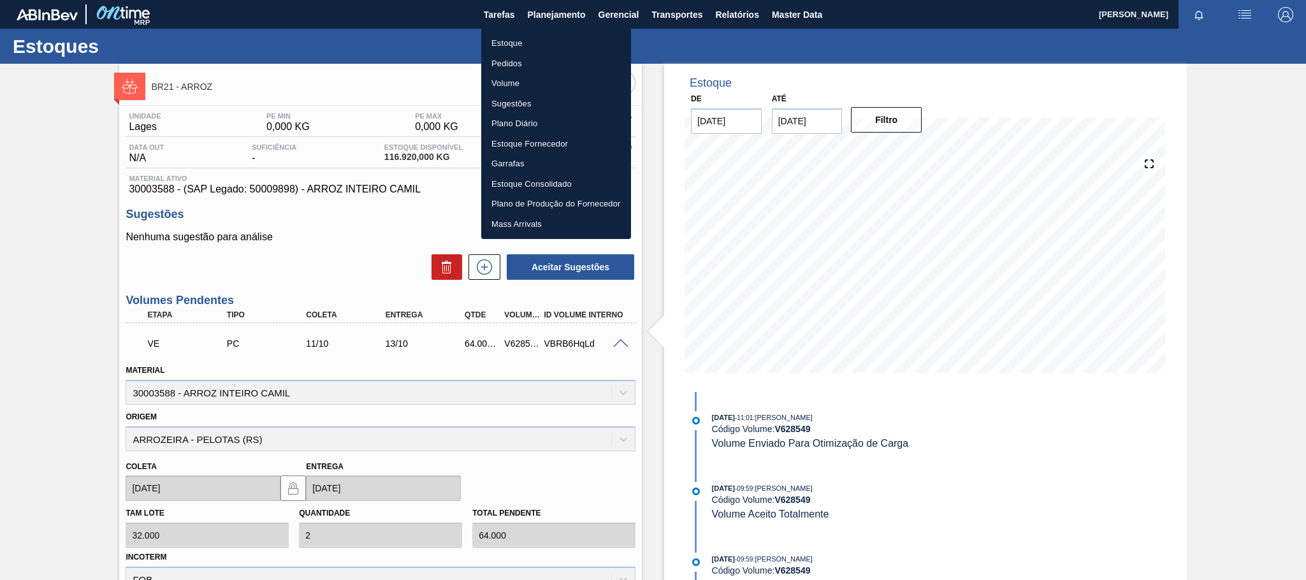
click at [513, 35] on li "Estoque" at bounding box center [556, 43] width 150 height 20
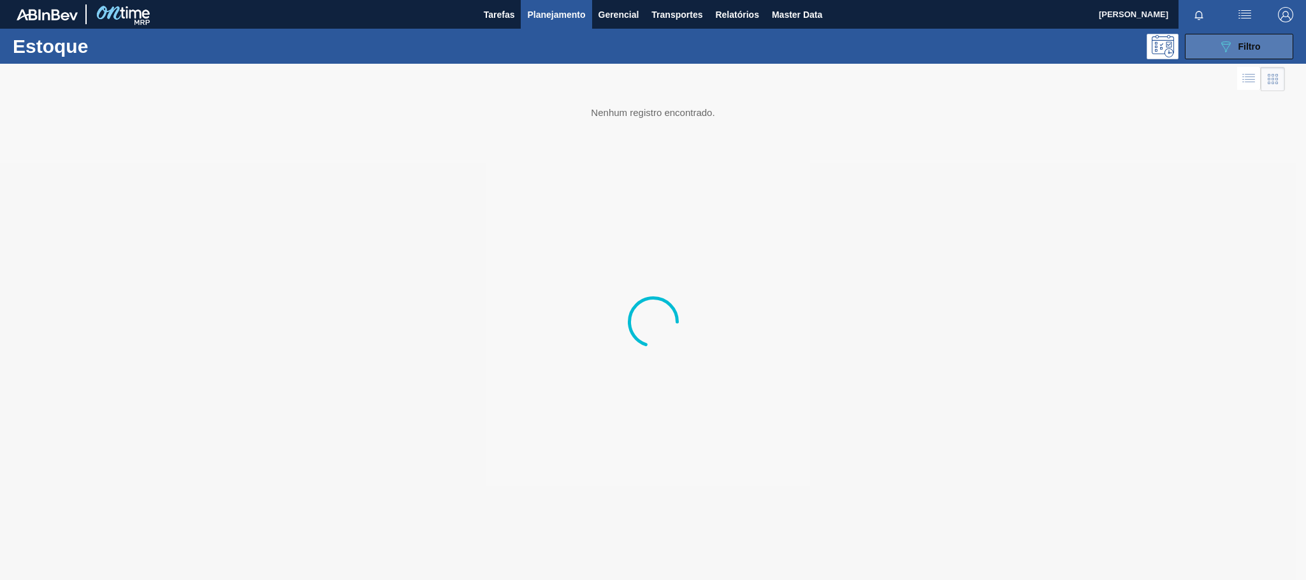
click at [1208, 52] on button "089F7B8B-B2A5-4AFE-B5C0-19BA573D28AC Filtro" at bounding box center [1239, 46] width 108 height 25
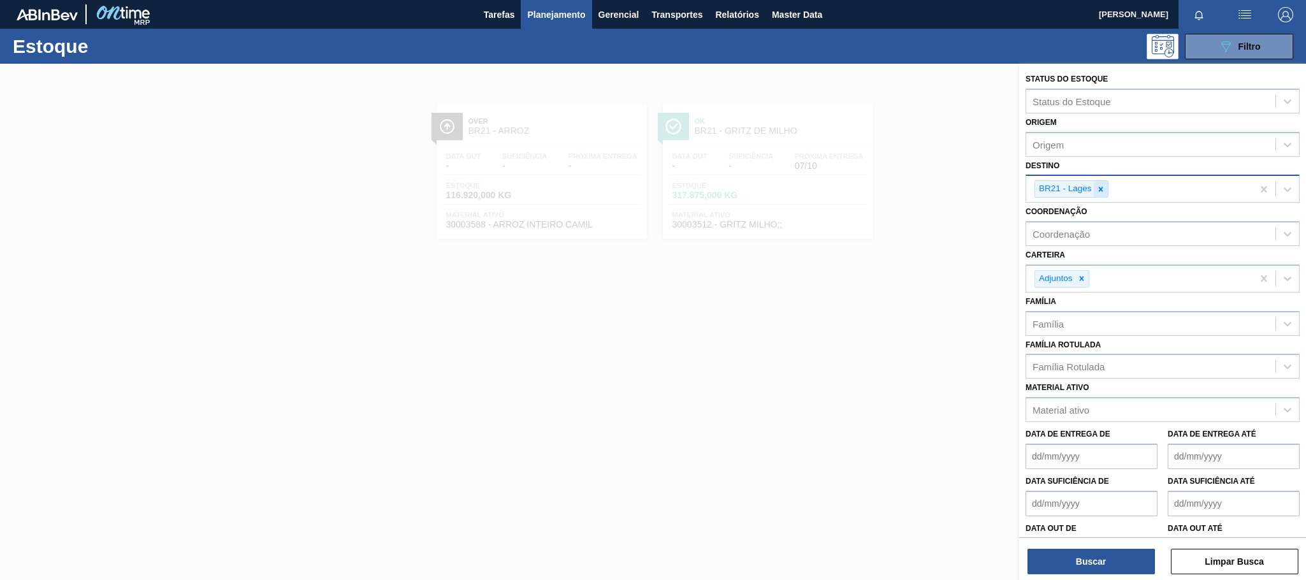
click at [1100, 190] on icon at bounding box center [1100, 189] width 4 height 4
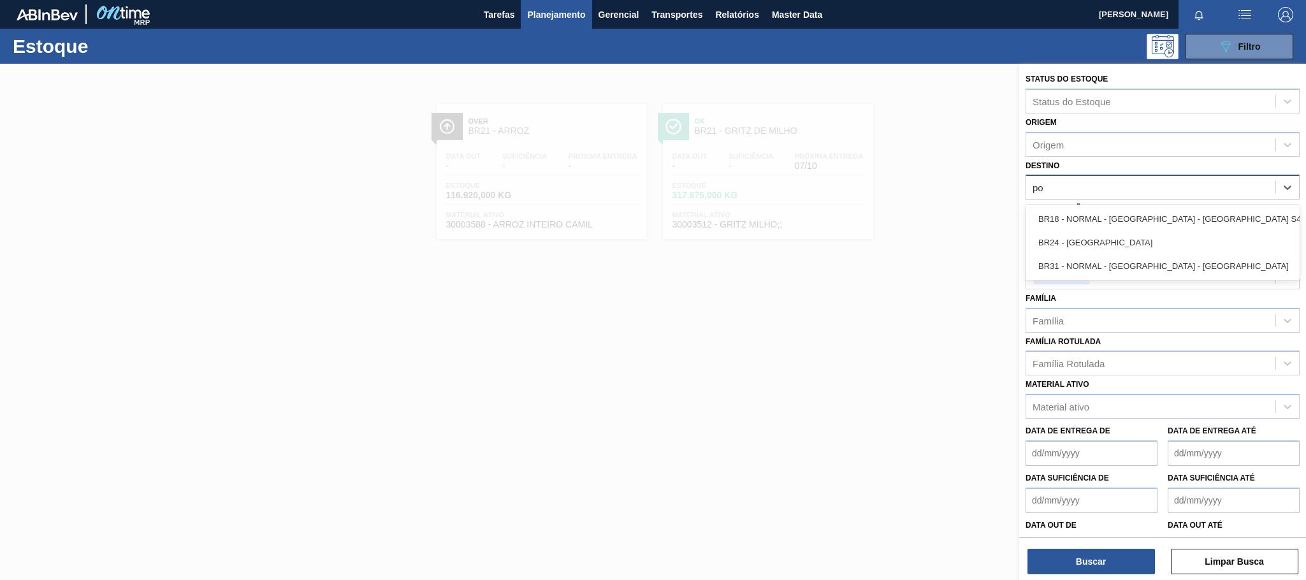
type input "pon"
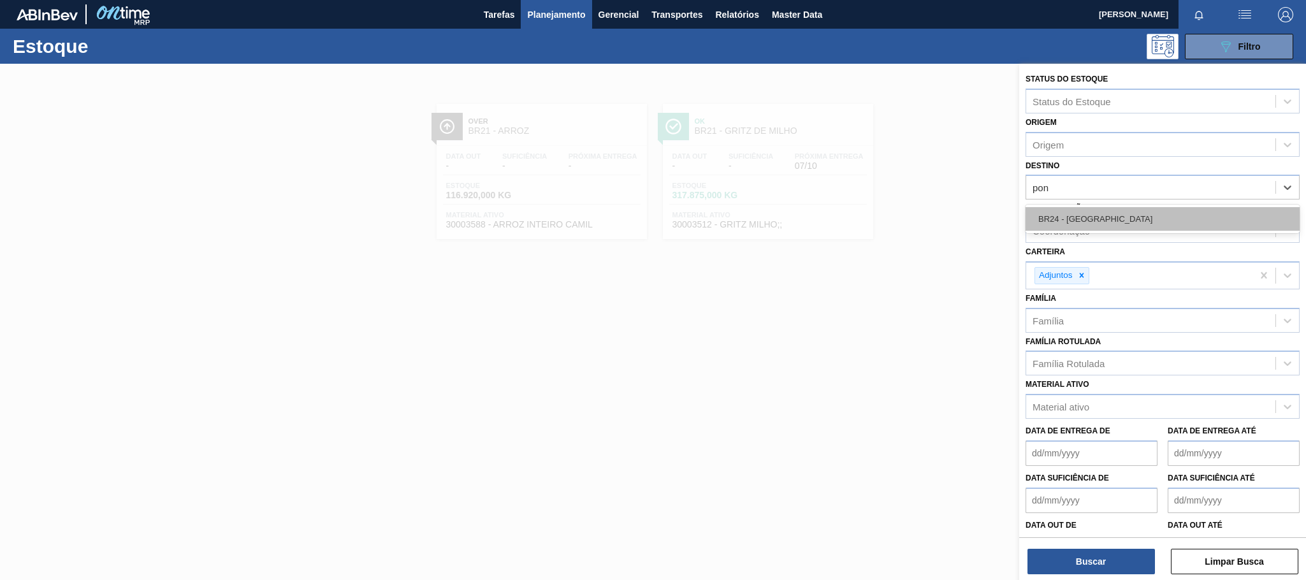
click at [1073, 211] on div "BR24 - [GEOGRAPHIC_DATA]" at bounding box center [1162, 219] width 274 height 24
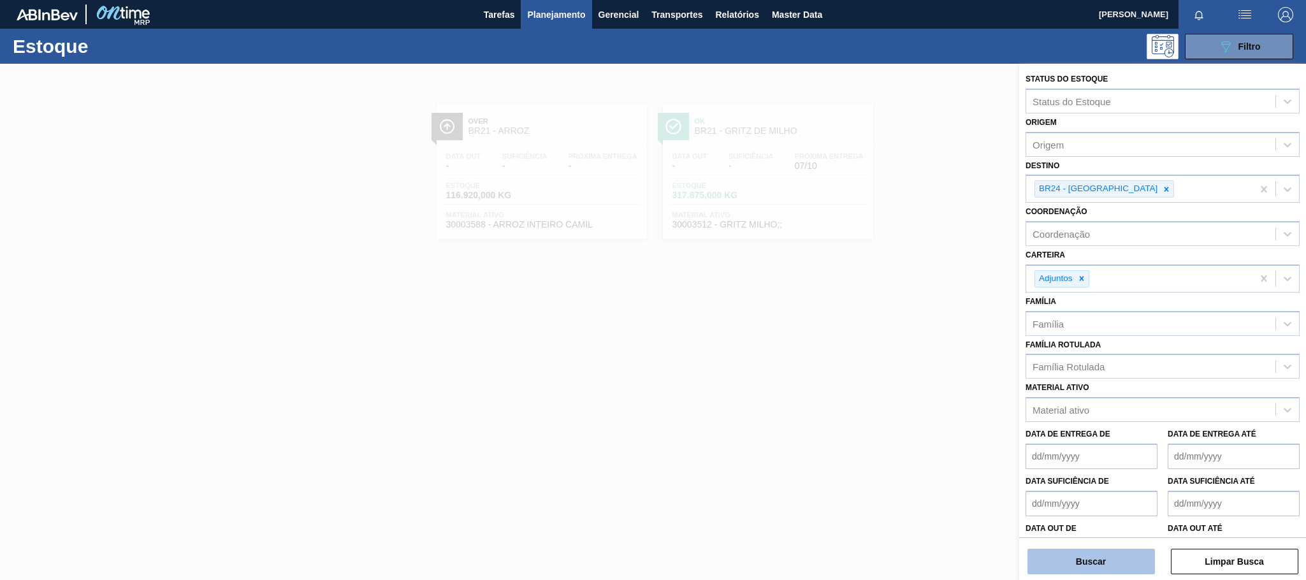
click at [1106, 563] on button "Buscar" at bounding box center [1090, 561] width 127 height 25
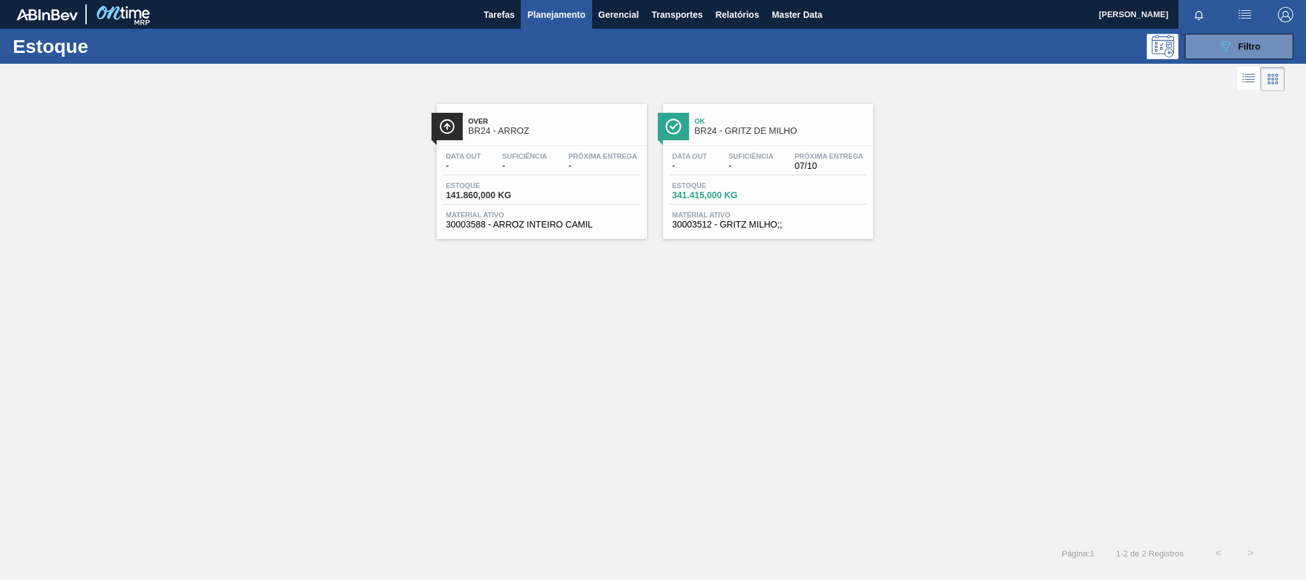
click at [540, 130] on span "BR24 - ARROZ" at bounding box center [554, 131] width 172 height 10
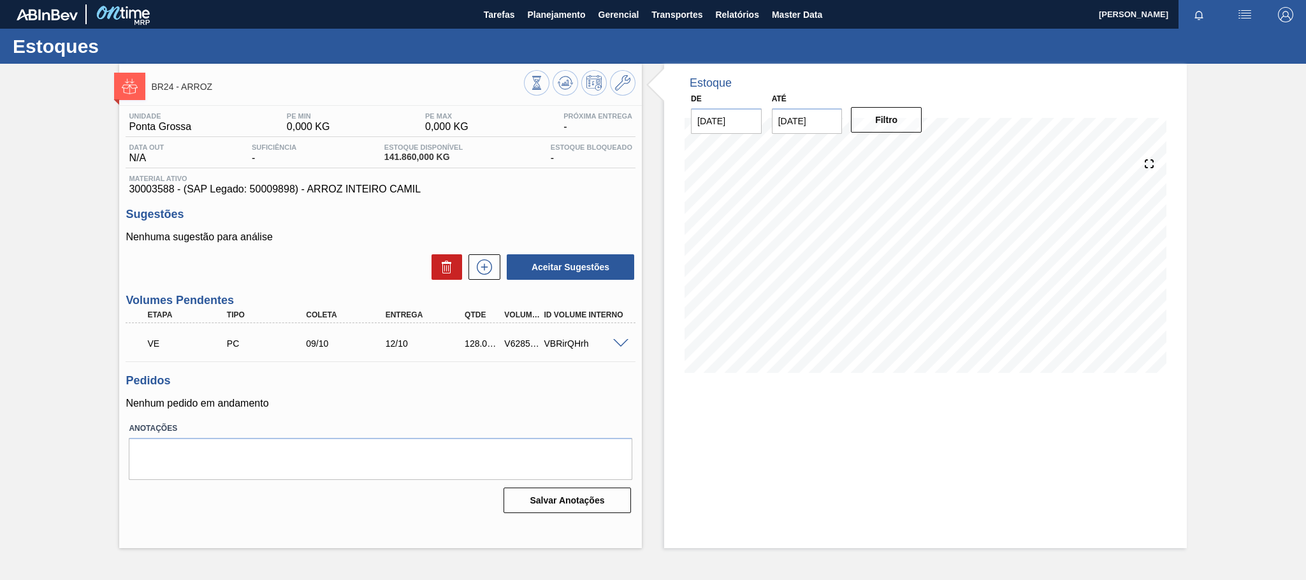
click at [621, 345] on span at bounding box center [620, 344] width 15 height 10
